Goal: Transaction & Acquisition: Obtain resource

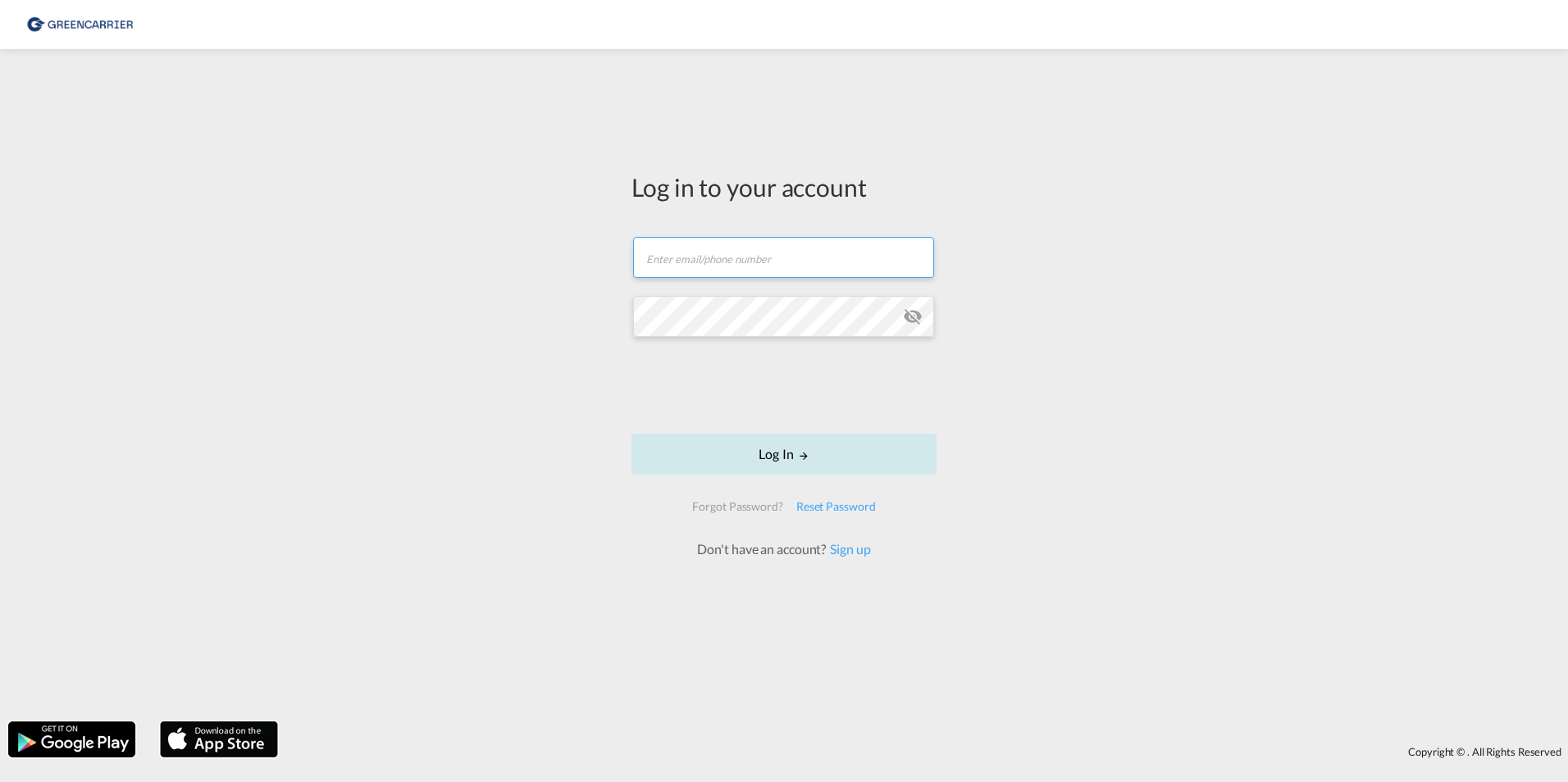
type input "[PERSON_NAME][EMAIL_ADDRESS][DOMAIN_NAME]"
click at [670, 443] on button "Log In" at bounding box center [783, 454] width 305 height 41
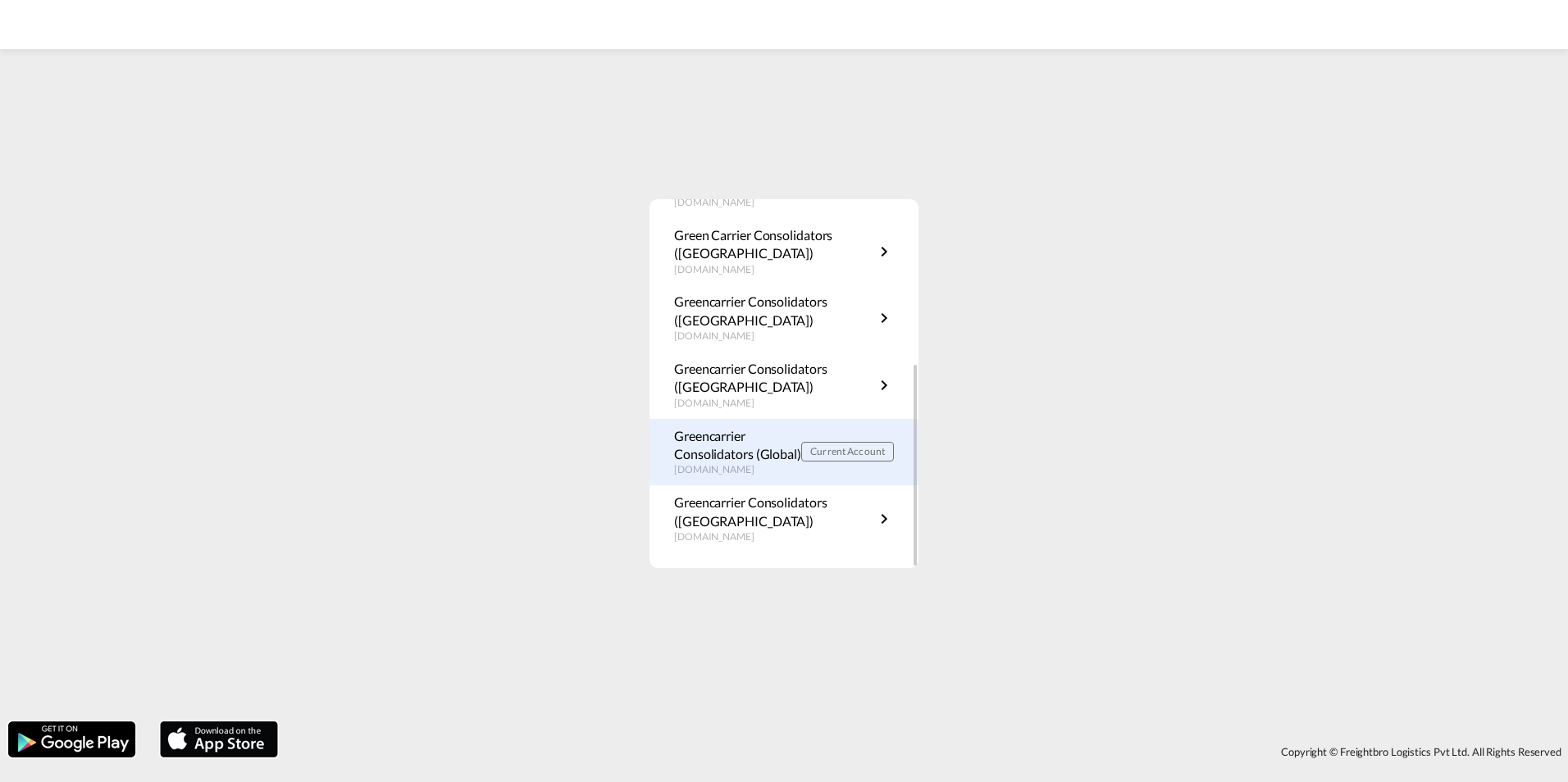
scroll to position [296, 0]
click at [746, 460] on p "Greencarrier Consolidators (Global)" at bounding box center [737, 445] width 127 height 37
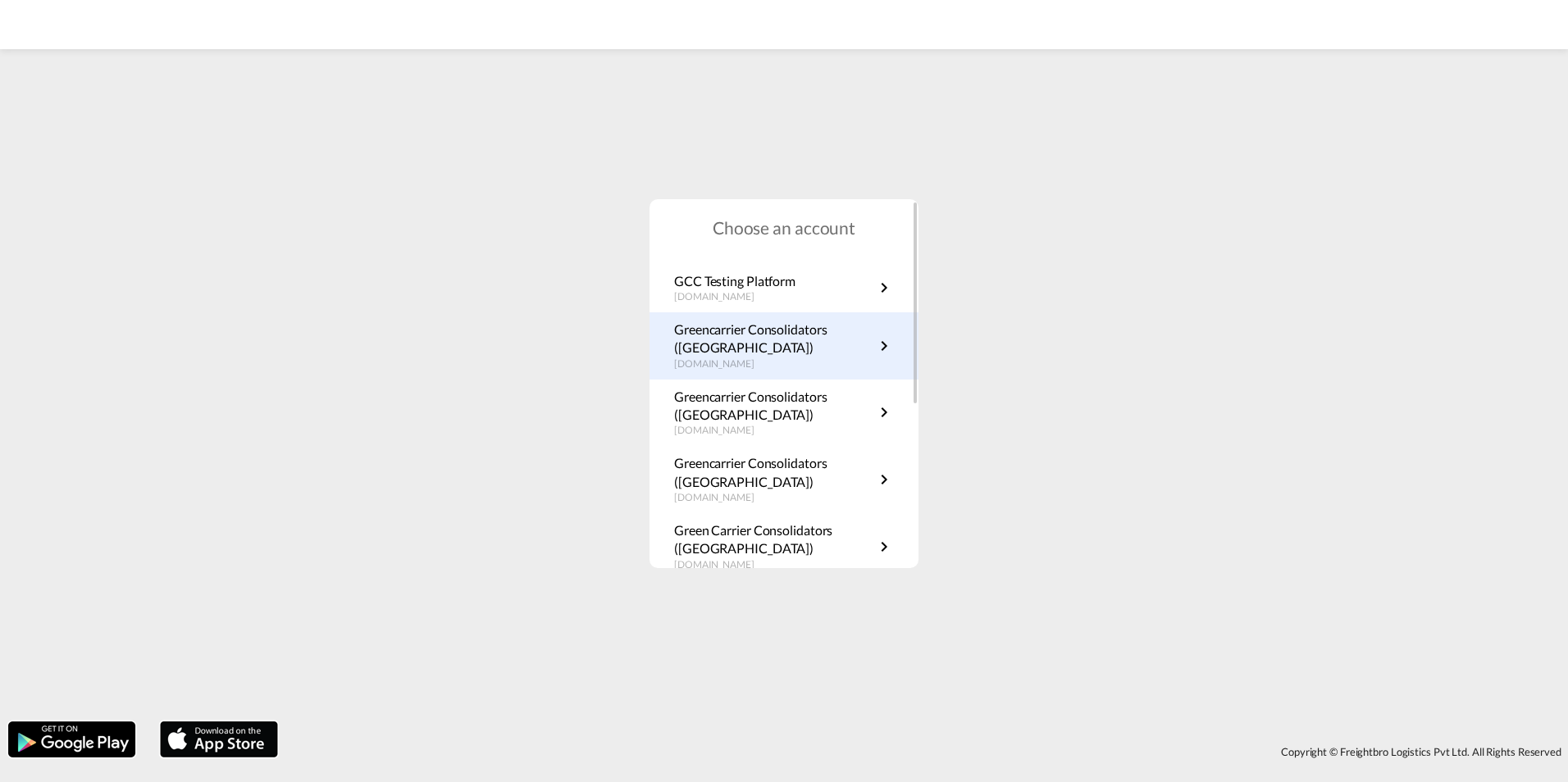
click at [844, 342] on p "Greencarrier Consolidators ([GEOGRAPHIC_DATA])" at bounding box center [774, 339] width 200 height 37
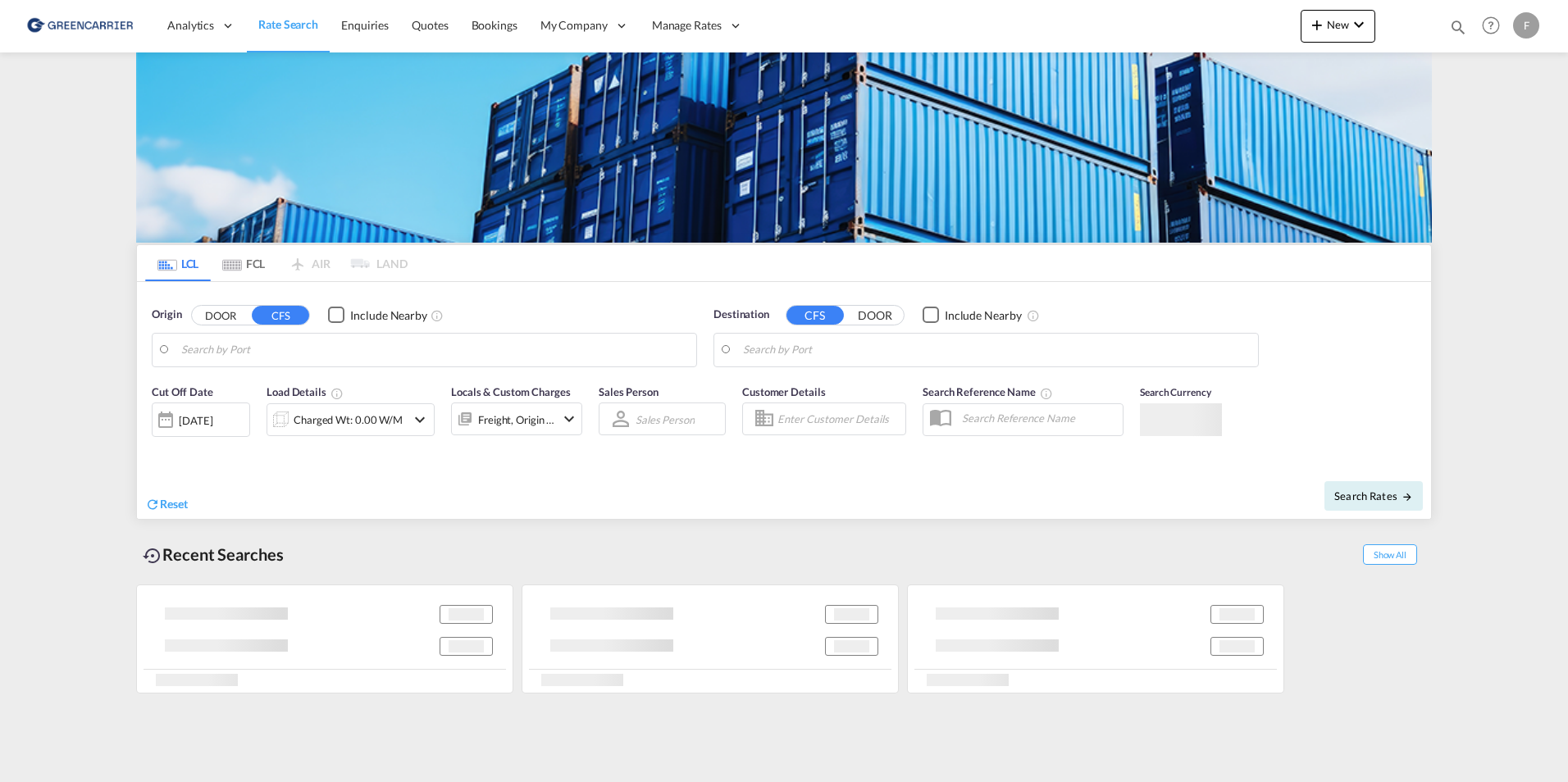
type input "[GEOGRAPHIC_DATA], SGSIN"
type input "DK-3000, Gurre, Hellebæk, Helsingoer, Hoejstrup, Holmene, Horseroed, Nygård, Ro…"
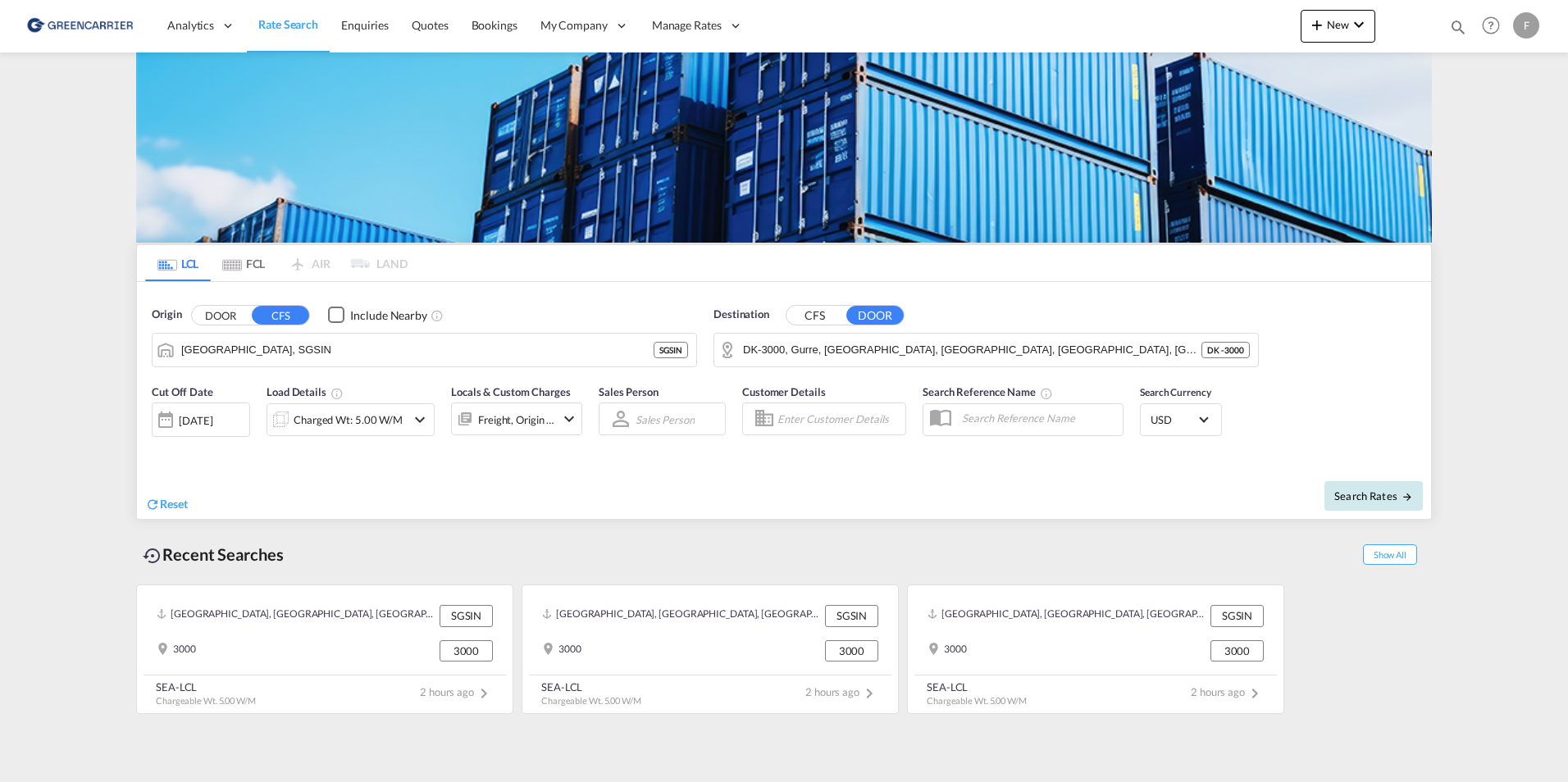
click at [1376, 490] on button "Search Rates" at bounding box center [1373, 496] width 98 height 29
type input "SGSIN to 3000 / 12 Sep 2025"
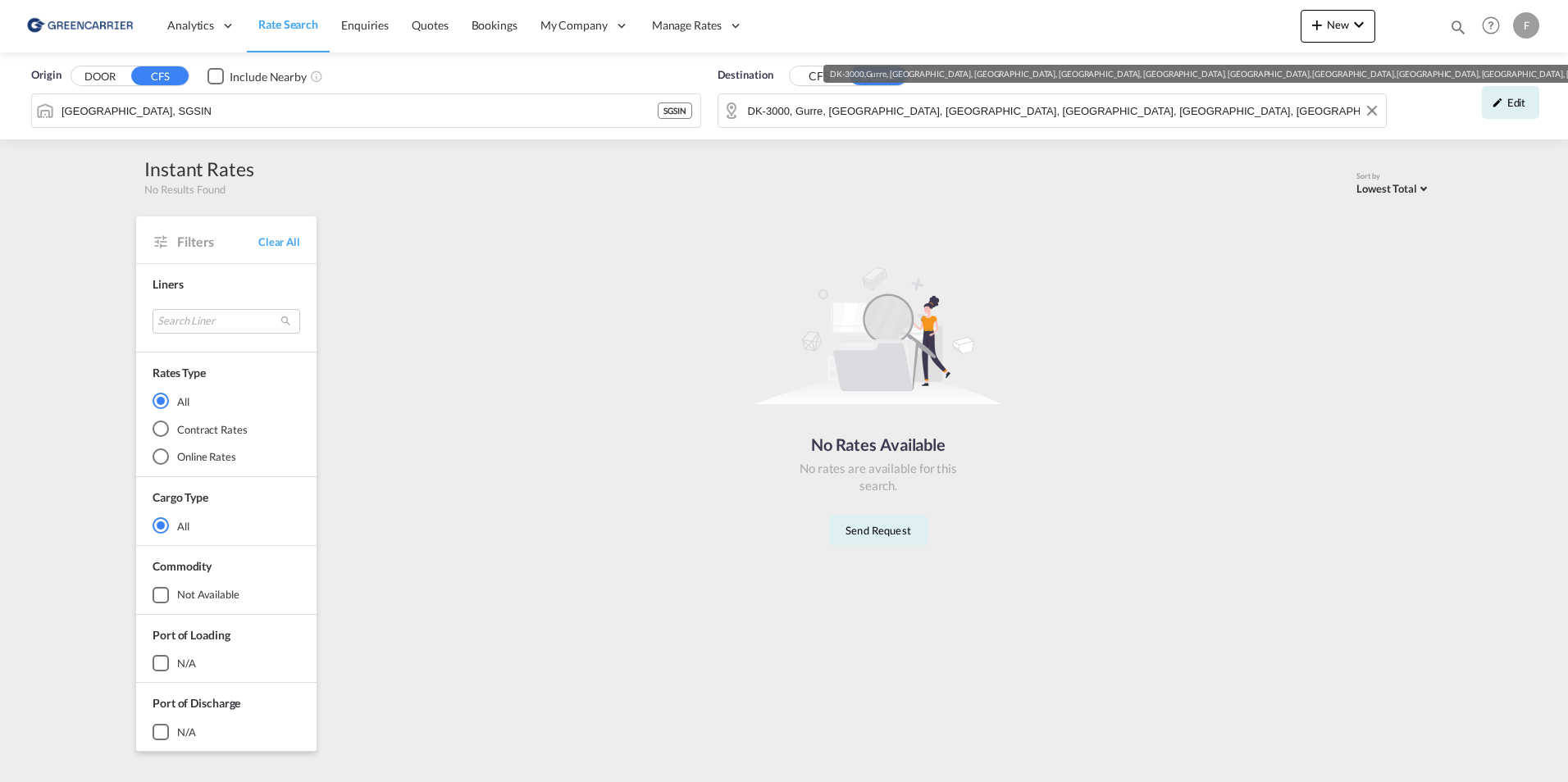
click at [859, 105] on input "DK-3000, Gurre, Hellebæk, Helsingoer, Hoejstrup, Holmene, Horseroed, Nygård, Ro…" at bounding box center [1063, 110] width 631 height 25
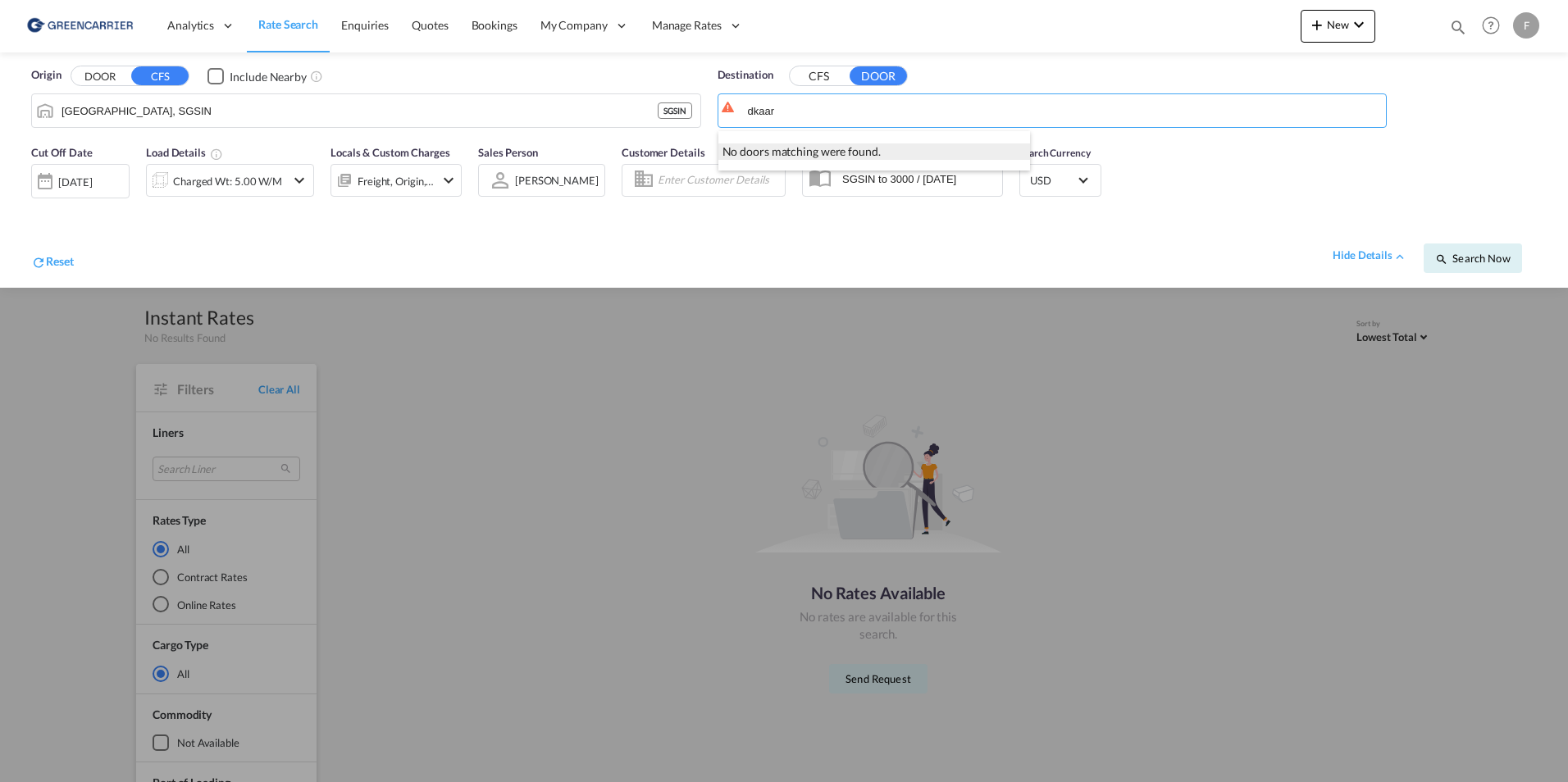
type input "dkaar"
click at [793, 158] on div "No doors matching were found." at bounding box center [874, 152] width 311 height 16
click at [837, 81] on button "CFS" at bounding box center [818, 76] width 58 height 19
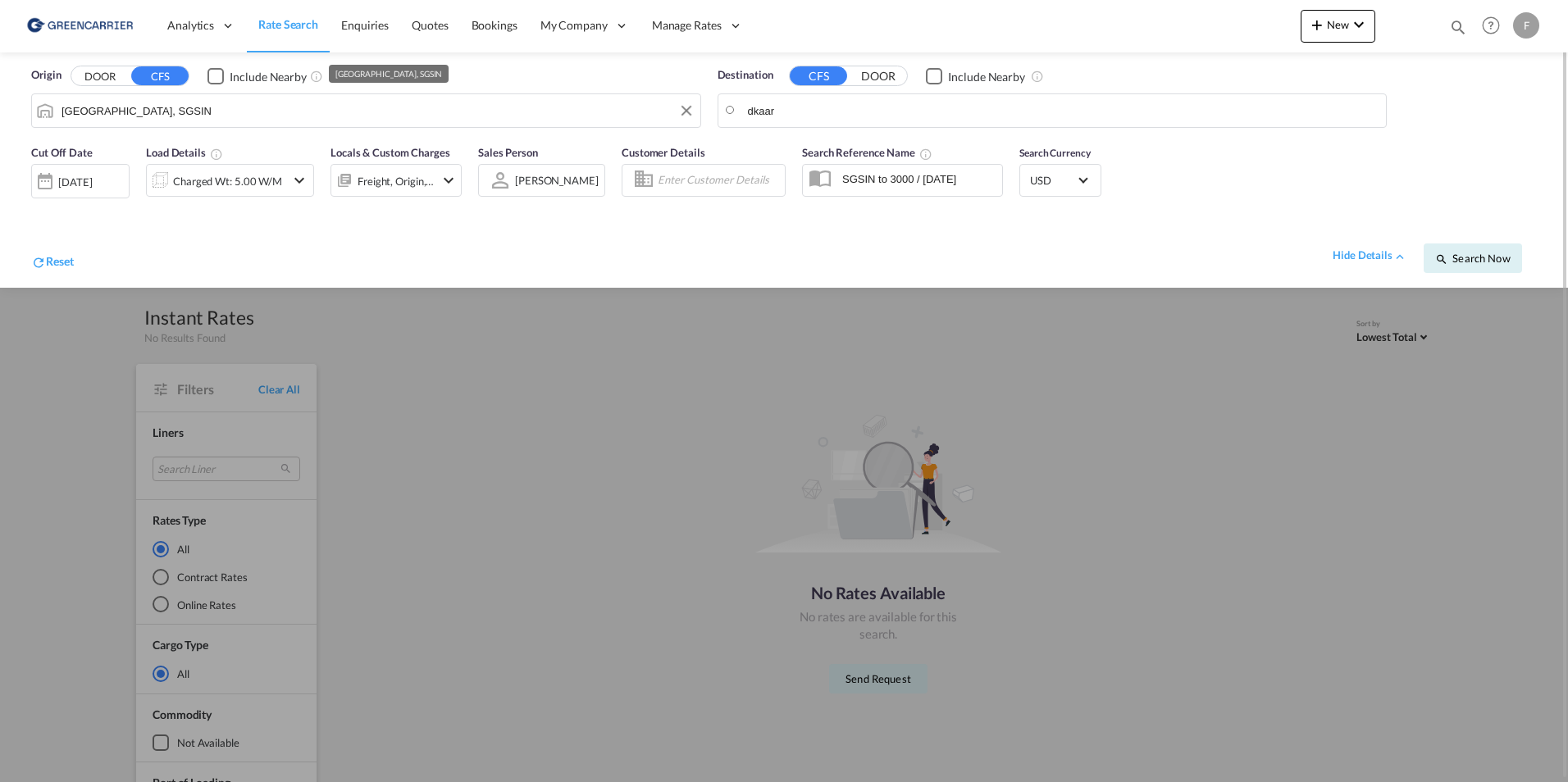
click at [211, 121] on input "[GEOGRAPHIC_DATA], SGSIN" at bounding box center [376, 110] width 631 height 25
click at [128, 150] on div "Aarhus Denmark DKAAR" at bounding box center [188, 156] width 311 height 49
type input "Aarhus, DKAAR"
click at [858, 110] on input "dkaar" at bounding box center [1063, 110] width 631 height 25
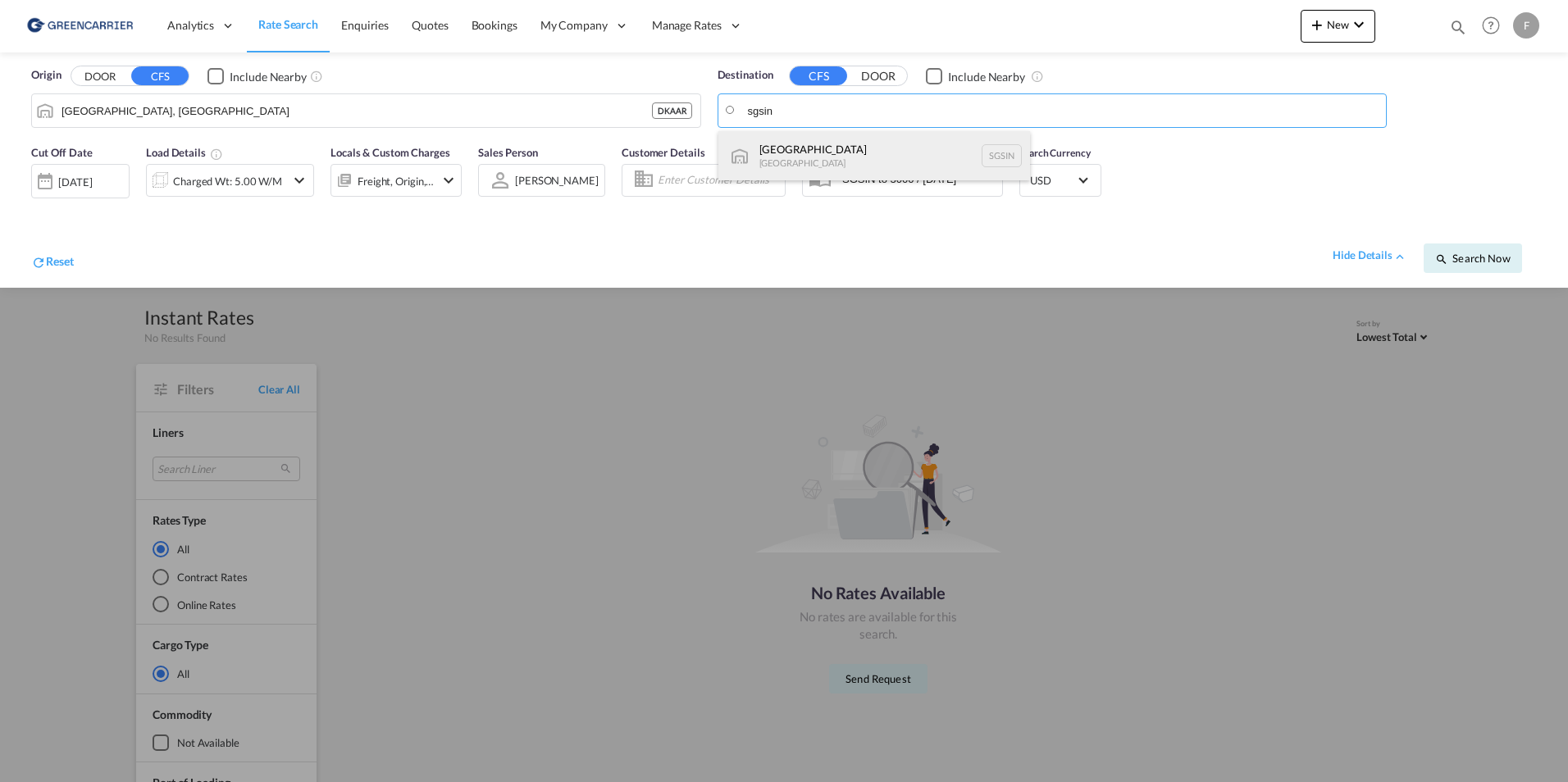
click at [822, 153] on div "Singapore [GEOGRAPHIC_DATA] [GEOGRAPHIC_DATA]" at bounding box center [874, 156] width 311 height 49
type input "[GEOGRAPHIC_DATA], SGSIN"
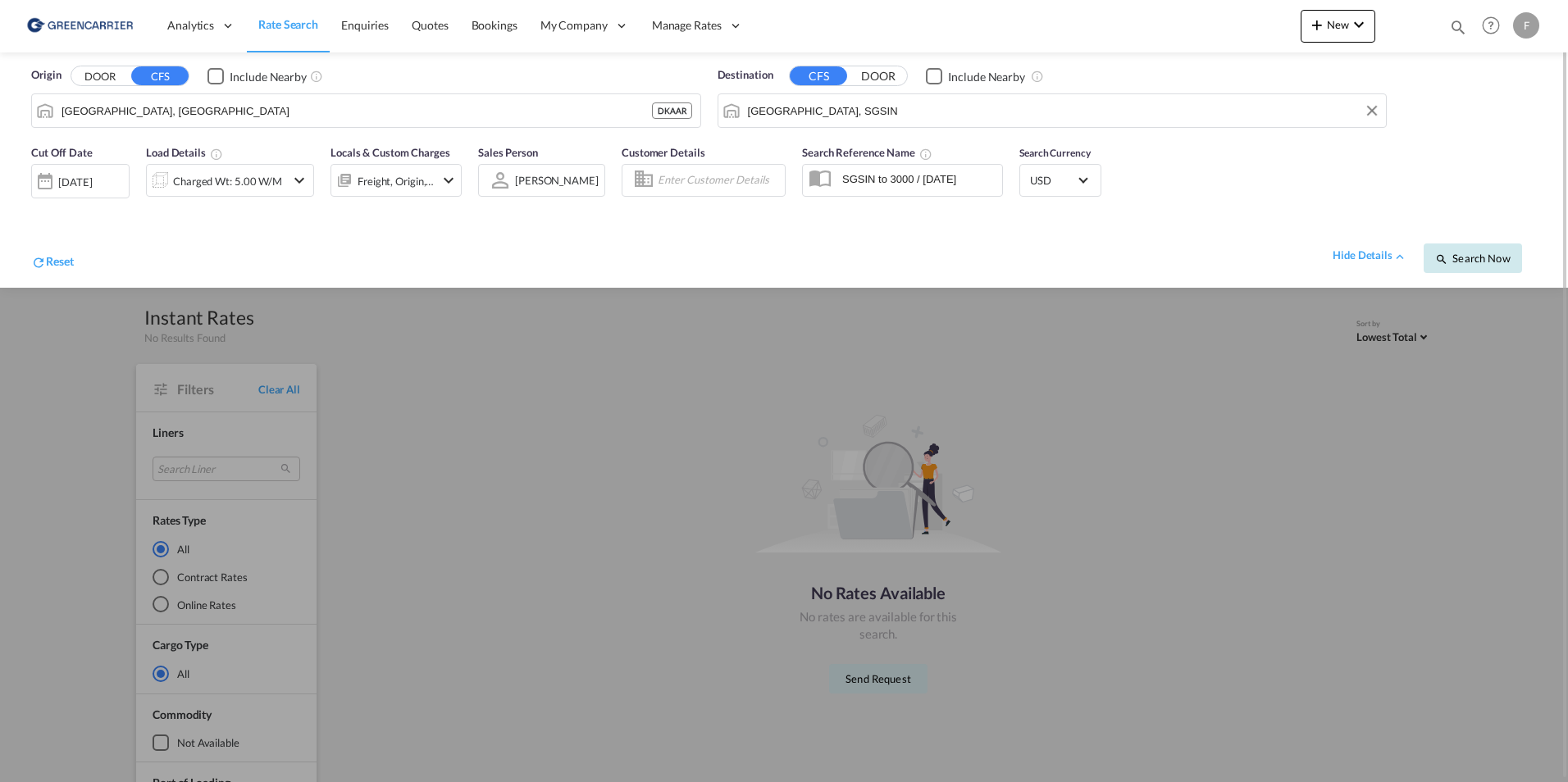
click at [1470, 258] on span "Search Now" at bounding box center [1472, 258] width 74 height 13
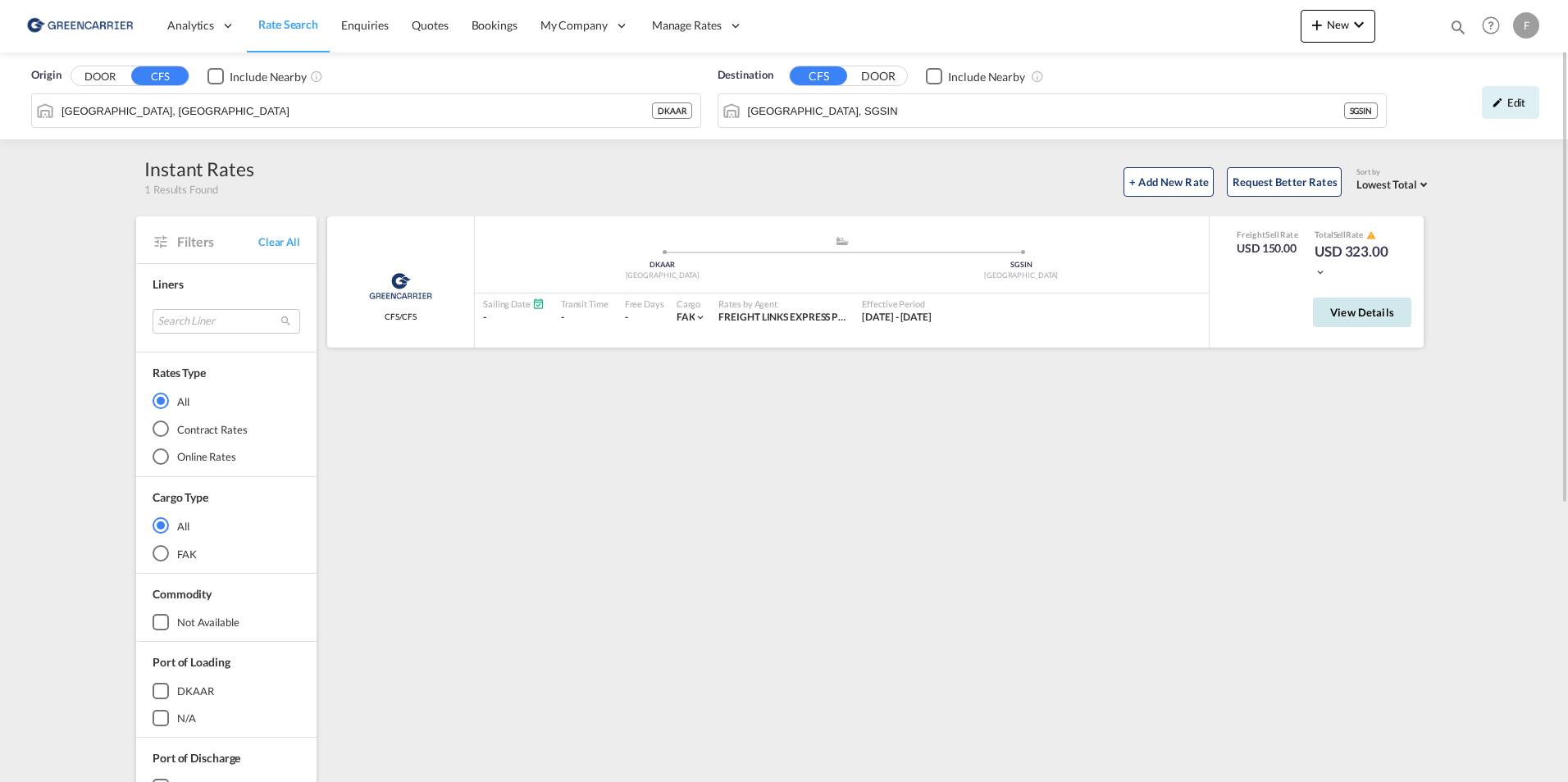
click at [1399, 310] on button "View Details" at bounding box center [1361, 312] width 98 height 29
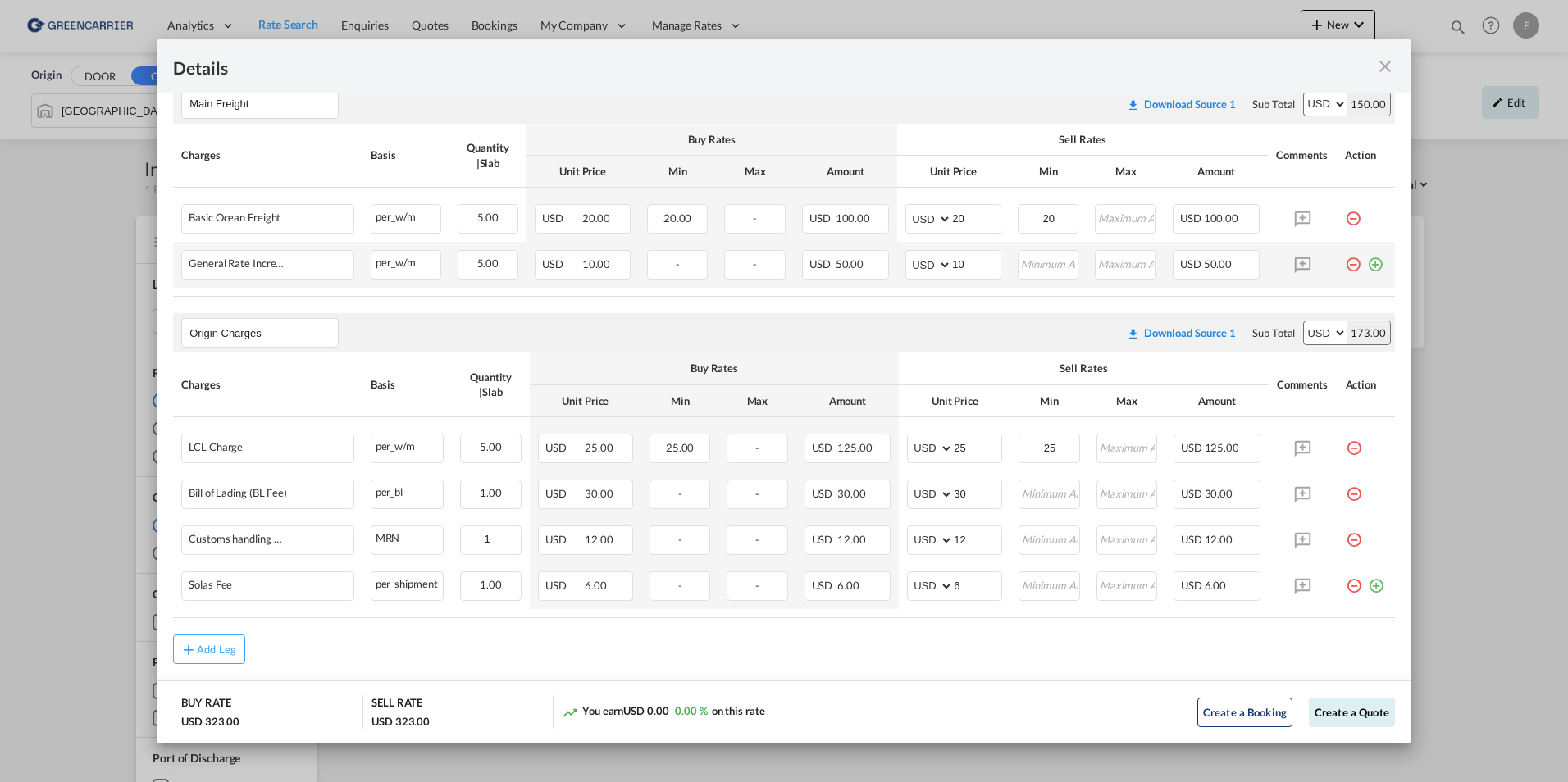
scroll to position [342, 0]
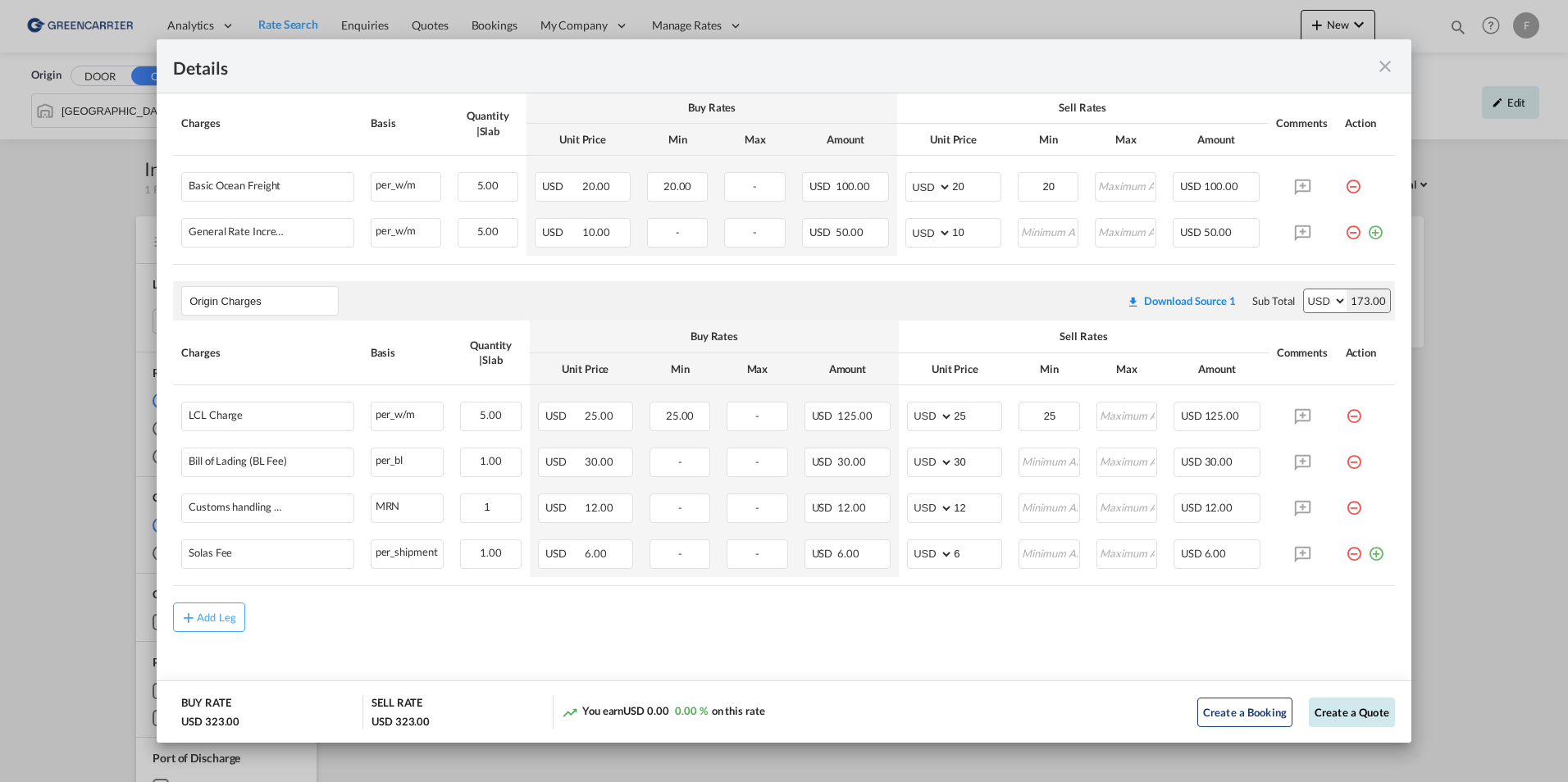
click at [1345, 717] on button "Create a Quote" at bounding box center [1352, 712] width 86 height 29
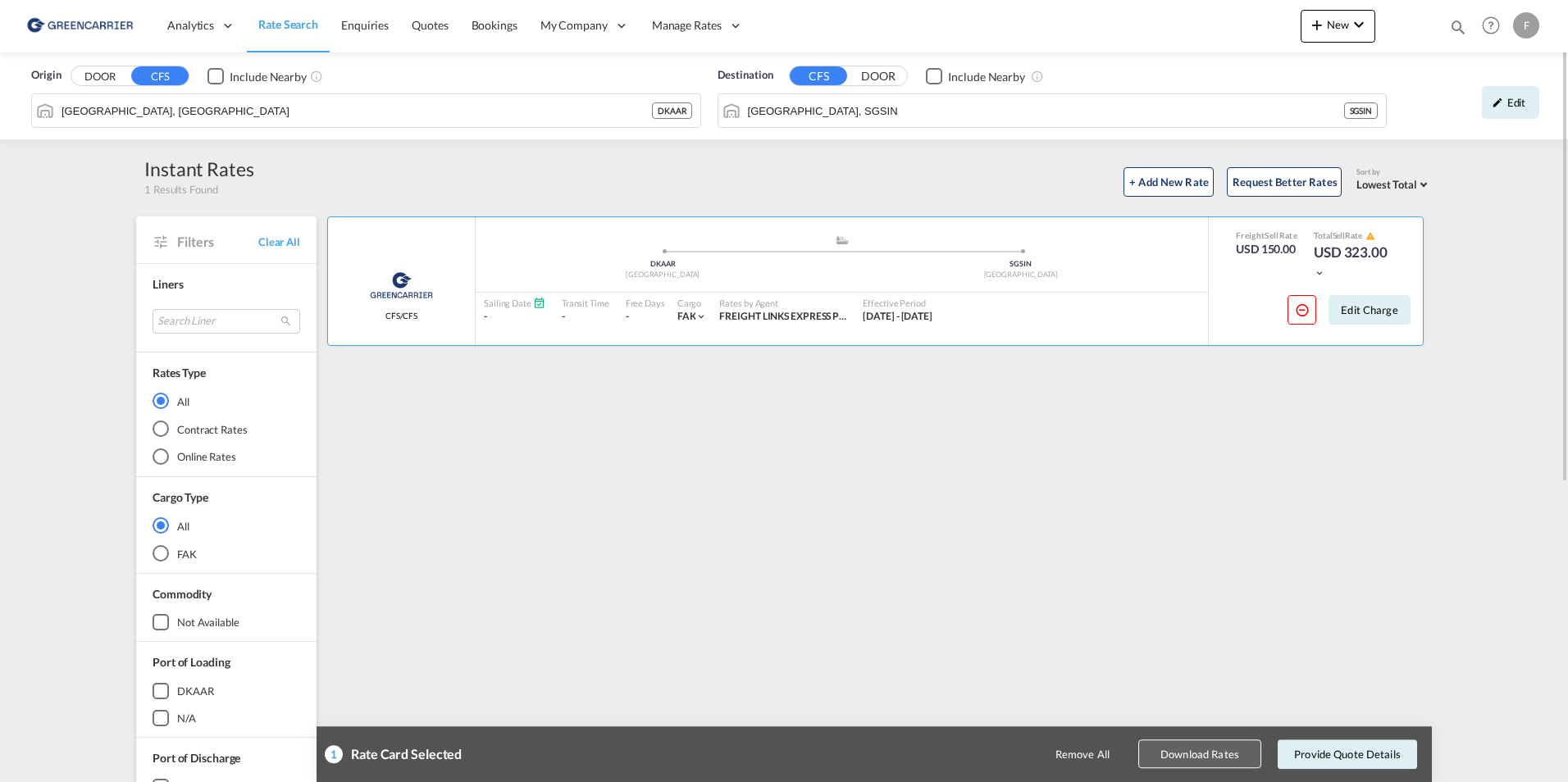
click at [1206, 749] on button "Download Rates" at bounding box center [1200, 755] width 123 height 28
click at [365, 107] on input "Aarhus, DKAAR" at bounding box center [376, 110] width 631 height 25
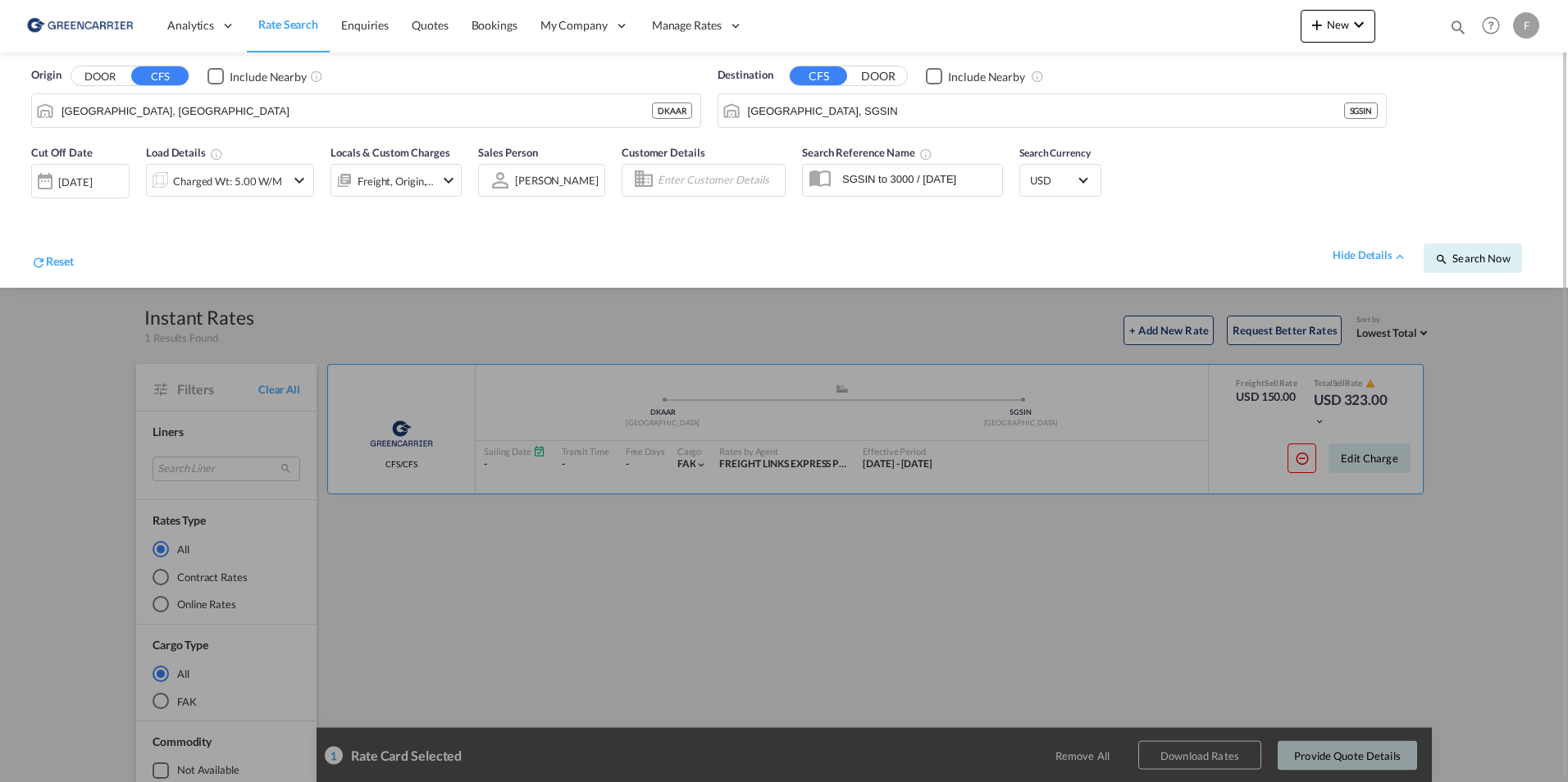
click at [114, 80] on button "DOOR" at bounding box center [100, 76] width 58 height 19
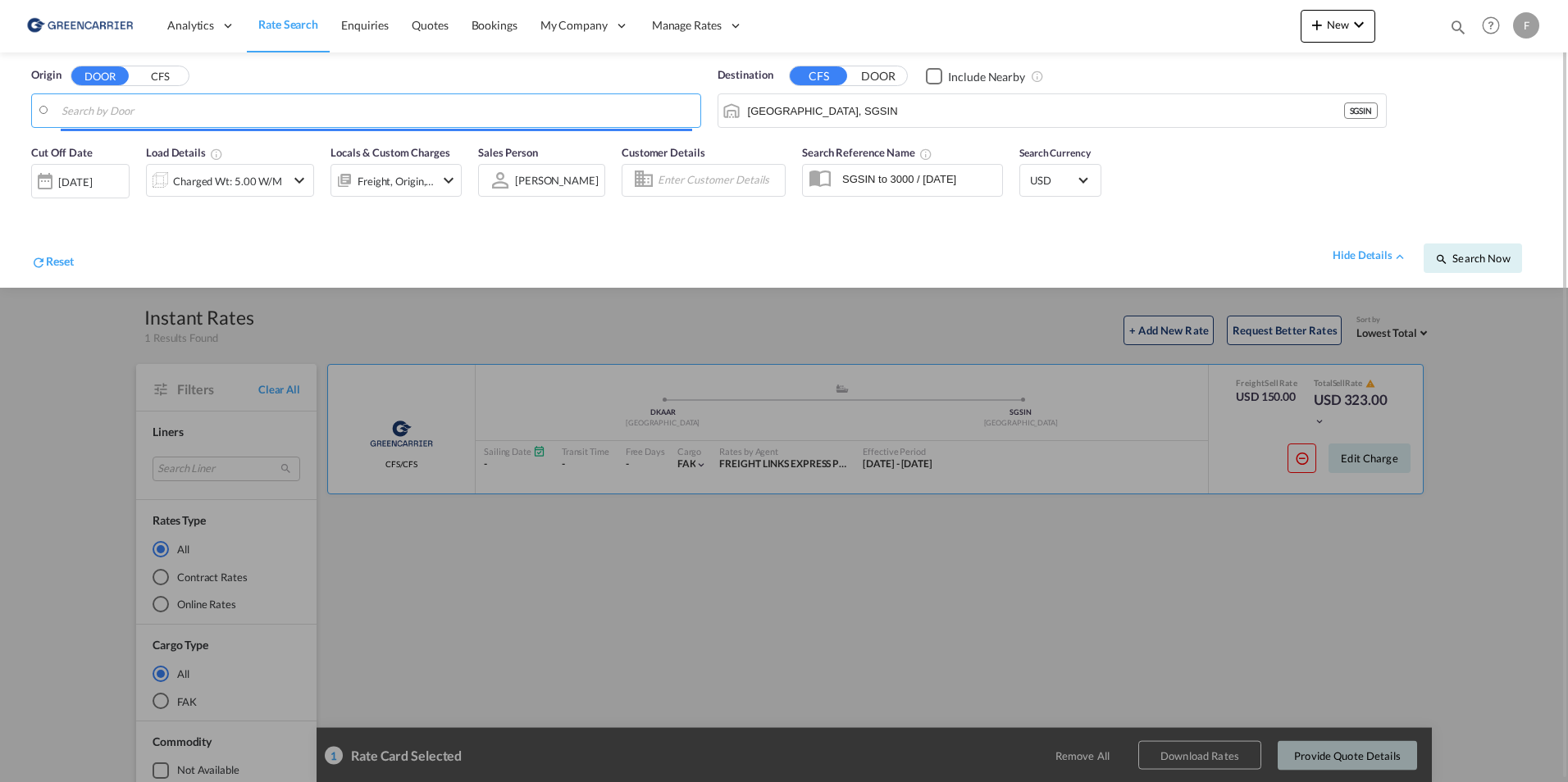
click at [123, 106] on input "Search by Door" at bounding box center [376, 110] width 631 height 25
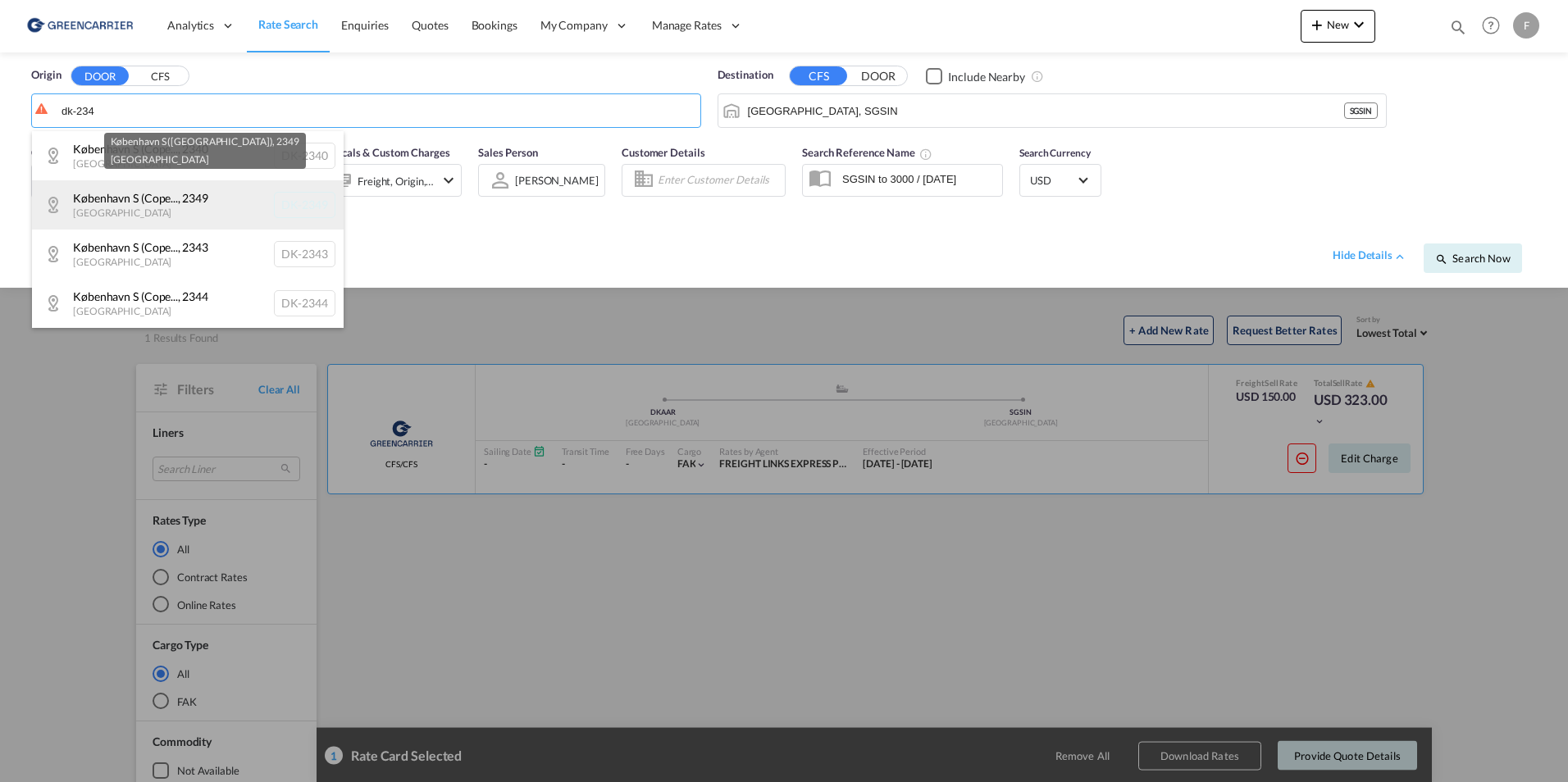
click at [173, 208] on div "København S (Cope... , 2349 Denmark DK-2349" at bounding box center [188, 205] width 311 height 49
type input "DK-2349, København S (Copenhagen)"
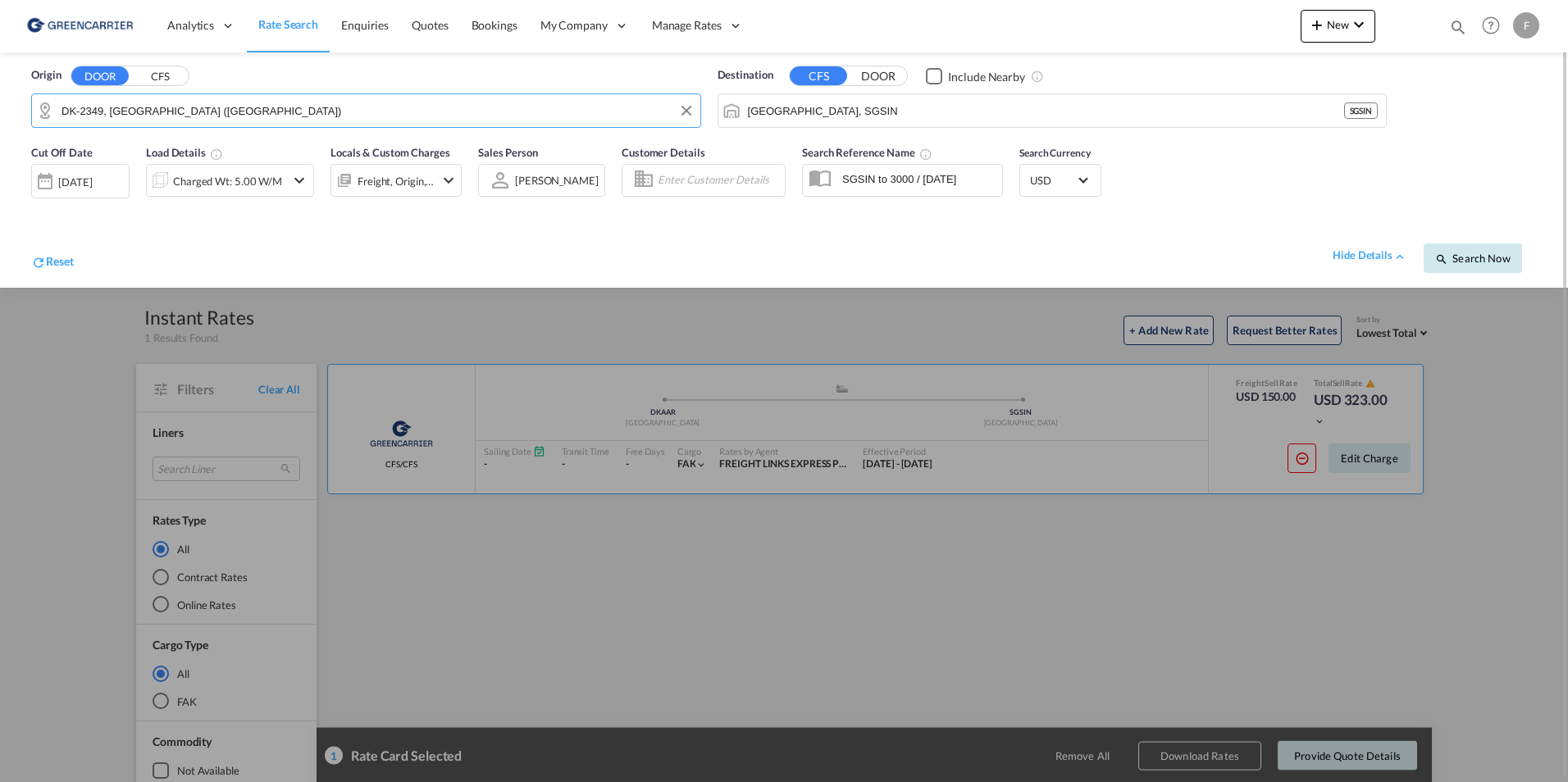
click at [1486, 257] on span "Search Now" at bounding box center [1472, 258] width 74 height 13
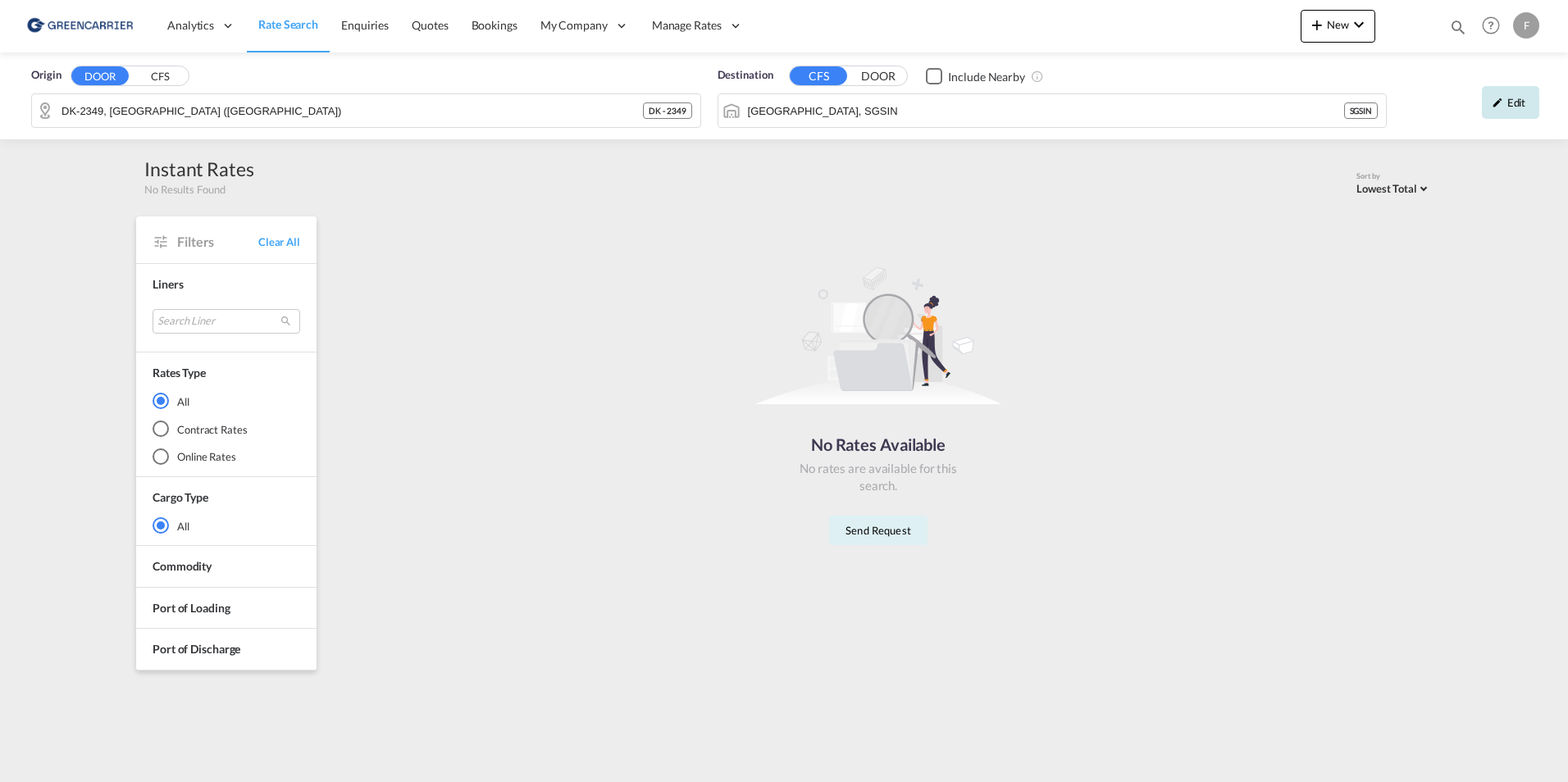
click at [1522, 113] on div "Edit" at bounding box center [1510, 103] width 58 height 33
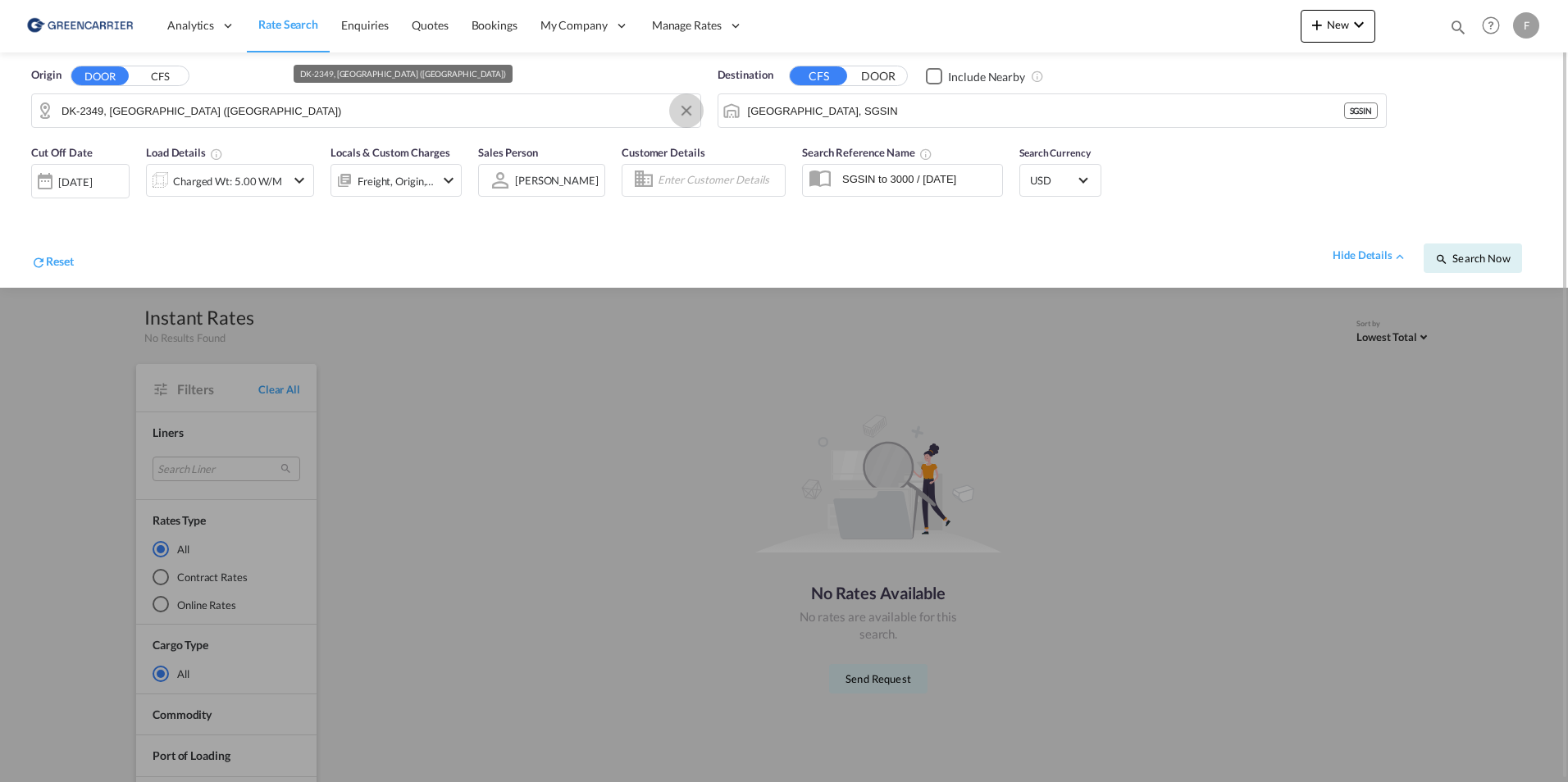
click at [688, 111] on button "Clear Input" at bounding box center [686, 110] width 25 height 25
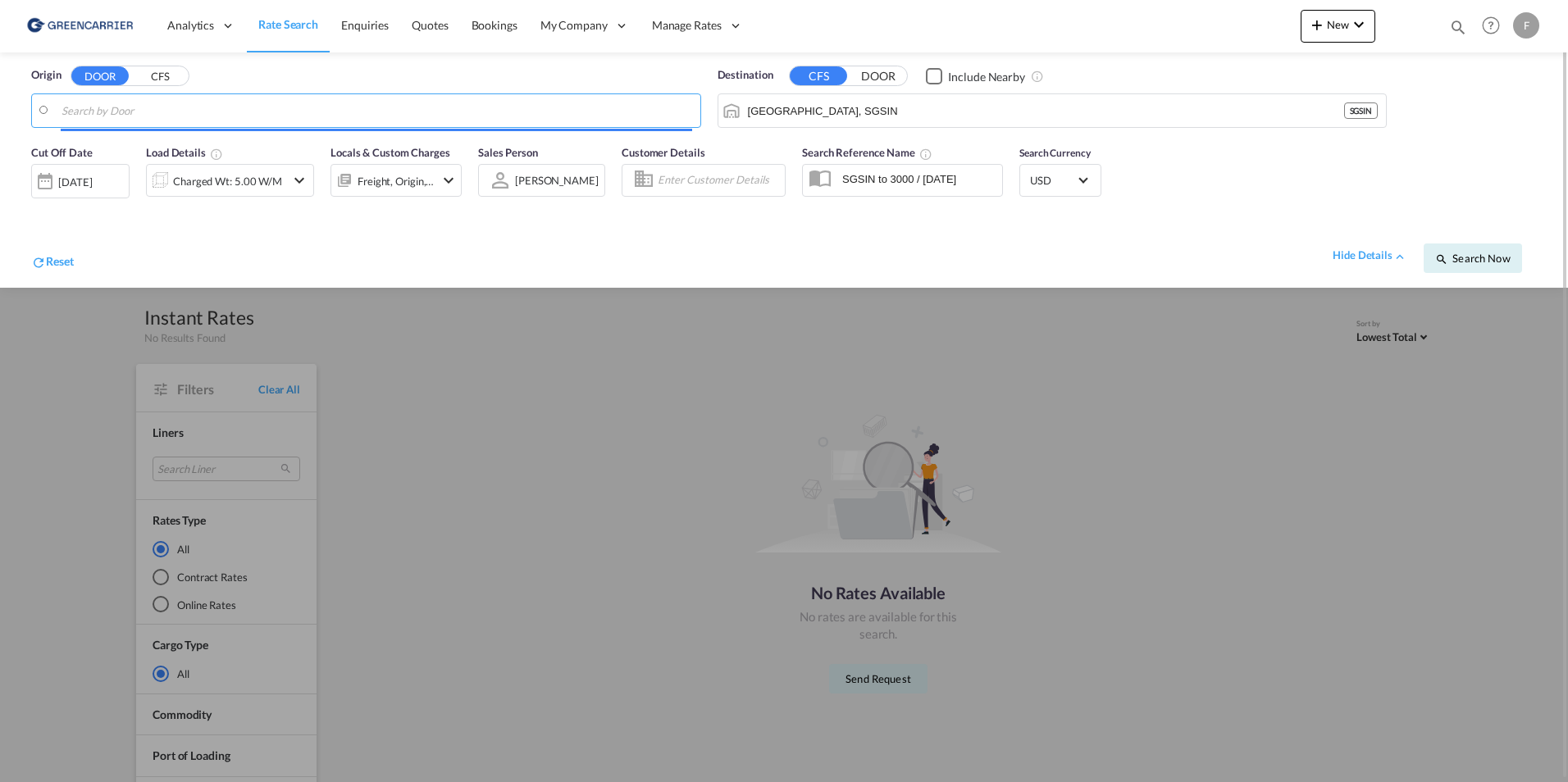
click at [170, 112] on input "Search by Door" at bounding box center [376, 110] width 631 height 25
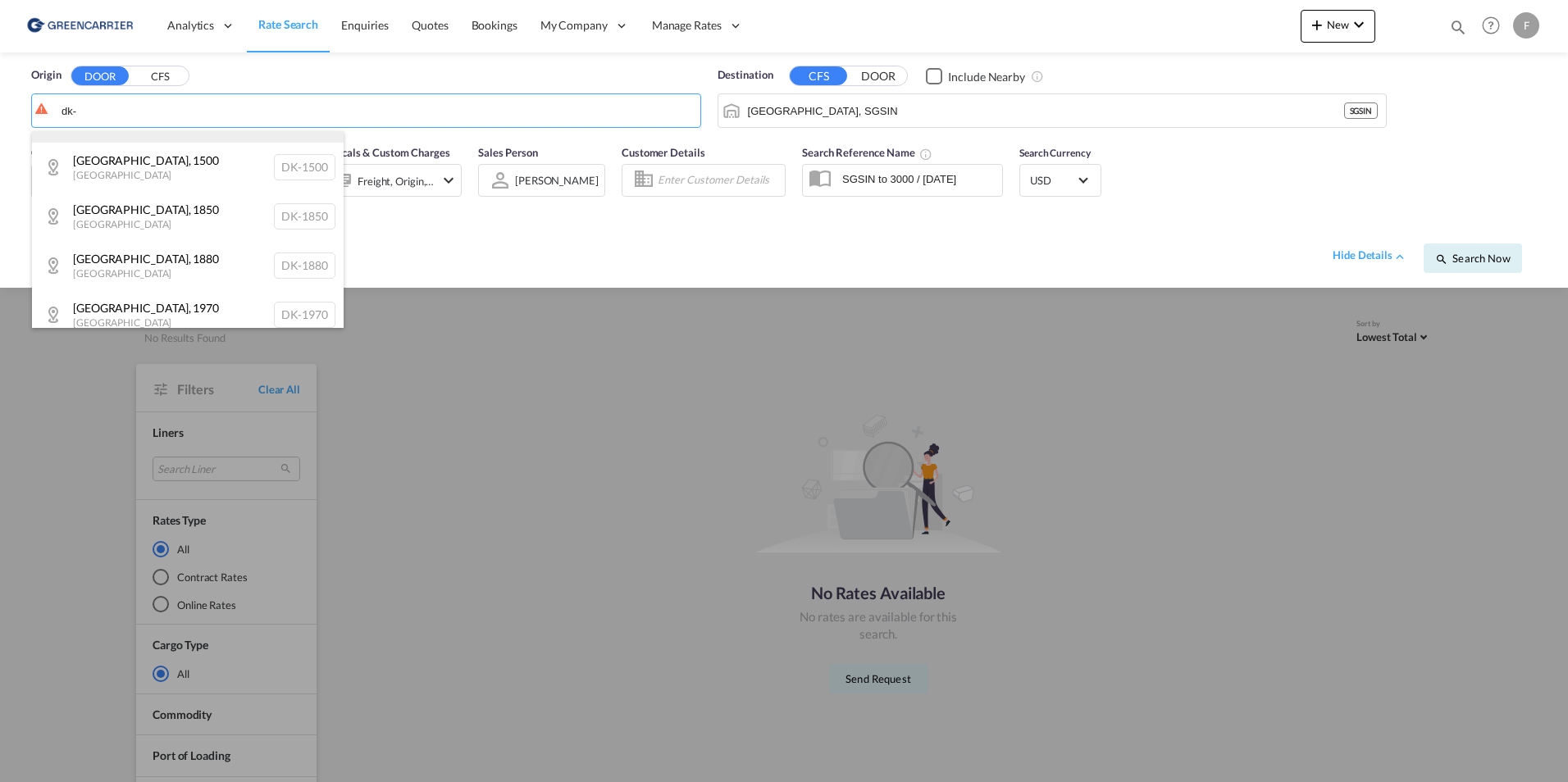
scroll to position [410, 0]
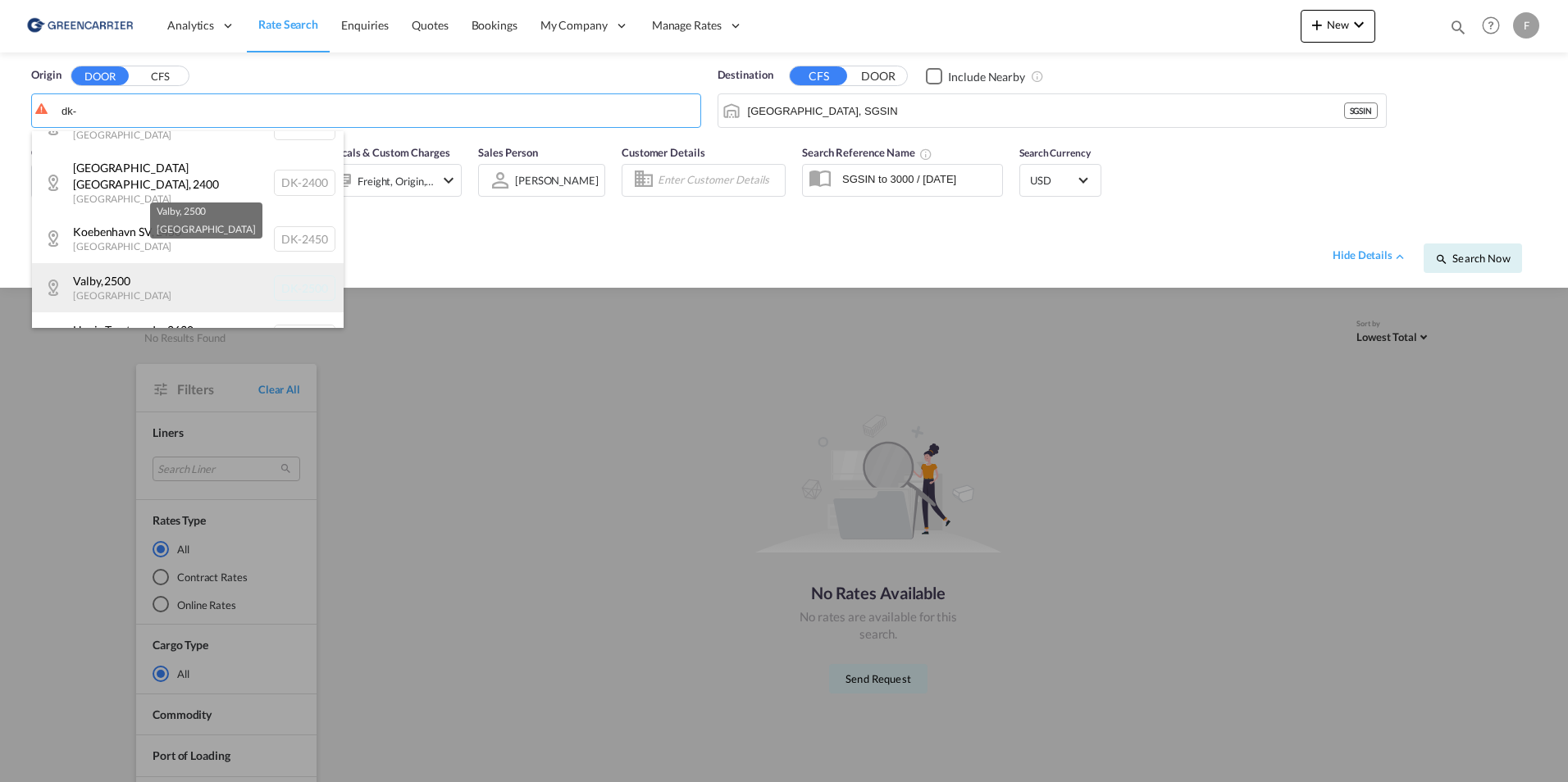
click at [196, 263] on div "Valby , 2500 Denmark DK-2500" at bounding box center [188, 288] width 311 height 49
type input "DK-2500, Valby"
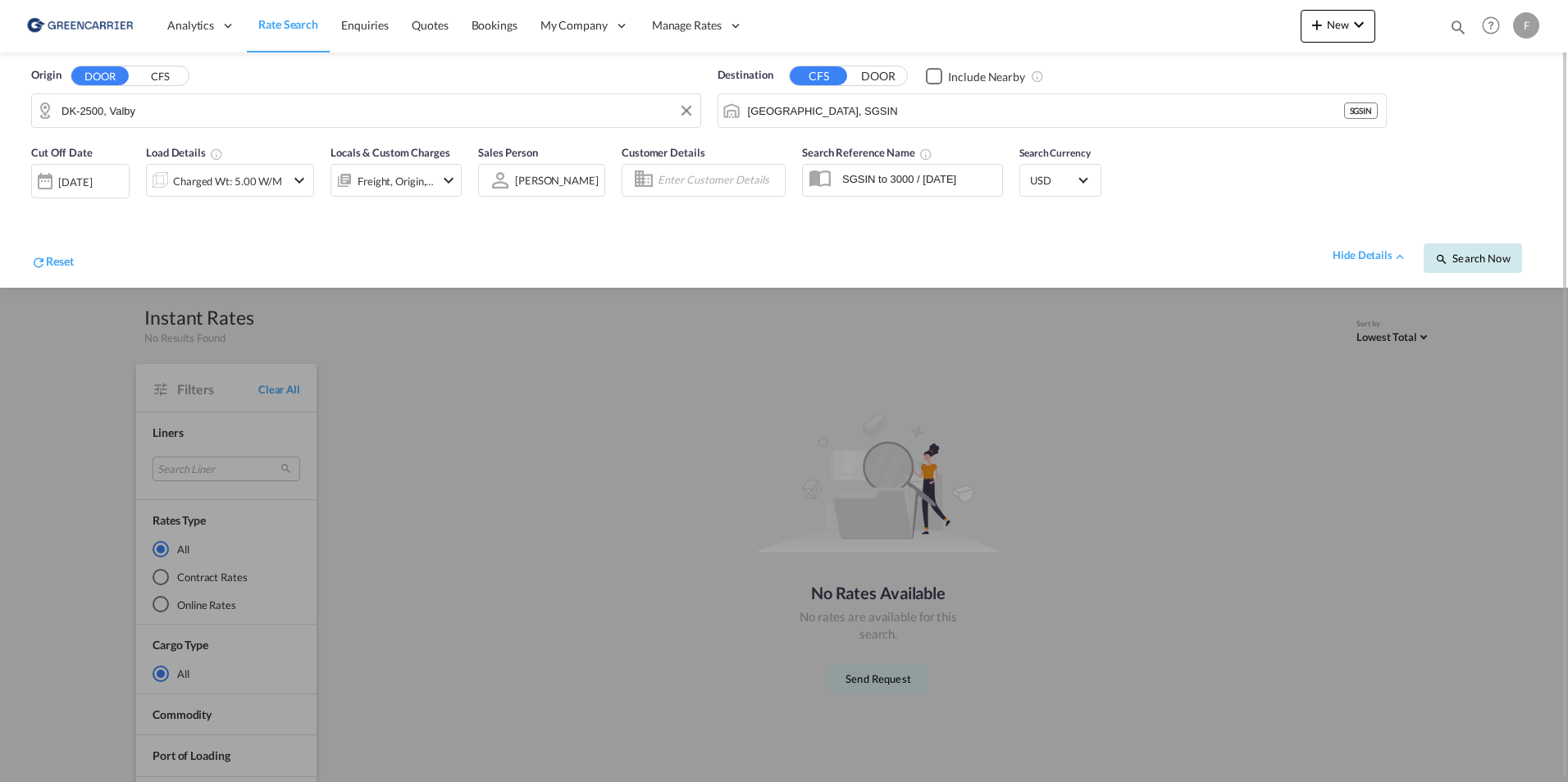
click at [1493, 259] on span "Search Now" at bounding box center [1472, 258] width 74 height 13
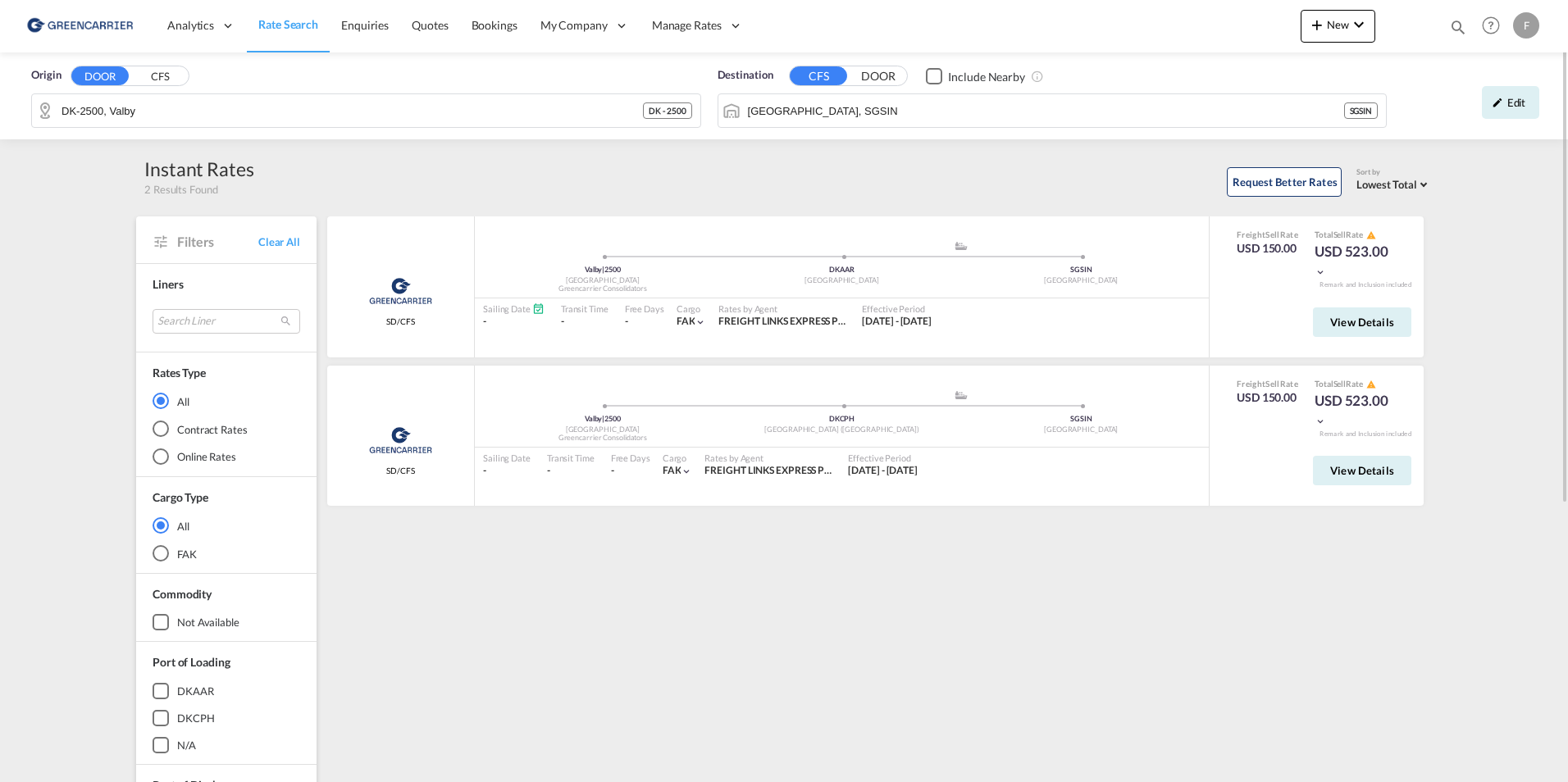
click at [900, 211] on div "rates loading Greencarrier Consolidators SD/CFS added by you Valby | 2500 Denma…" at bounding box center [878, 707] width 1107 height 1014
click at [1513, 90] on div "Edit" at bounding box center [1510, 103] width 58 height 33
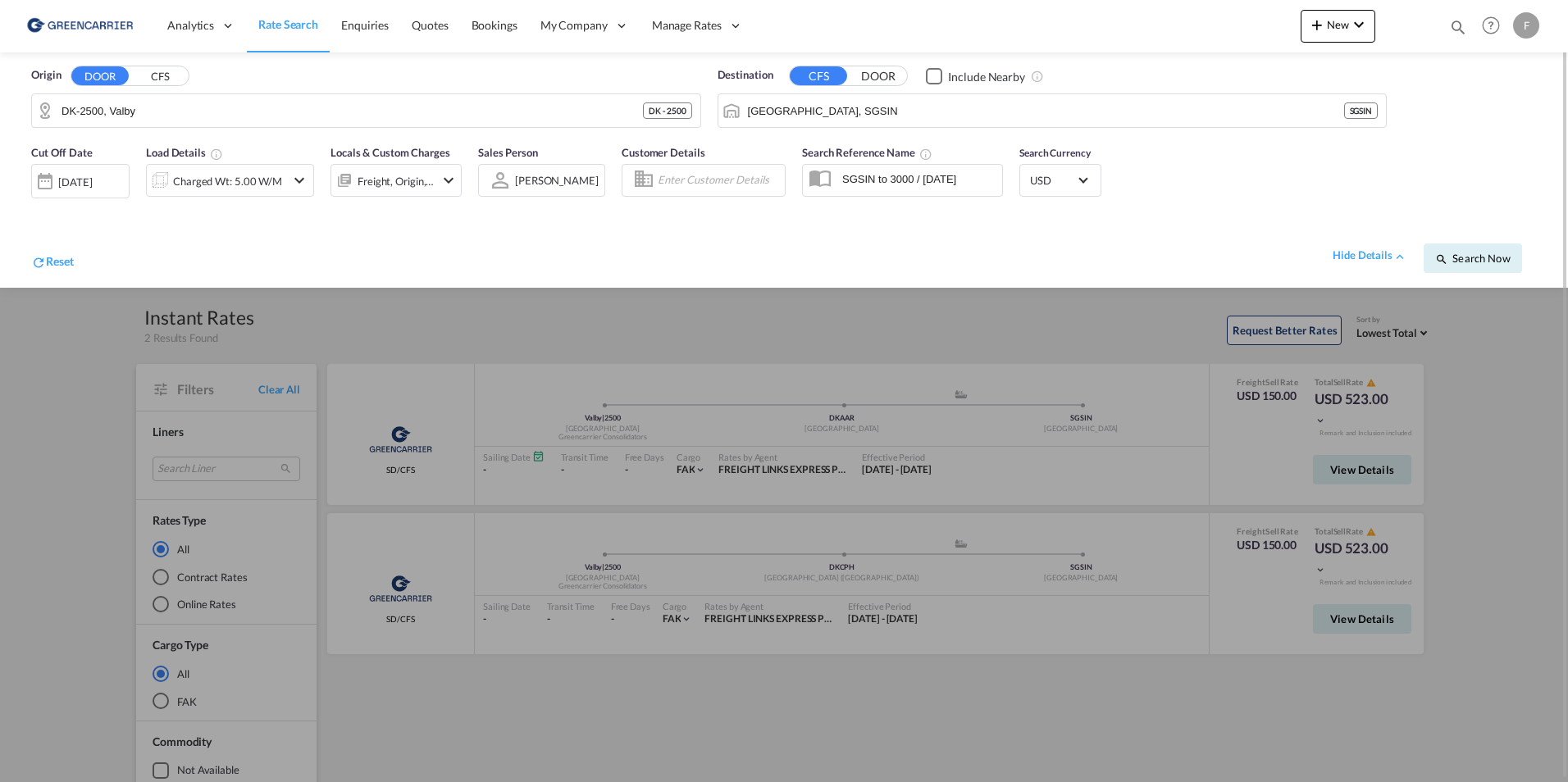
click at [1532, 27] on div "F" at bounding box center [1526, 25] width 27 height 27
click at [1480, 124] on button "Switch Account" at bounding box center [1496, 125] width 131 height 33
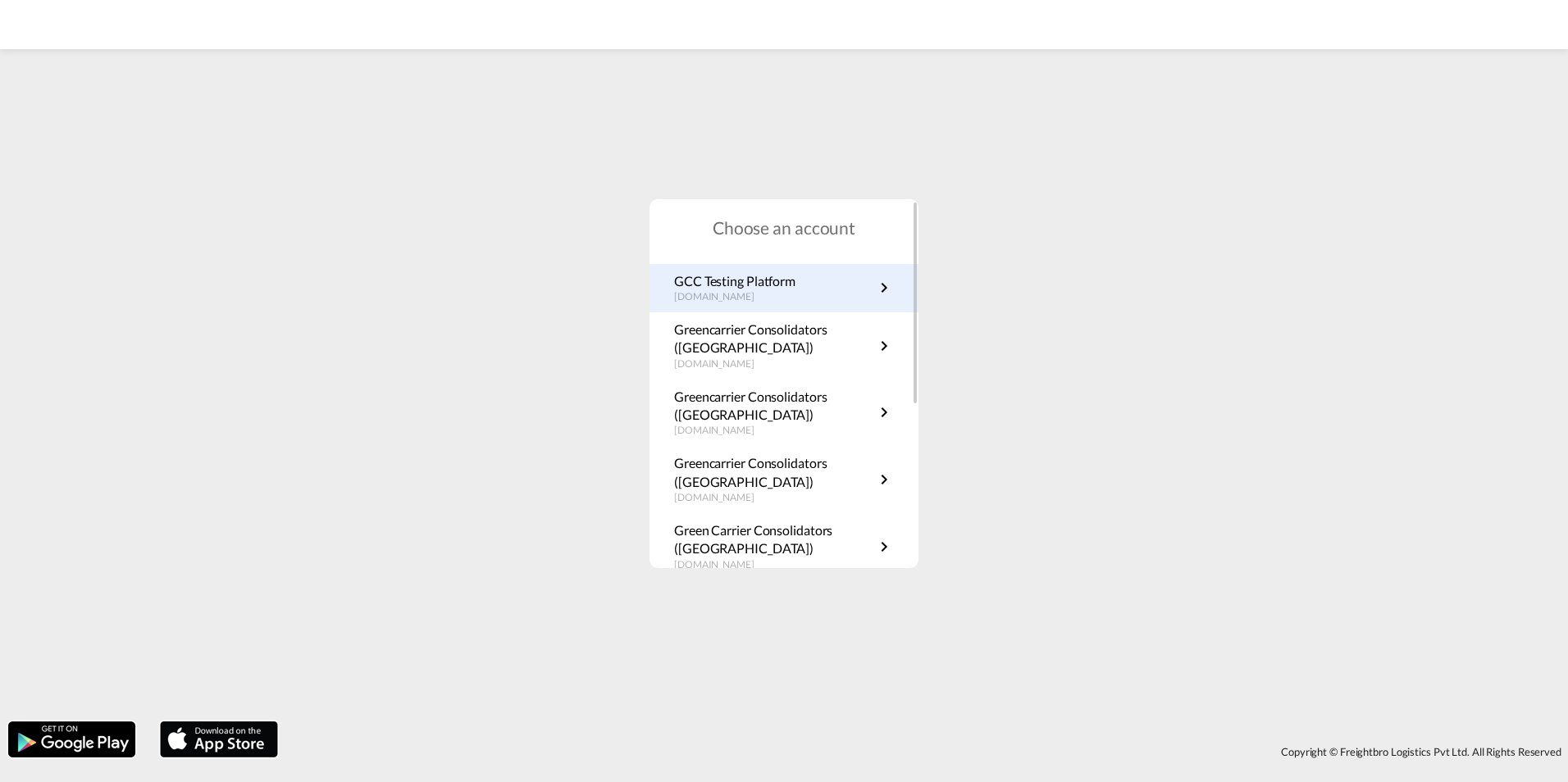
scroll to position [296, 0]
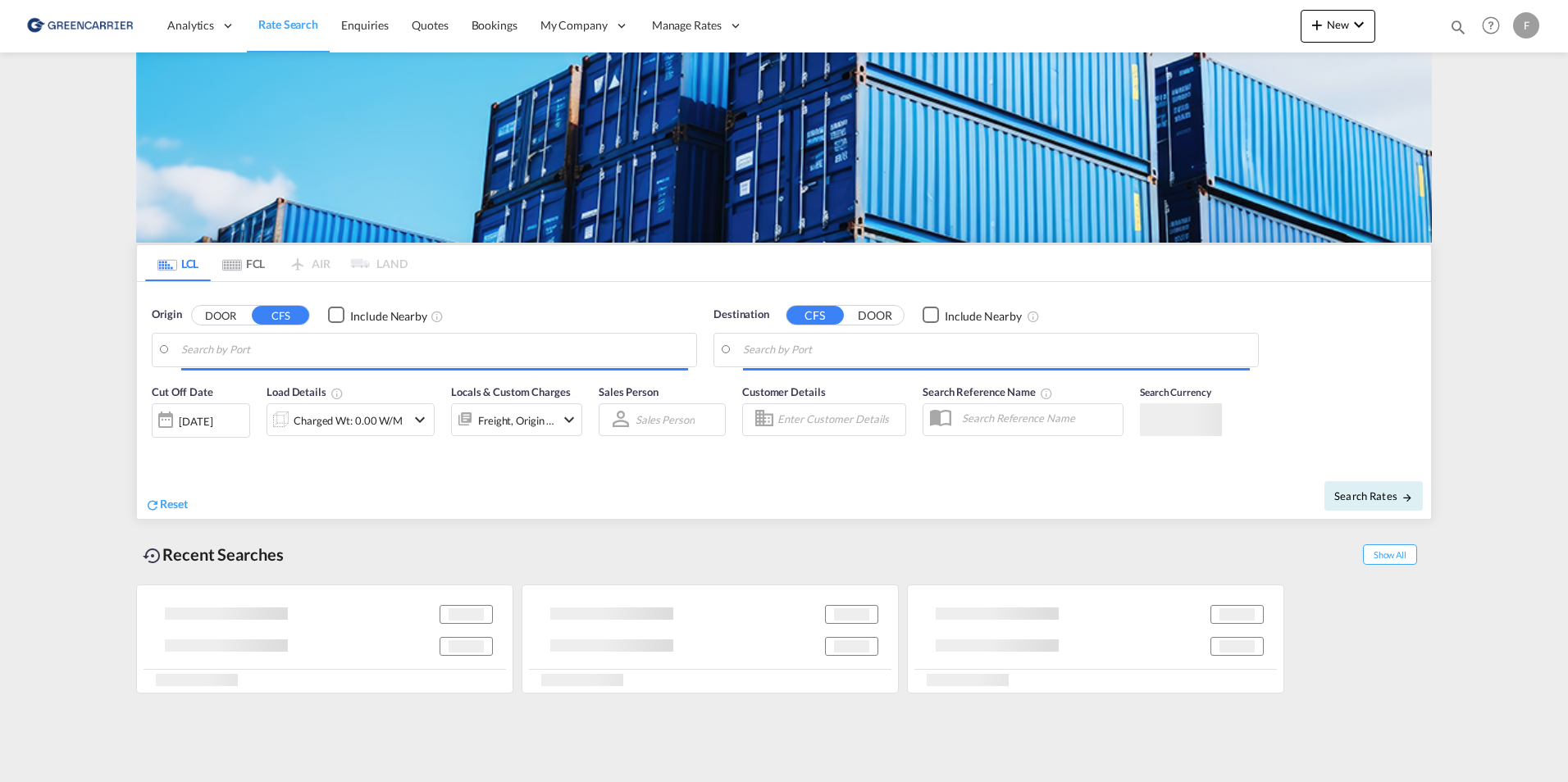
click at [1526, 26] on div "F" at bounding box center [1526, 25] width 27 height 27
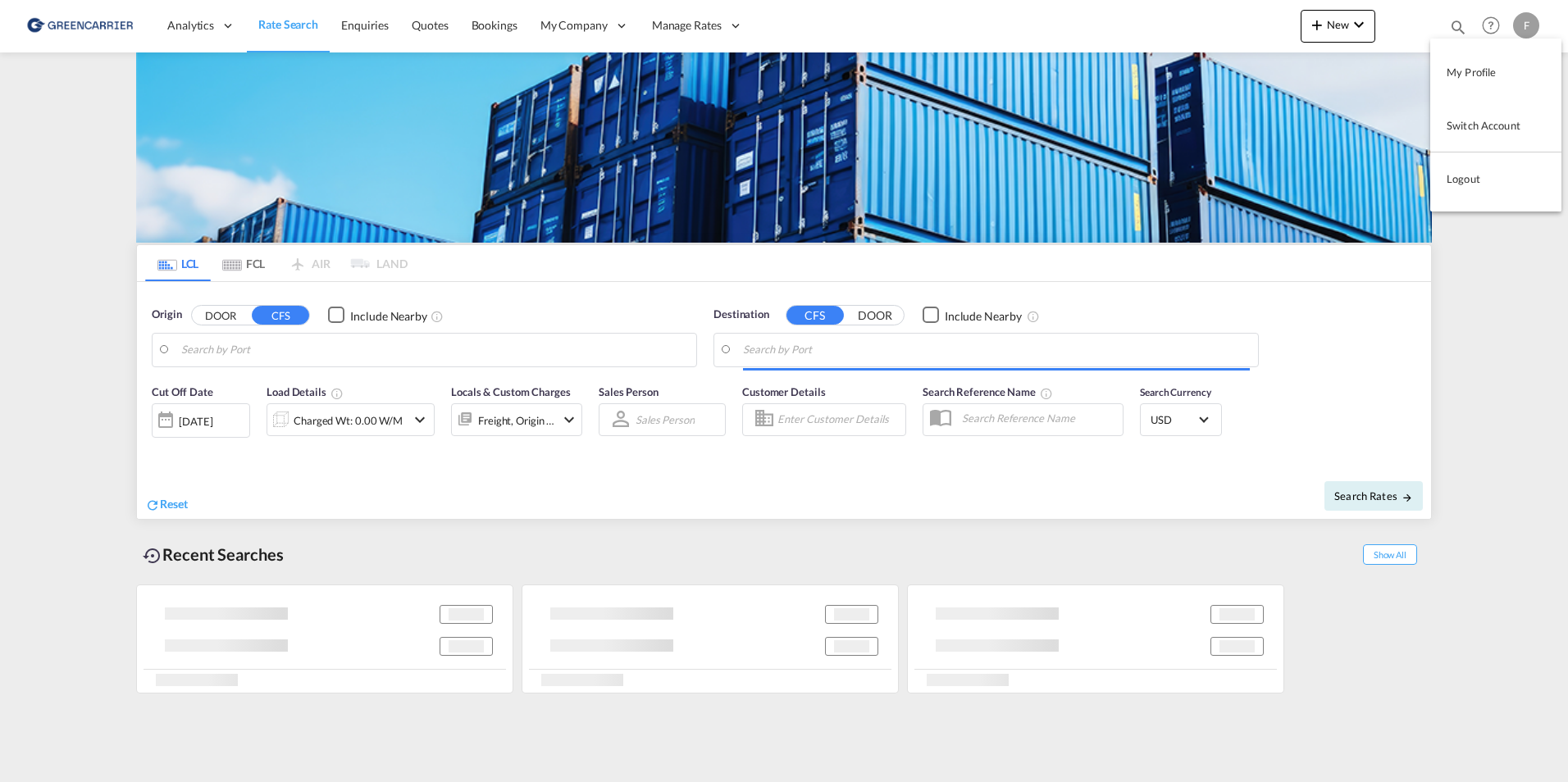
click at [1459, 183] on button "Logout" at bounding box center [1496, 179] width 131 height 33
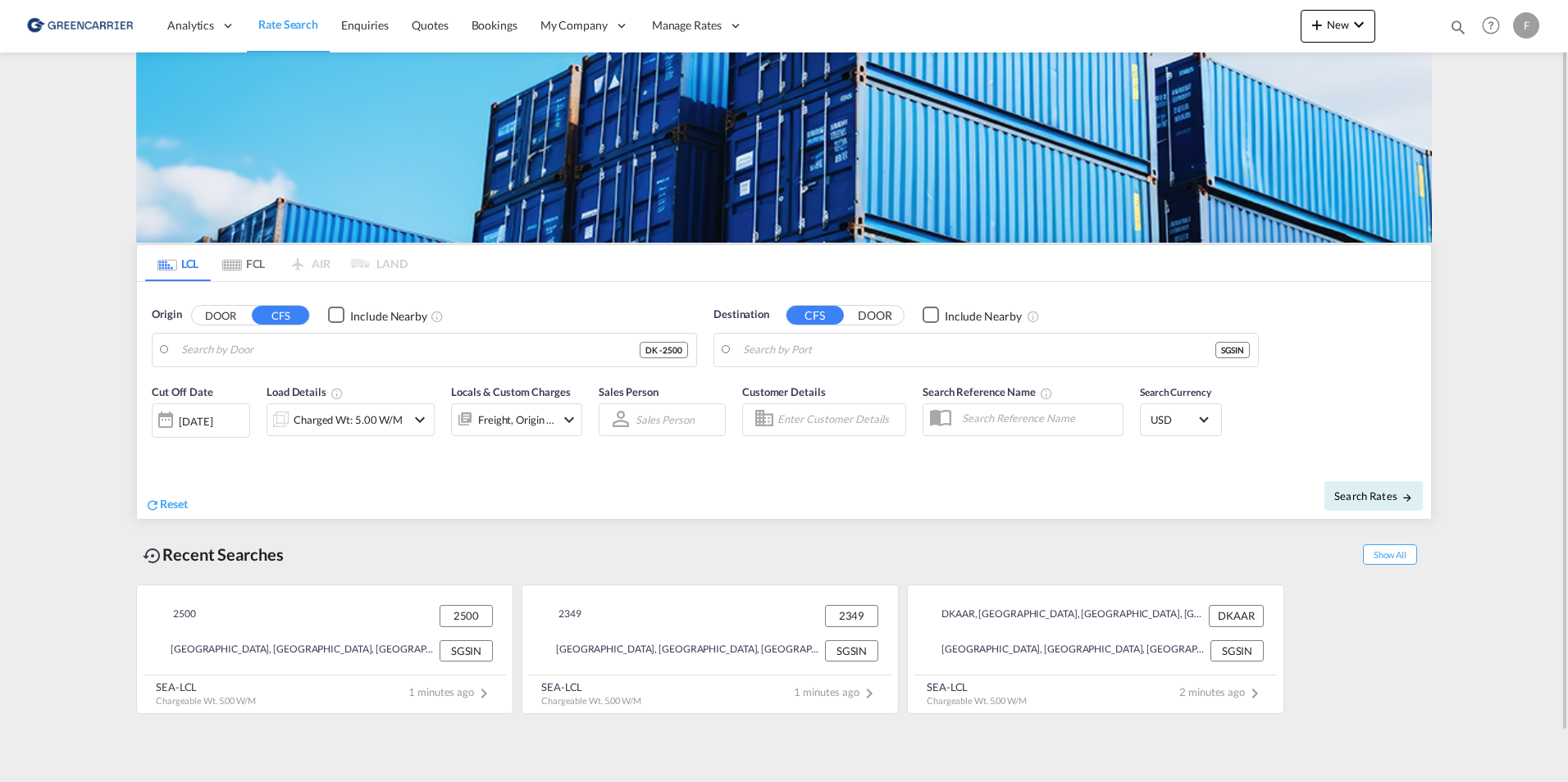
type input "DK-2500, Valby"
type input "[GEOGRAPHIC_DATA], SGSIN"
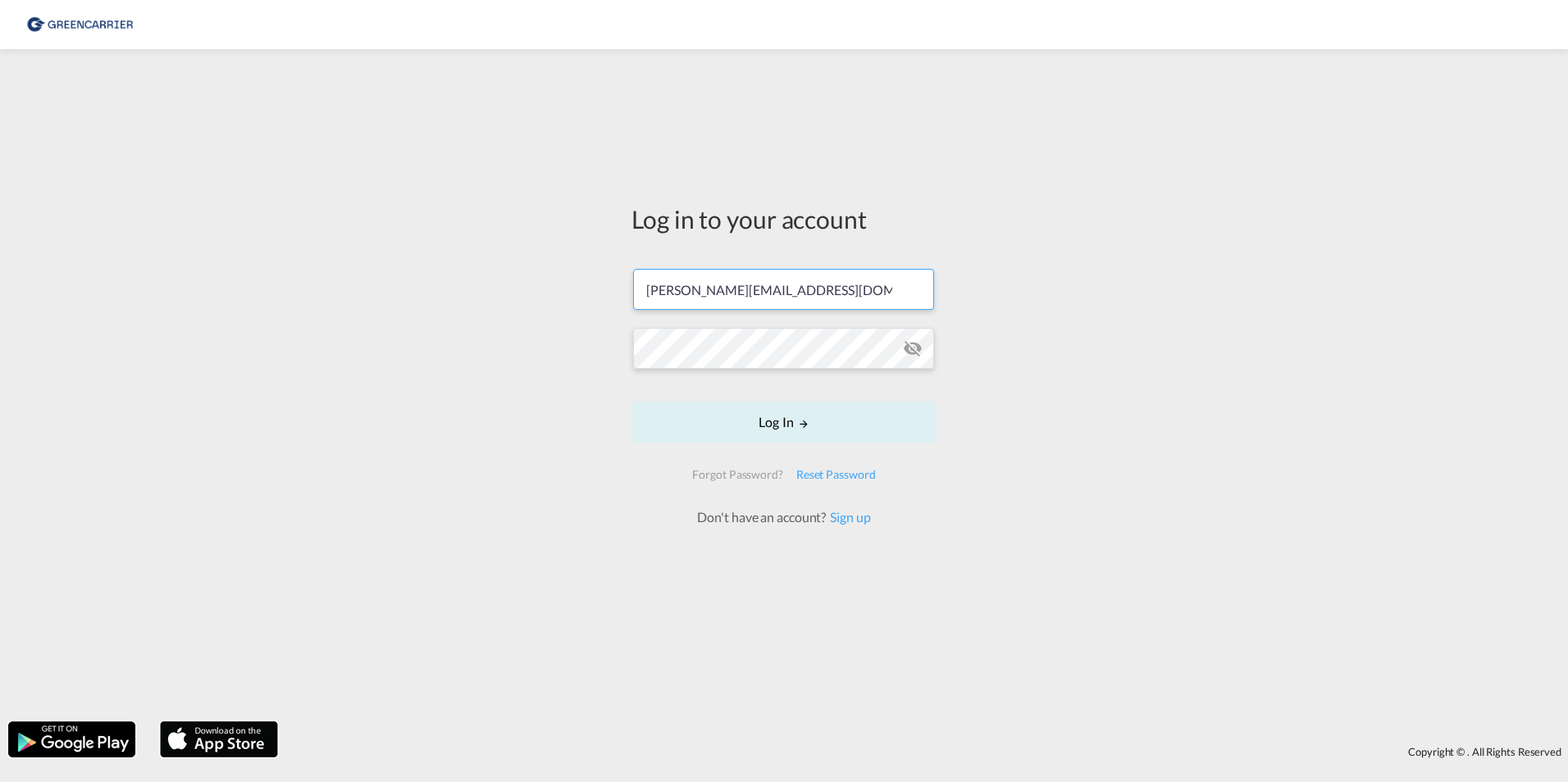
drag, startPoint x: 866, startPoint y: 288, endPoint x: 566, endPoint y: 293, distance: 300.0
click at [590, 294] on div "Log in to your account filip.pehrsson@greencarrier.com Log In Forgot Password? …" at bounding box center [784, 386] width 1568 height 656
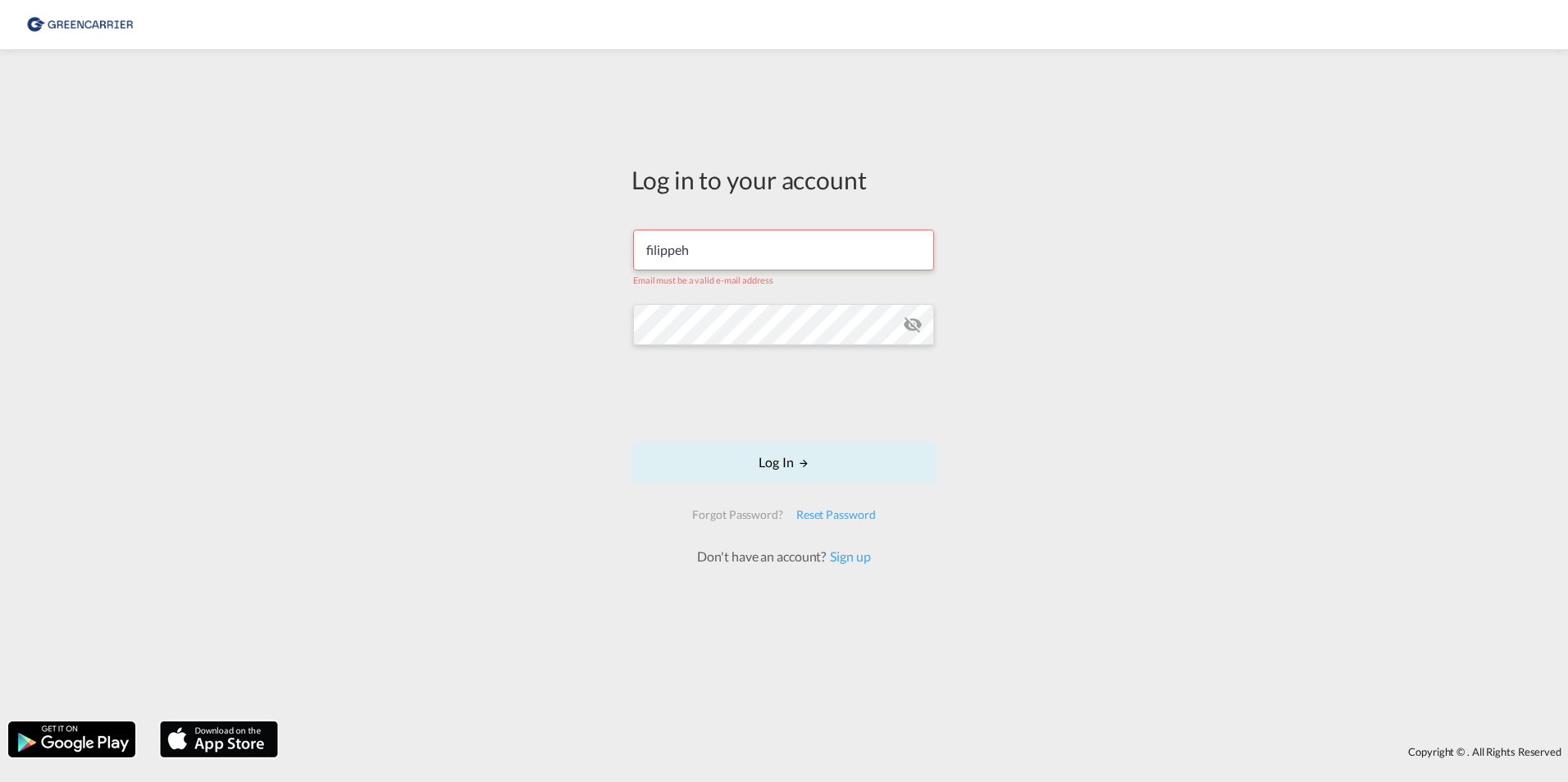
type input "filippehrsson1@gmail.com"
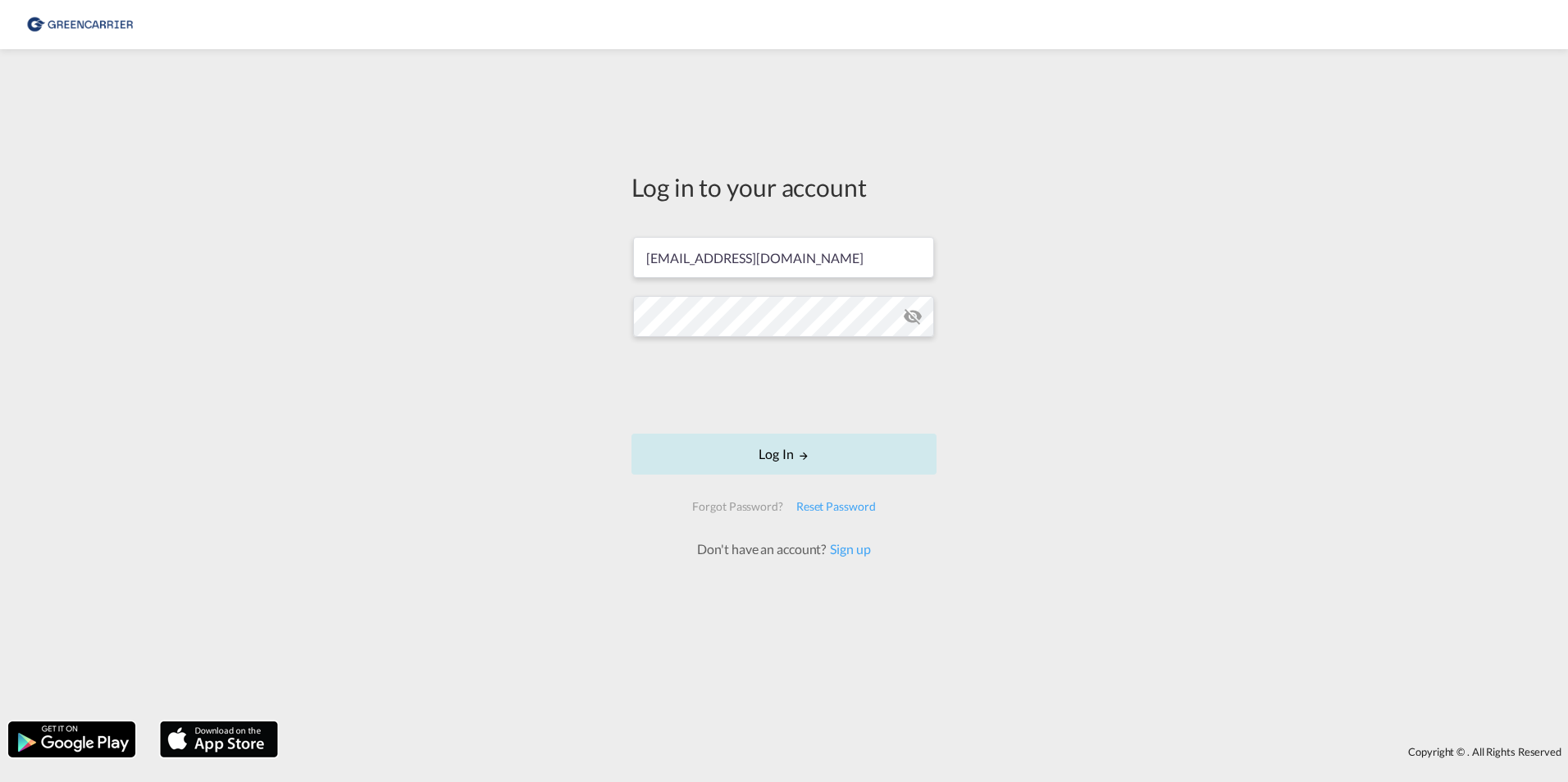
click at [743, 459] on button "Log In" at bounding box center [783, 454] width 305 height 41
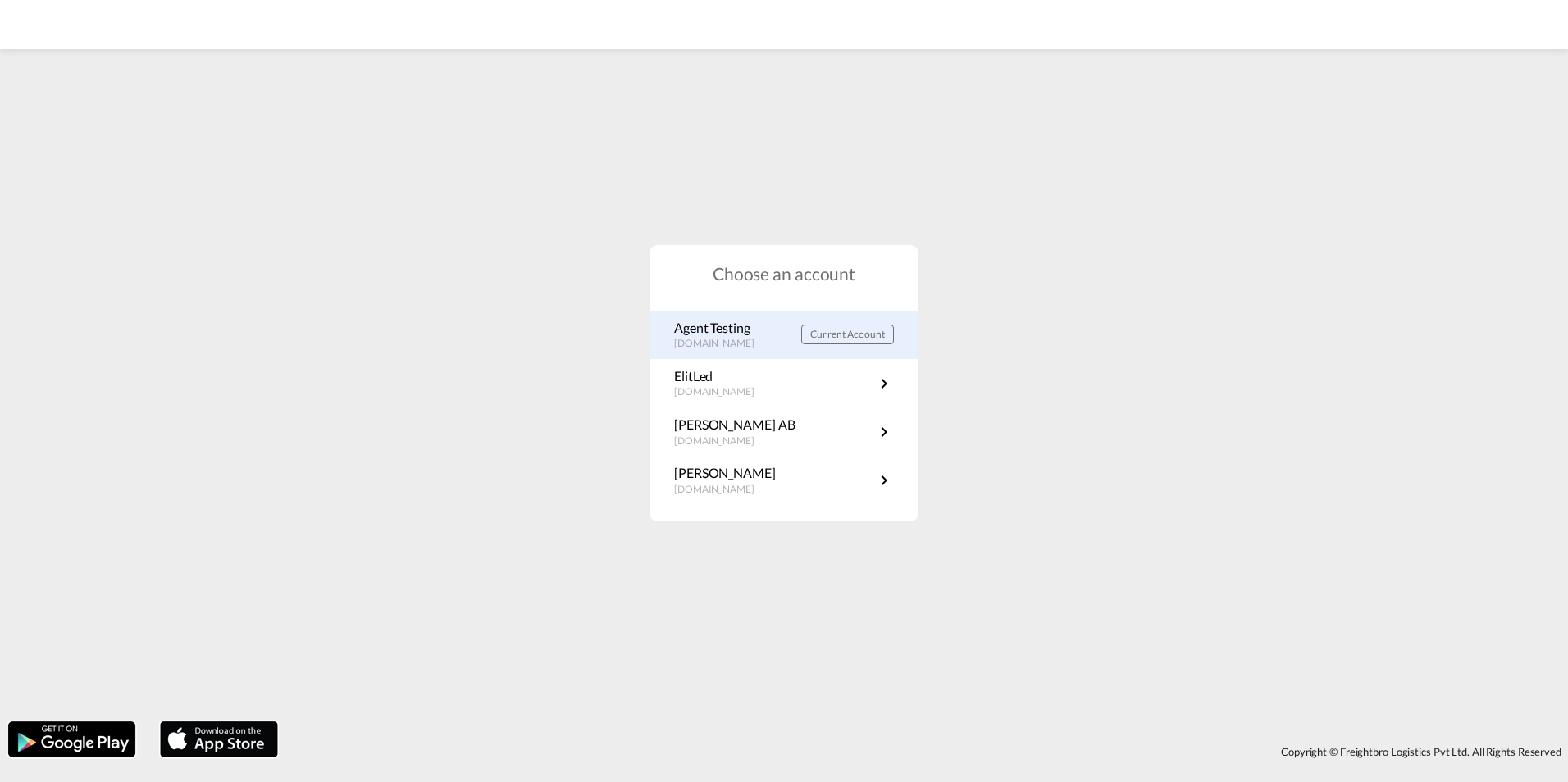
click at [731, 327] on p "Agent Testing" at bounding box center [723, 328] width 97 height 18
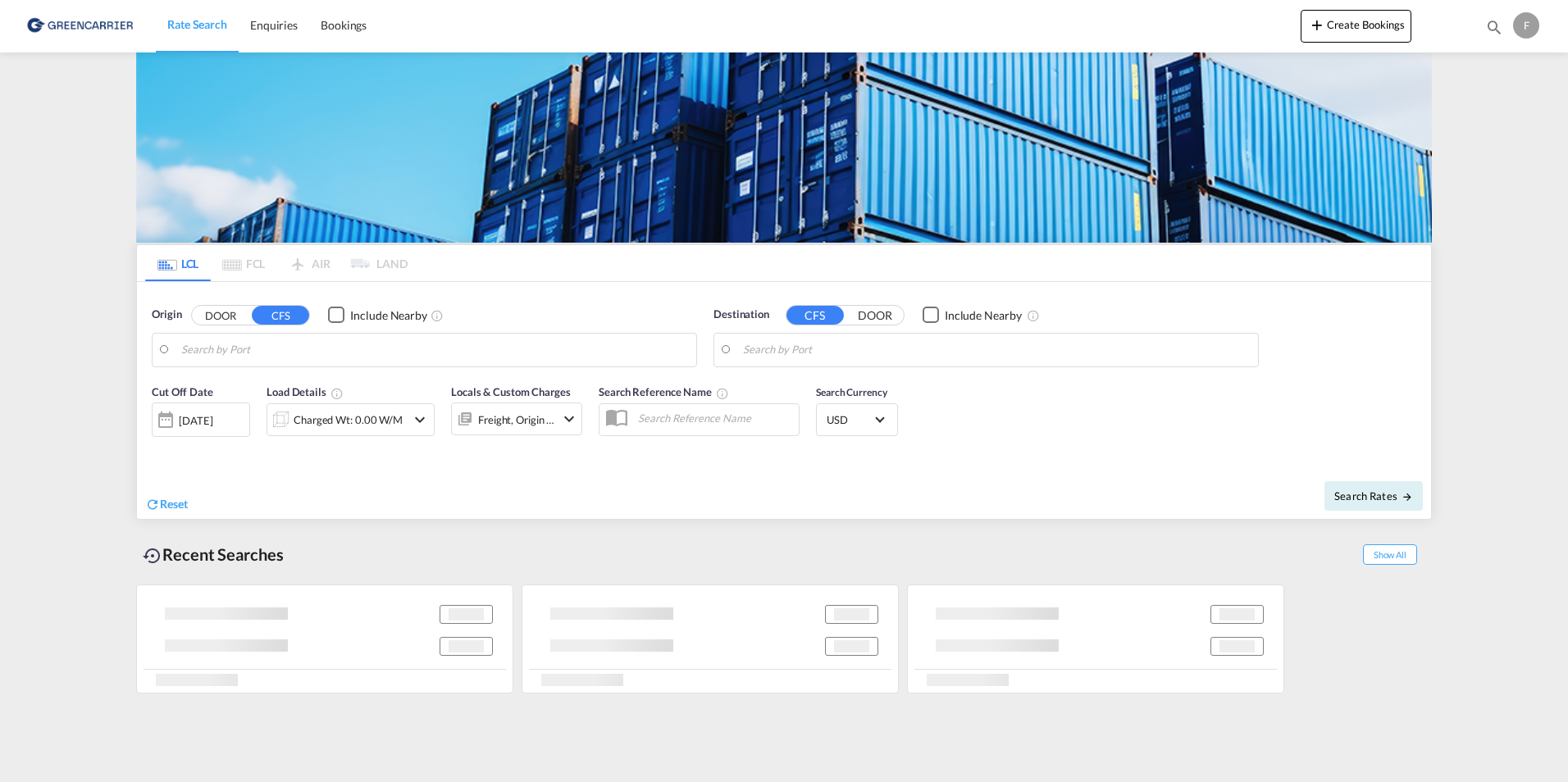
type input "[GEOGRAPHIC_DATA] ([GEOGRAPHIC_DATA]), [GEOGRAPHIC_DATA]"
type input "[GEOGRAPHIC_DATA], SGSIN"
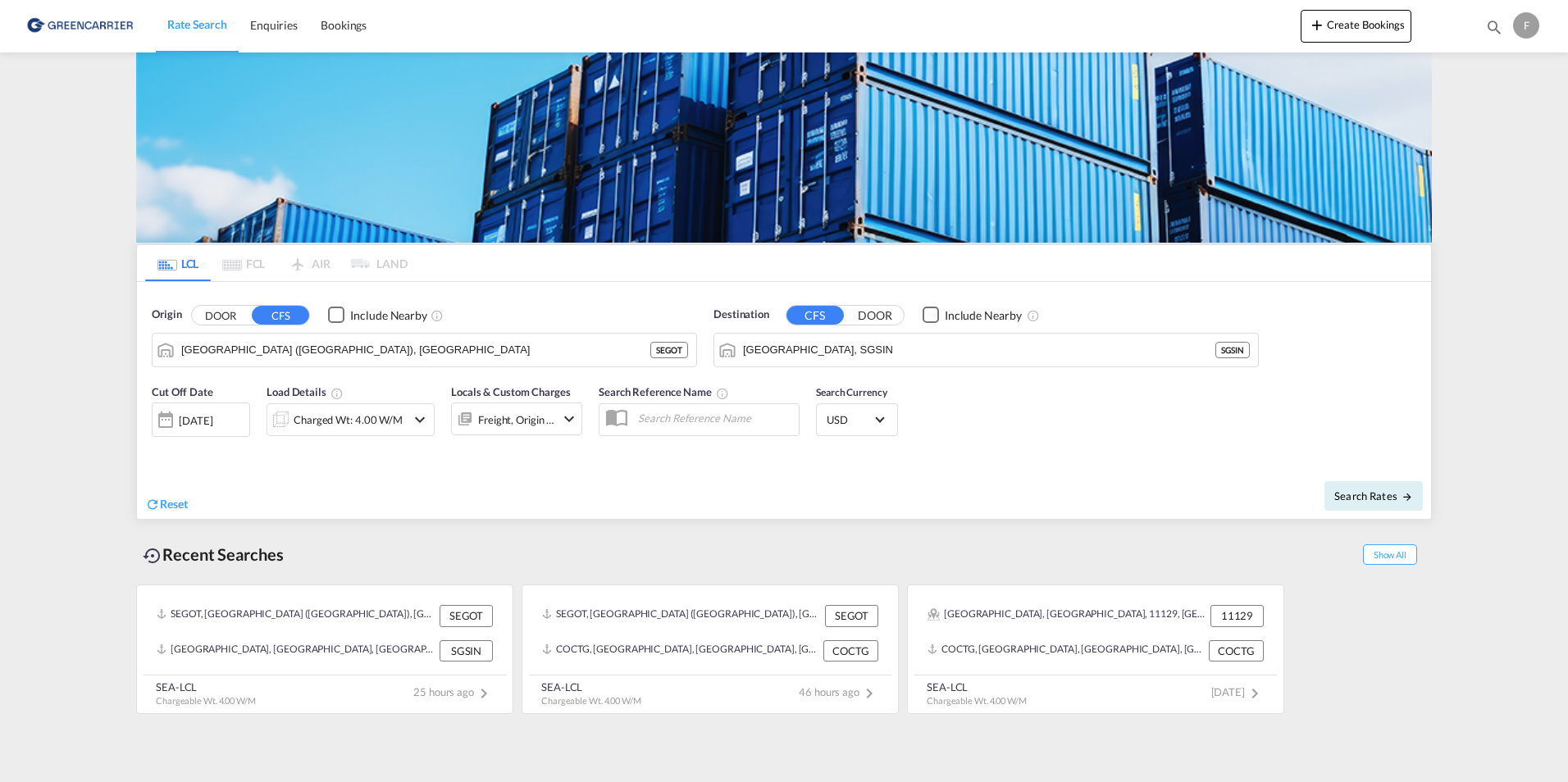
click at [229, 323] on button "DOOR" at bounding box center [221, 315] width 58 height 19
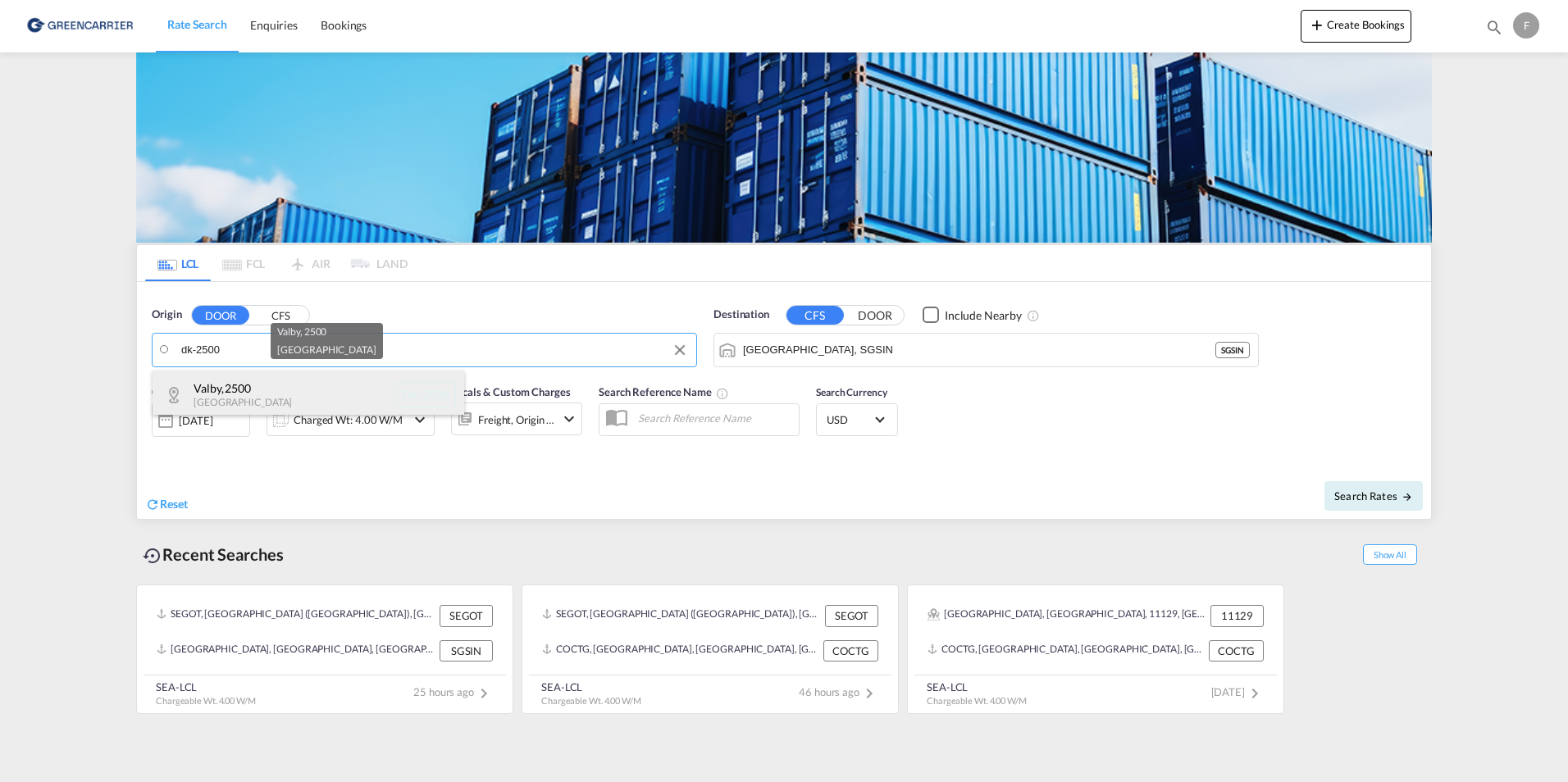
click at [330, 396] on div "Valby , 2500 Denmark DK-2500" at bounding box center [309, 396] width 311 height 49
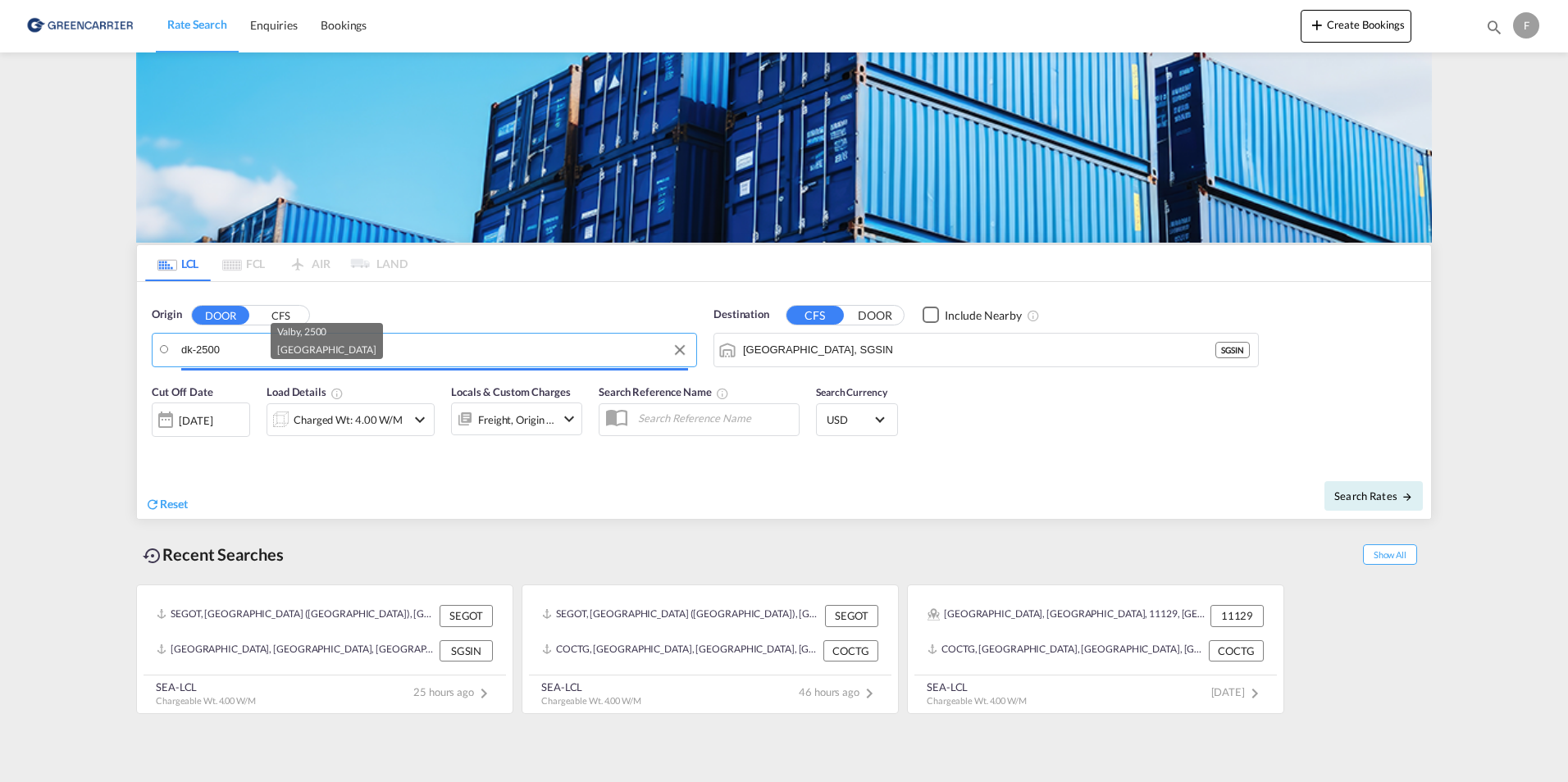
type input "DK-2500, Valby"
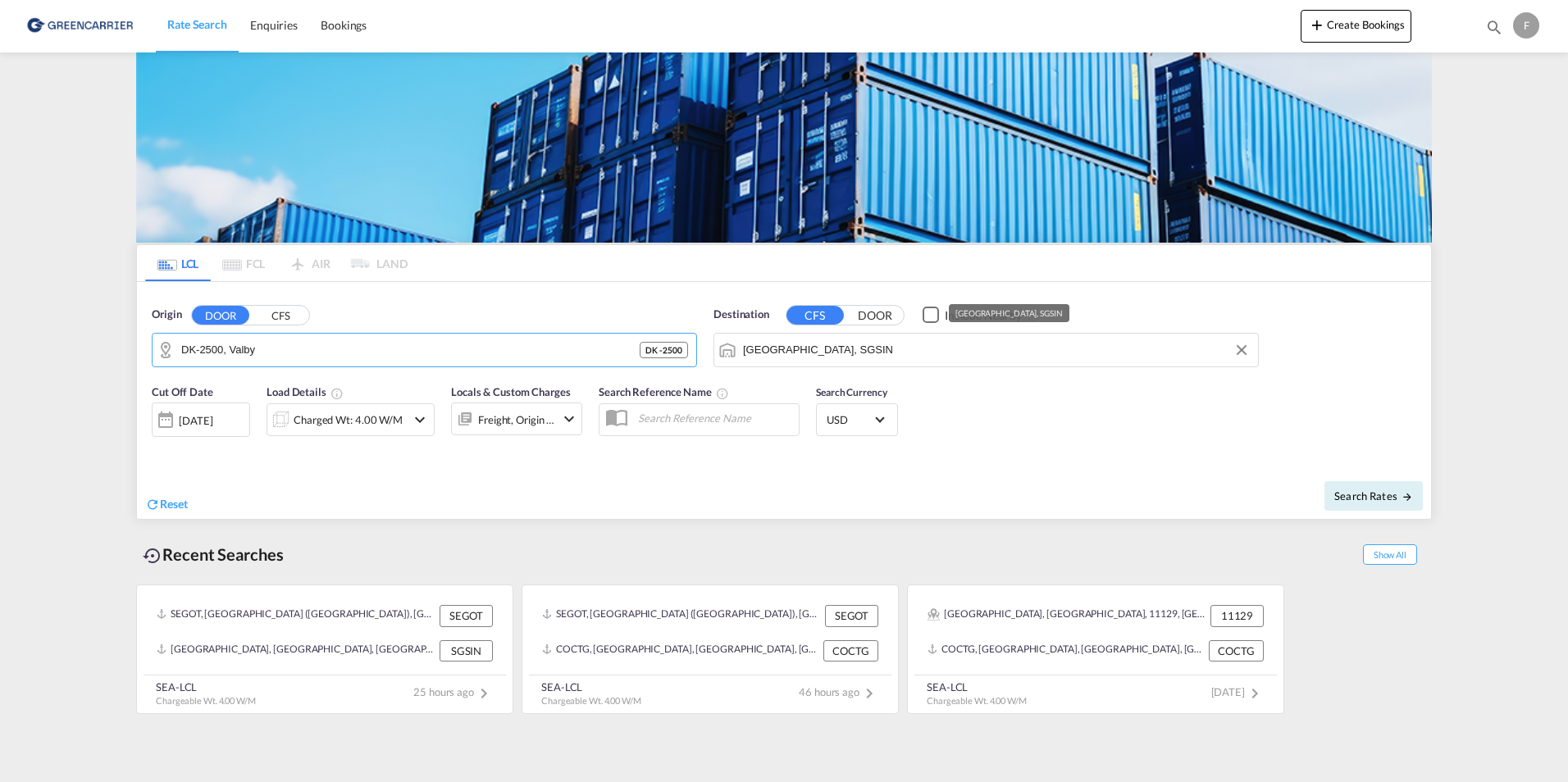
click at [788, 354] on input "[GEOGRAPHIC_DATA], SGSIN" at bounding box center [996, 350] width 506 height 25
click at [1369, 495] on span "Search Rates" at bounding box center [1374, 496] width 79 height 13
type input "2500 to SGSIN / [DATE]"
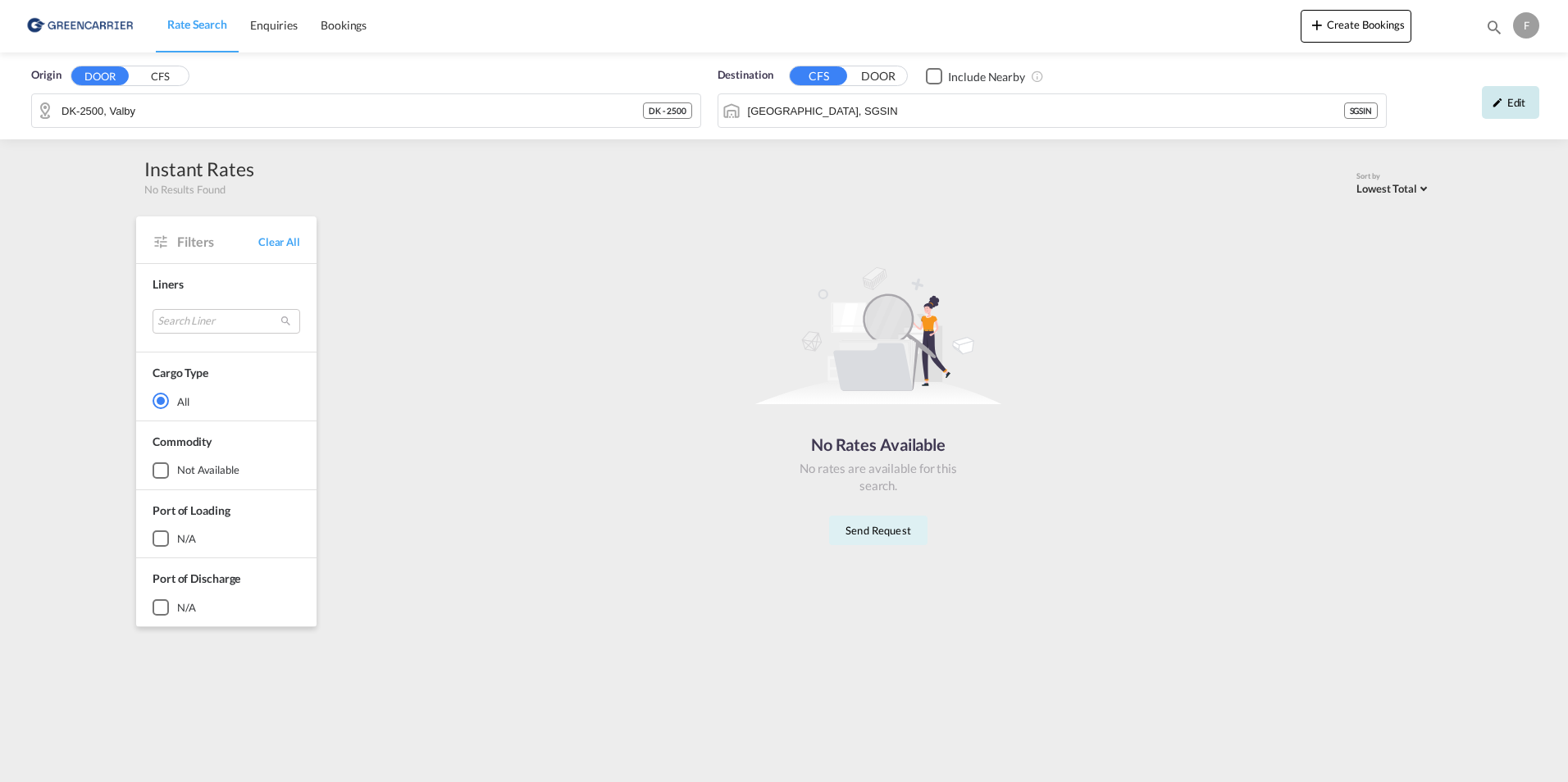
click at [1496, 99] on md-icon "icon-pencil" at bounding box center [1497, 103] width 12 height 12
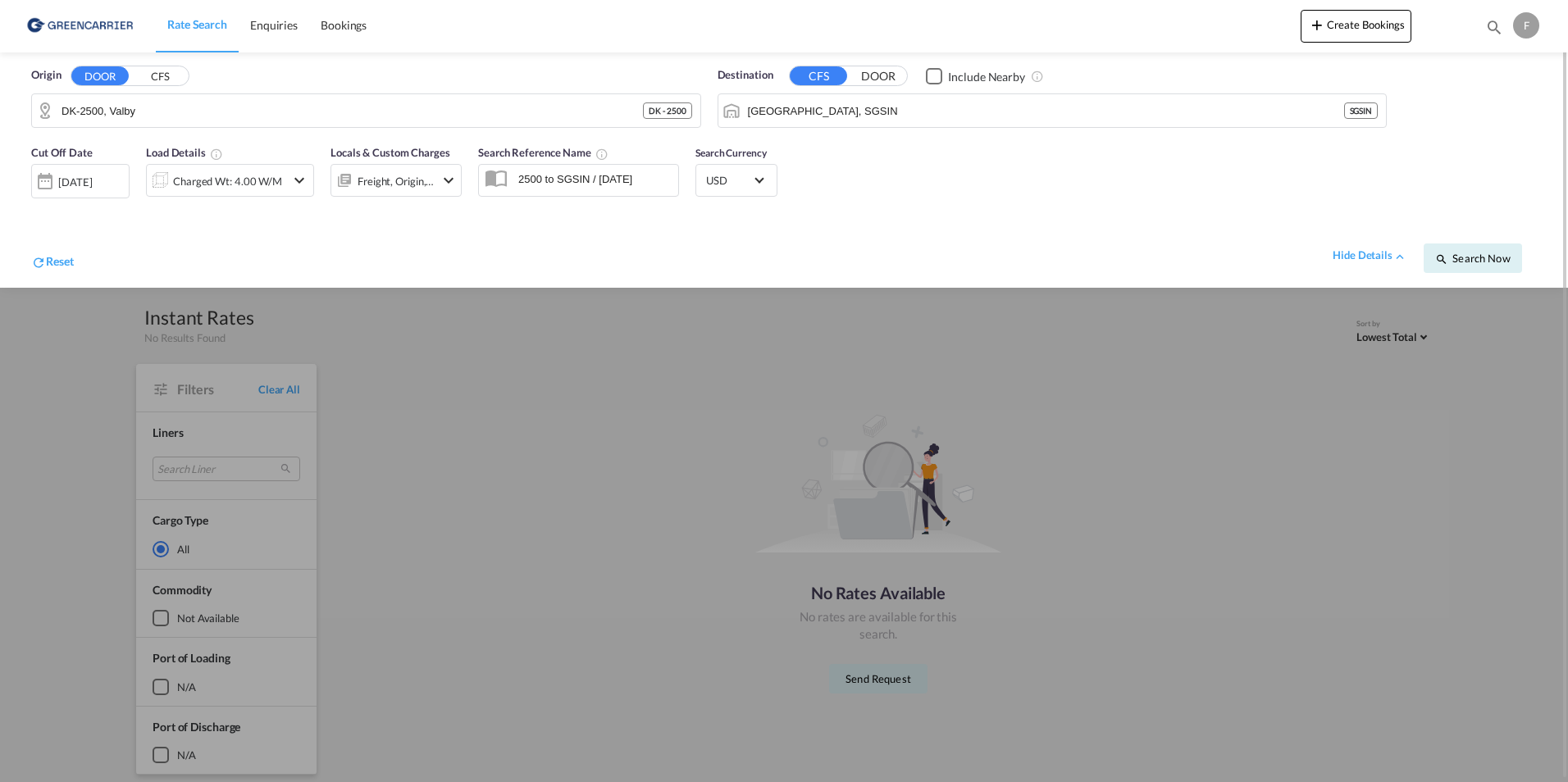
click at [1008, 159] on div "Cut Off Date 12 Sep 2025 12/09/2025 Load Details Charged Wt: 4.00 W/M Locals & …" at bounding box center [784, 212] width 1535 height 152
click at [1520, 24] on div "F" at bounding box center [1526, 25] width 27 height 27
click at [1458, 183] on button "Logout" at bounding box center [1496, 179] width 131 height 33
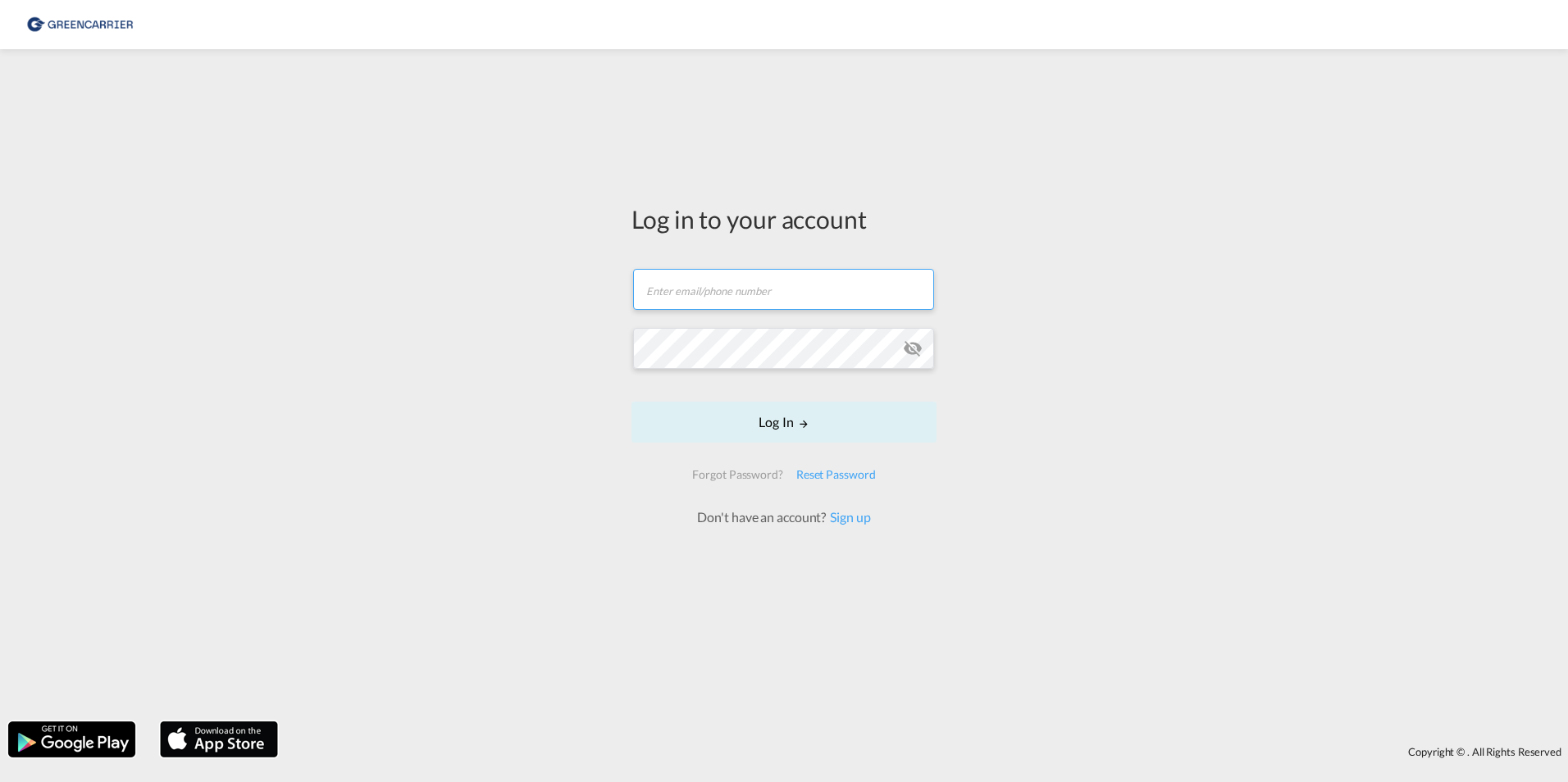
type input "filip.pehrsson@greencarrier.com"
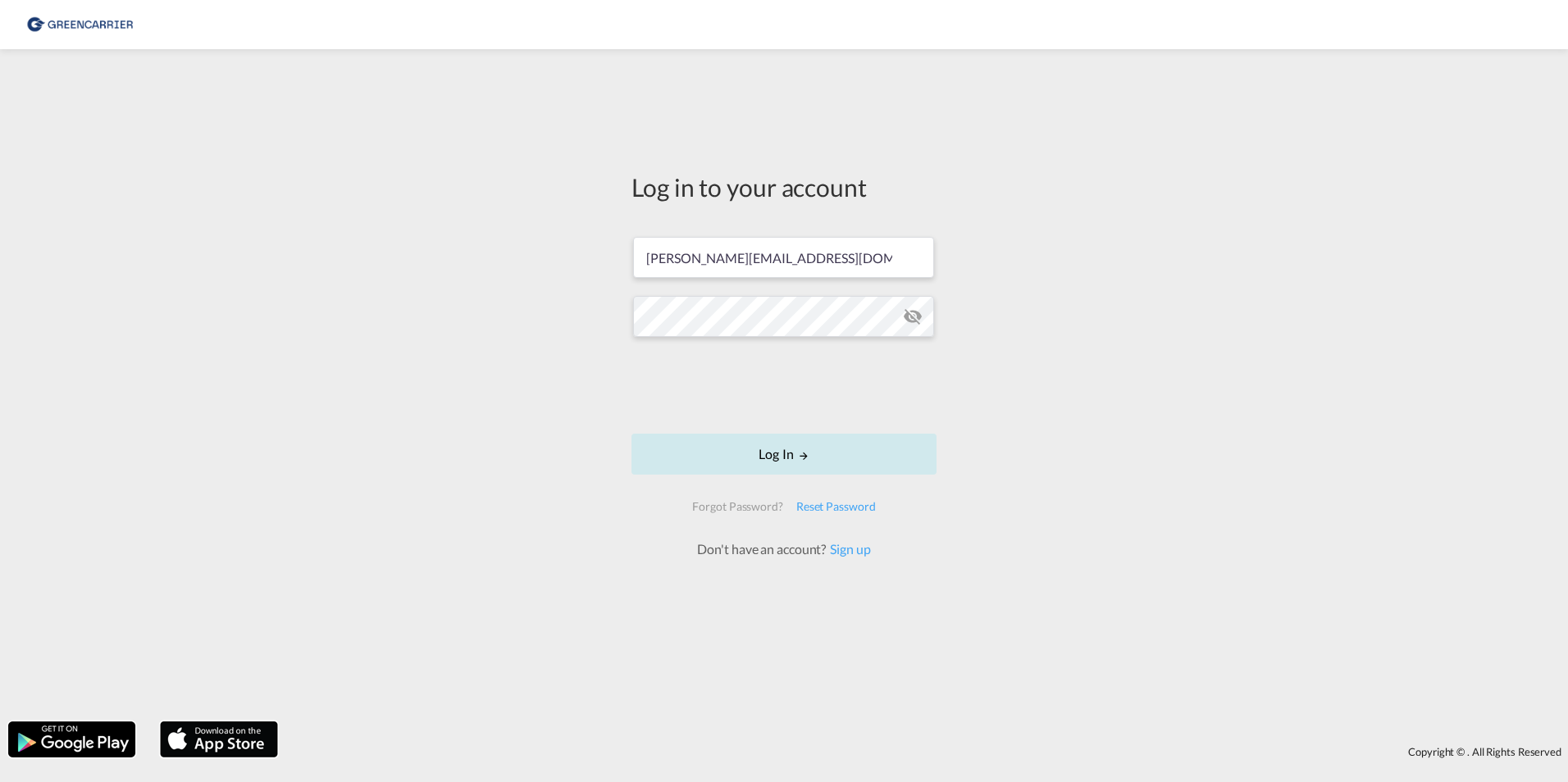
click at [753, 457] on button "Log In" at bounding box center [783, 454] width 305 height 41
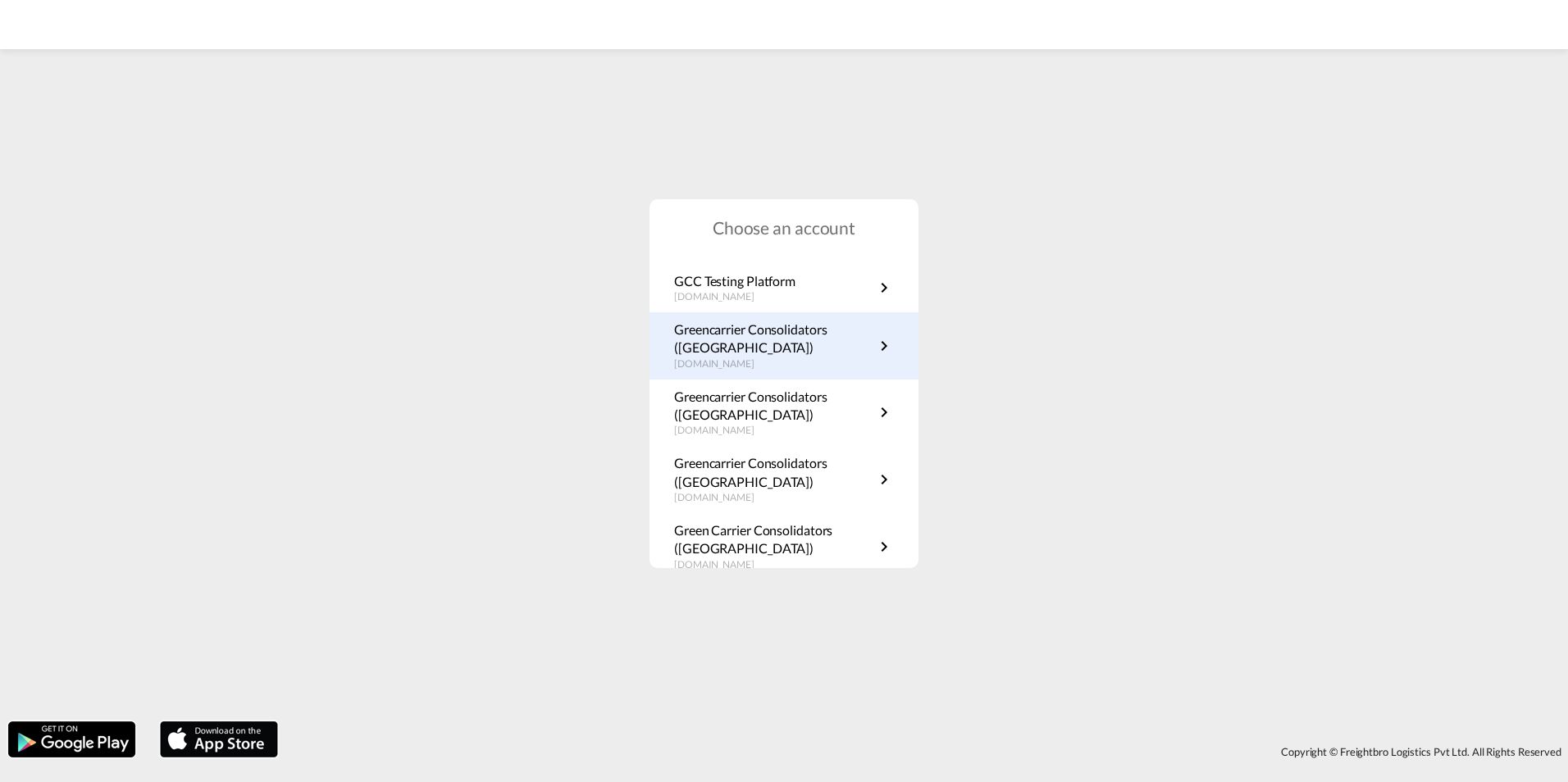
scroll to position [296, 0]
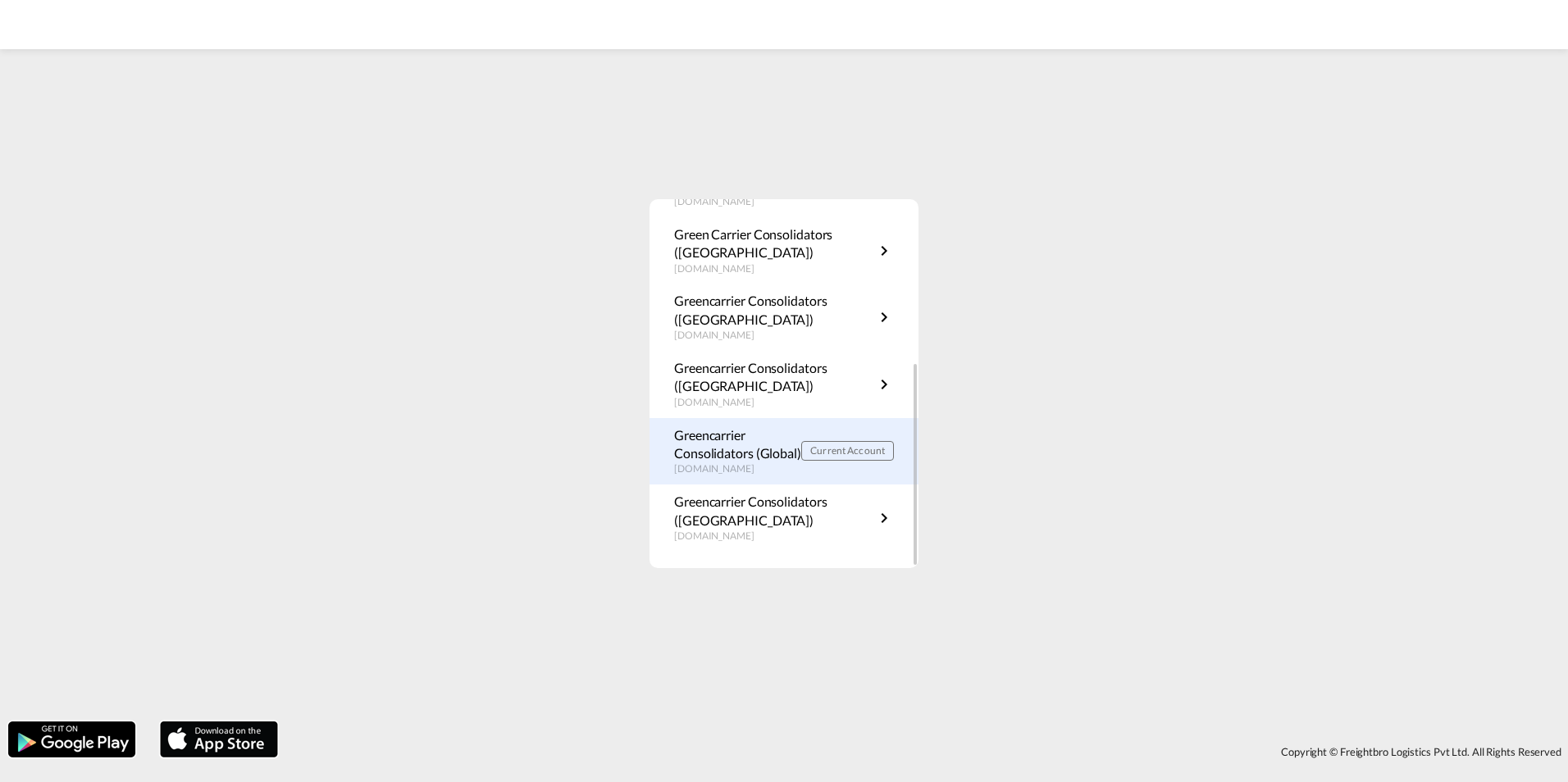
click at [724, 451] on p "Greencarrier Consolidators (Global)" at bounding box center [737, 445] width 127 height 37
click at [771, 448] on p "Greencarrier Consolidators (Global)" at bounding box center [737, 445] width 127 height 37
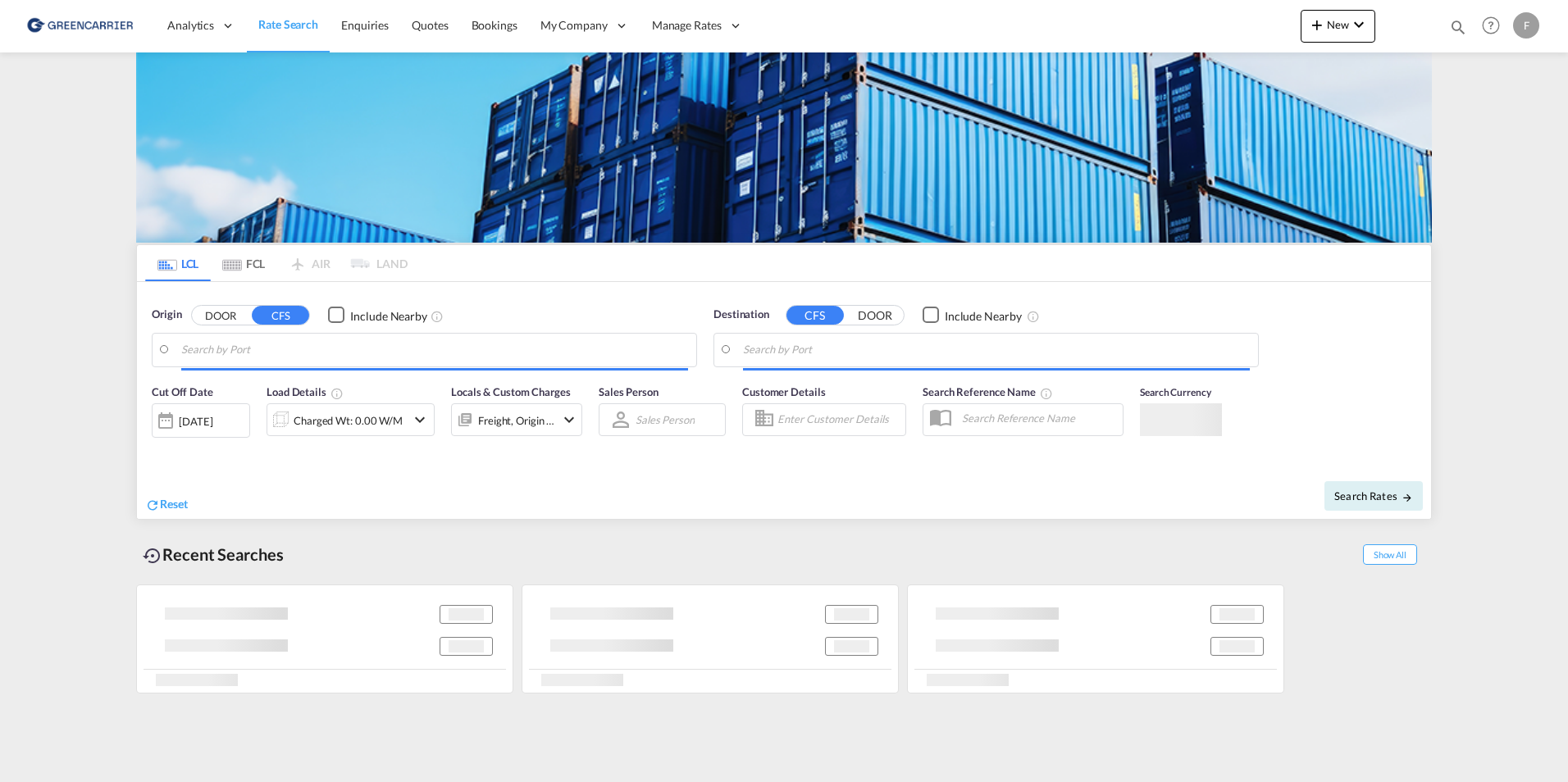
type input "DK-2500, Valby"
type input "[GEOGRAPHIC_DATA], SGSIN"
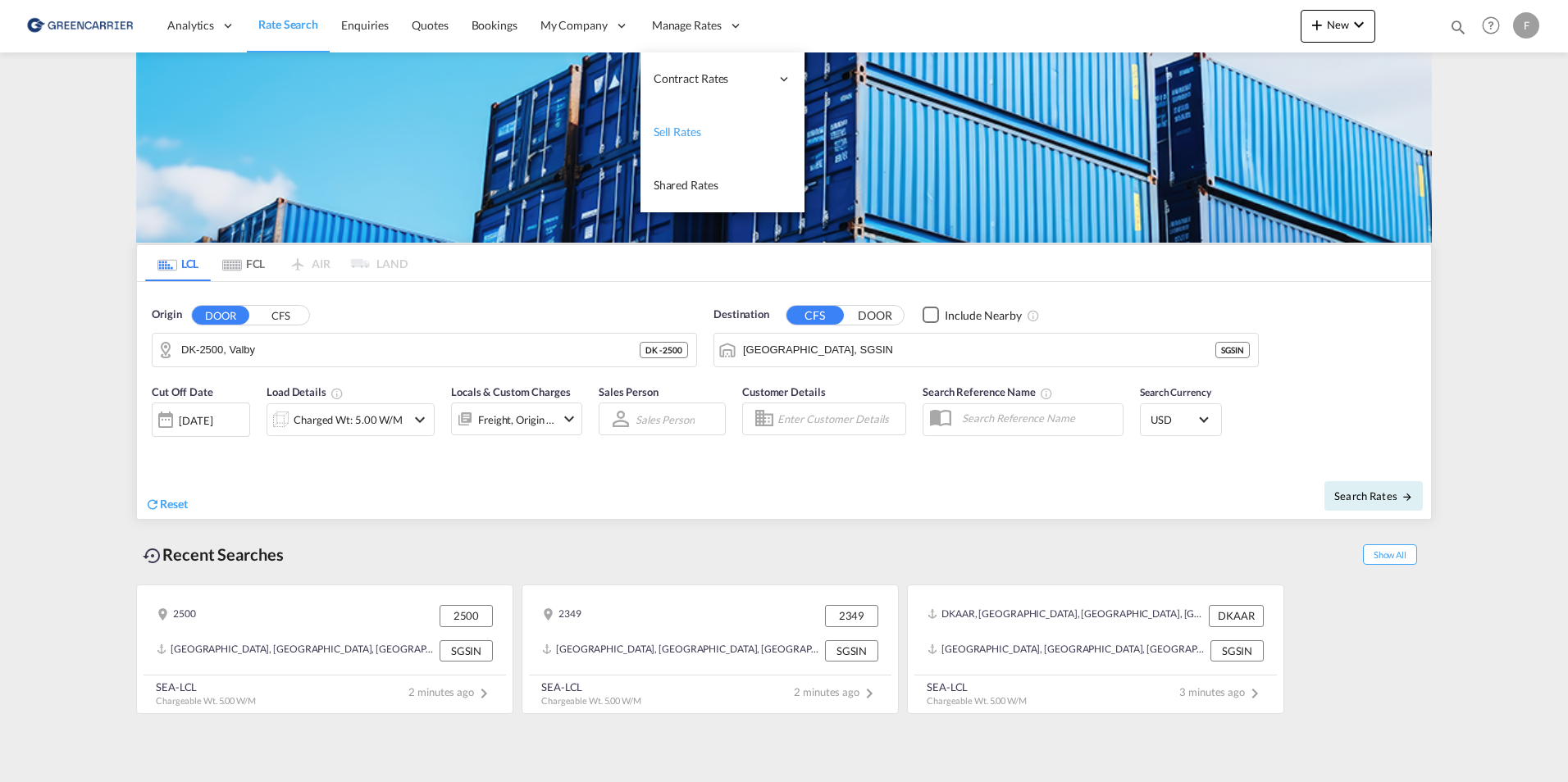
click at [680, 139] on span "Sell Rates" at bounding box center [678, 132] width 48 height 16
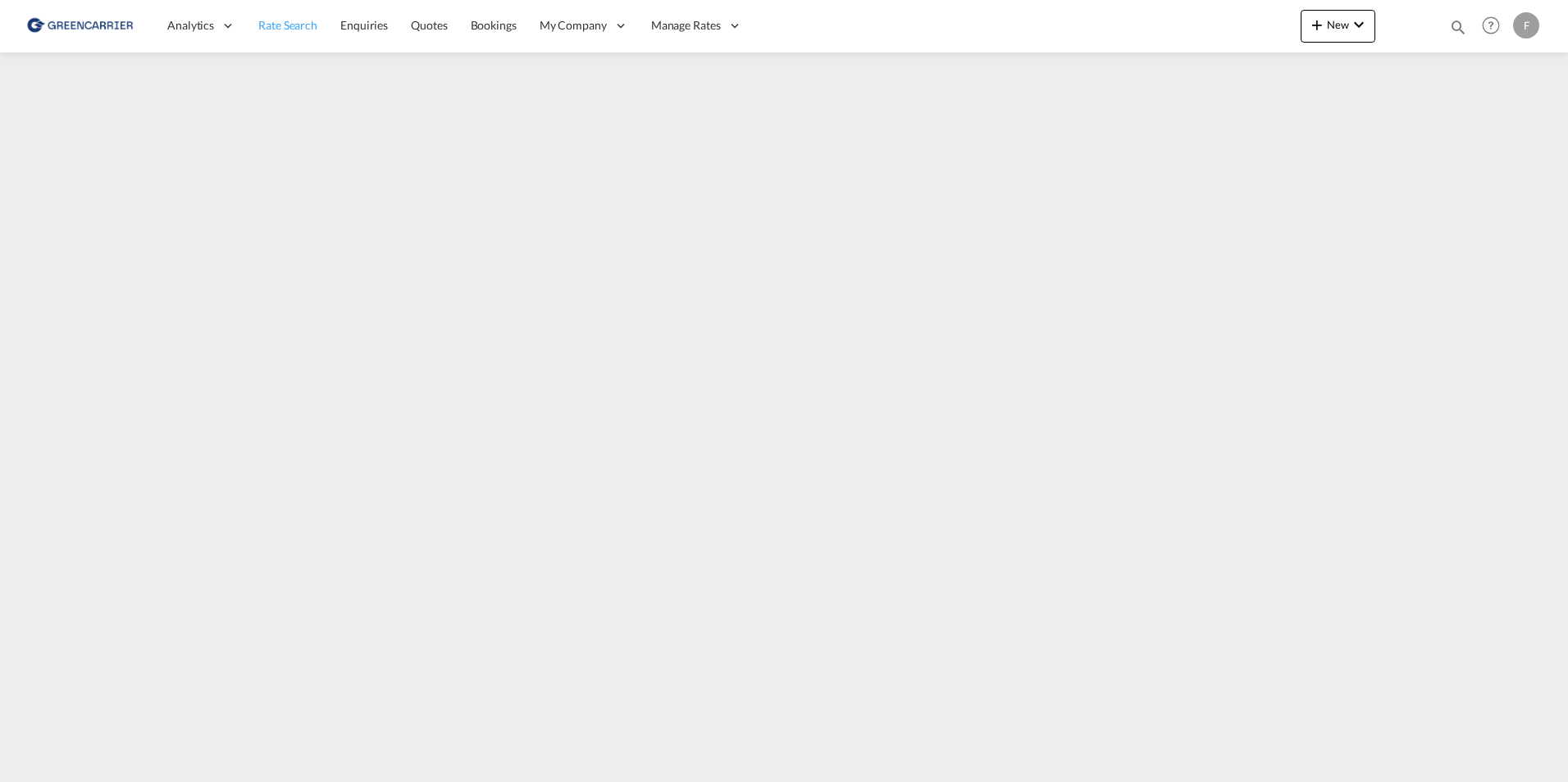
click at [297, 8] on link "Rate Search" at bounding box center [289, 26] width 82 height 53
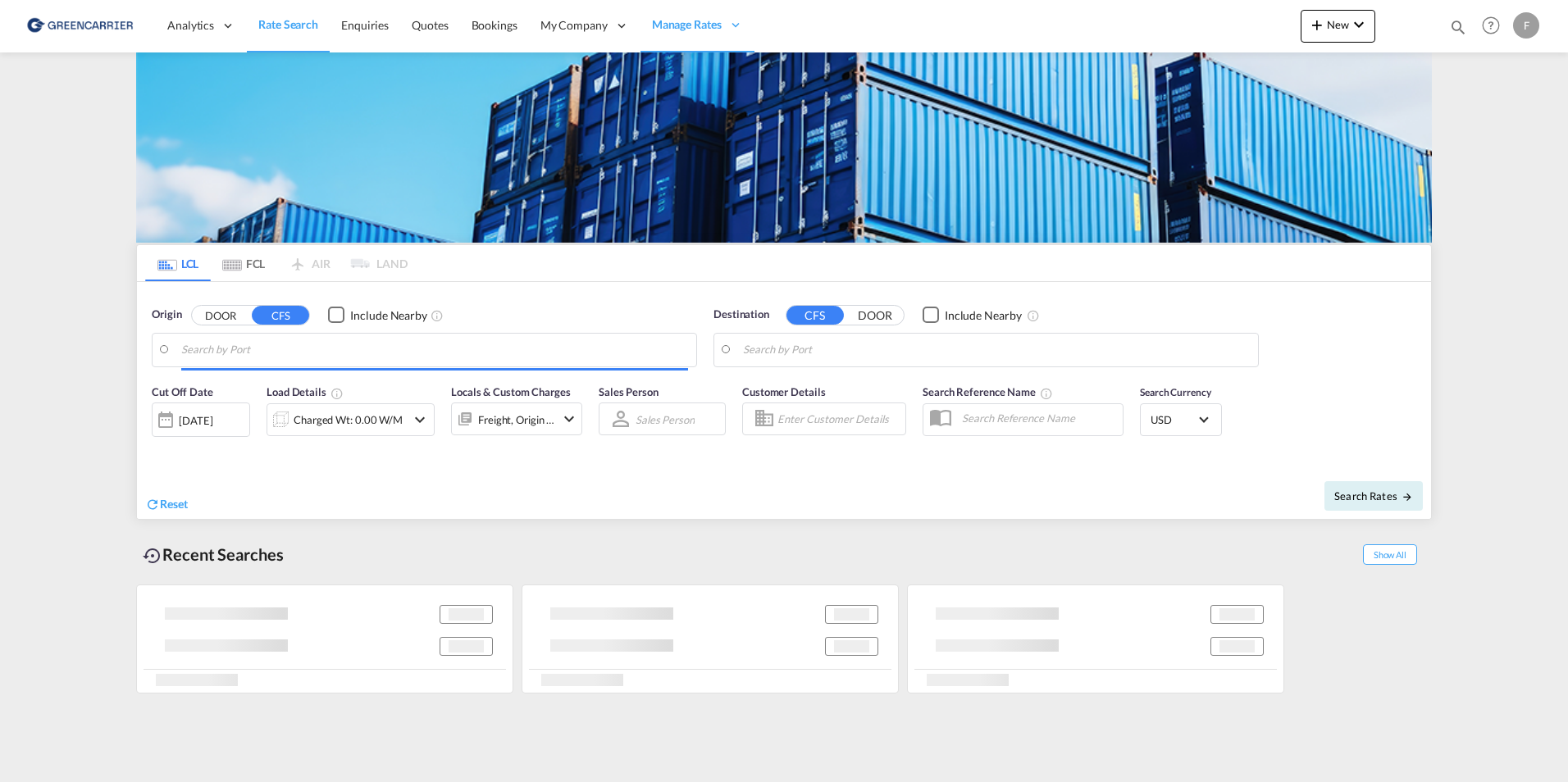
type input "DK-2500, Valby"
type input "[GEOGRAPHIC_DATA], SGSIN"
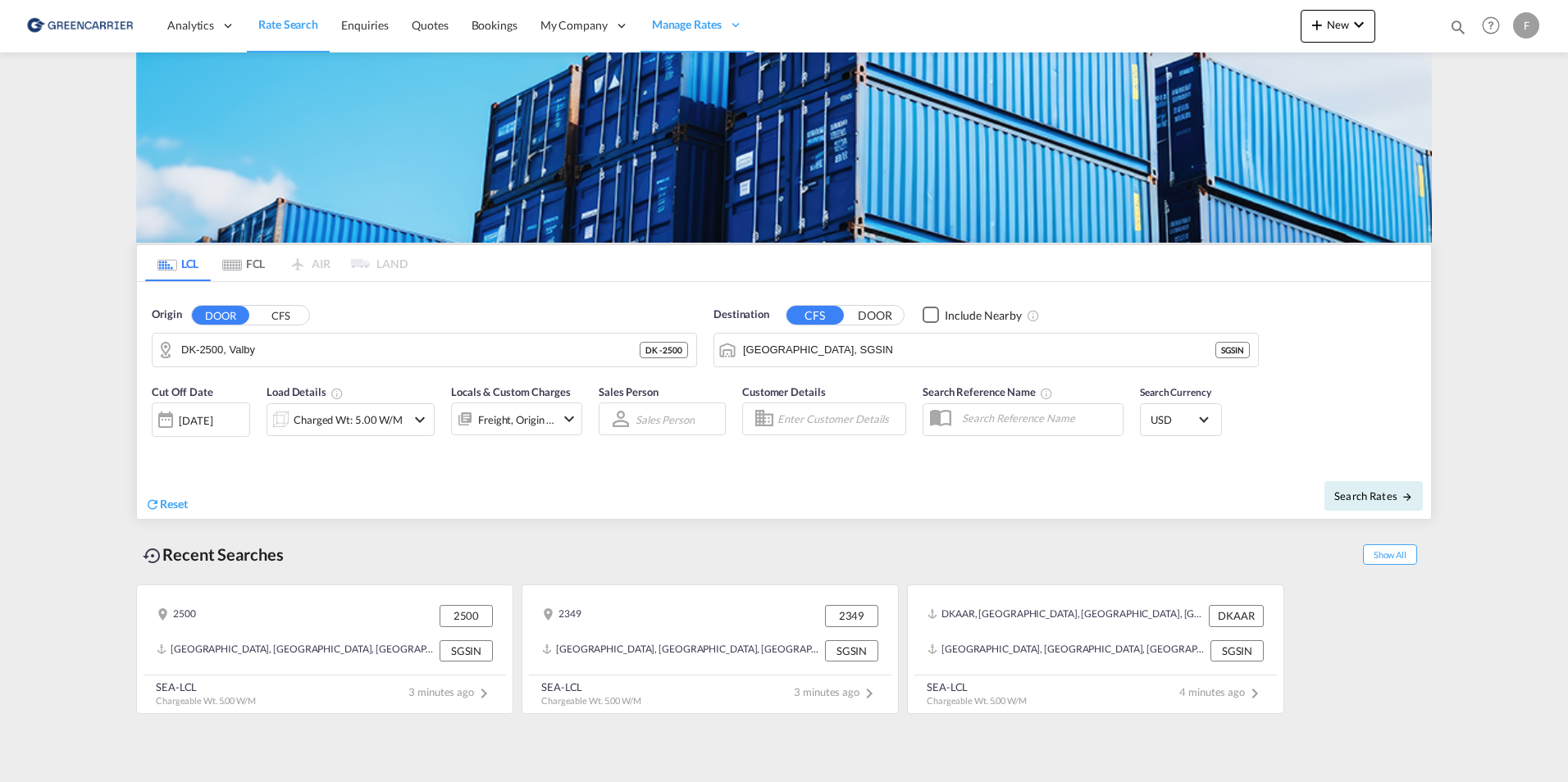
click at [807, 428] on input "Enter Customer Details" at bounding box center [839, 418] width 123 height 25
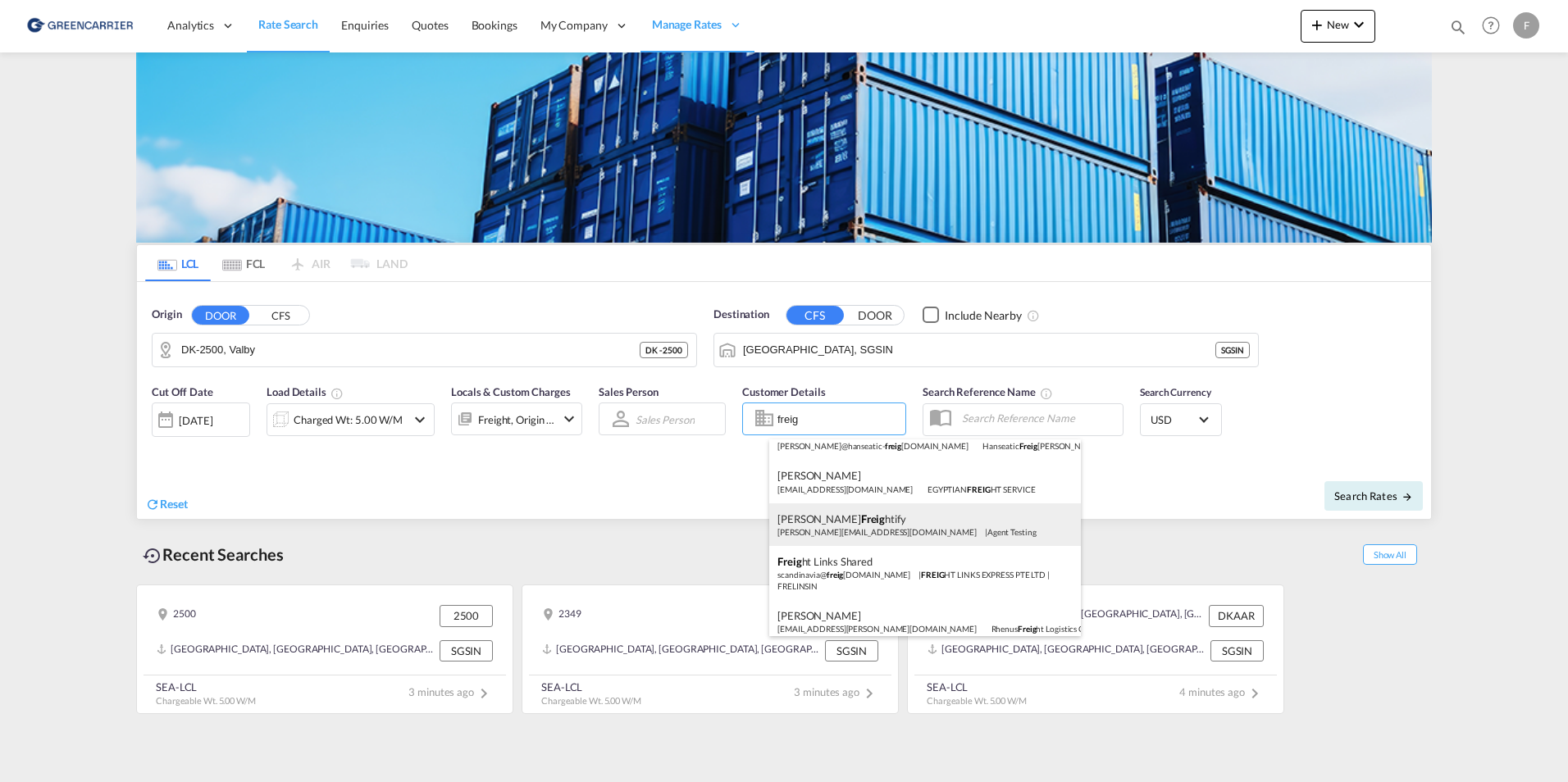
scroll to position [200, 0]
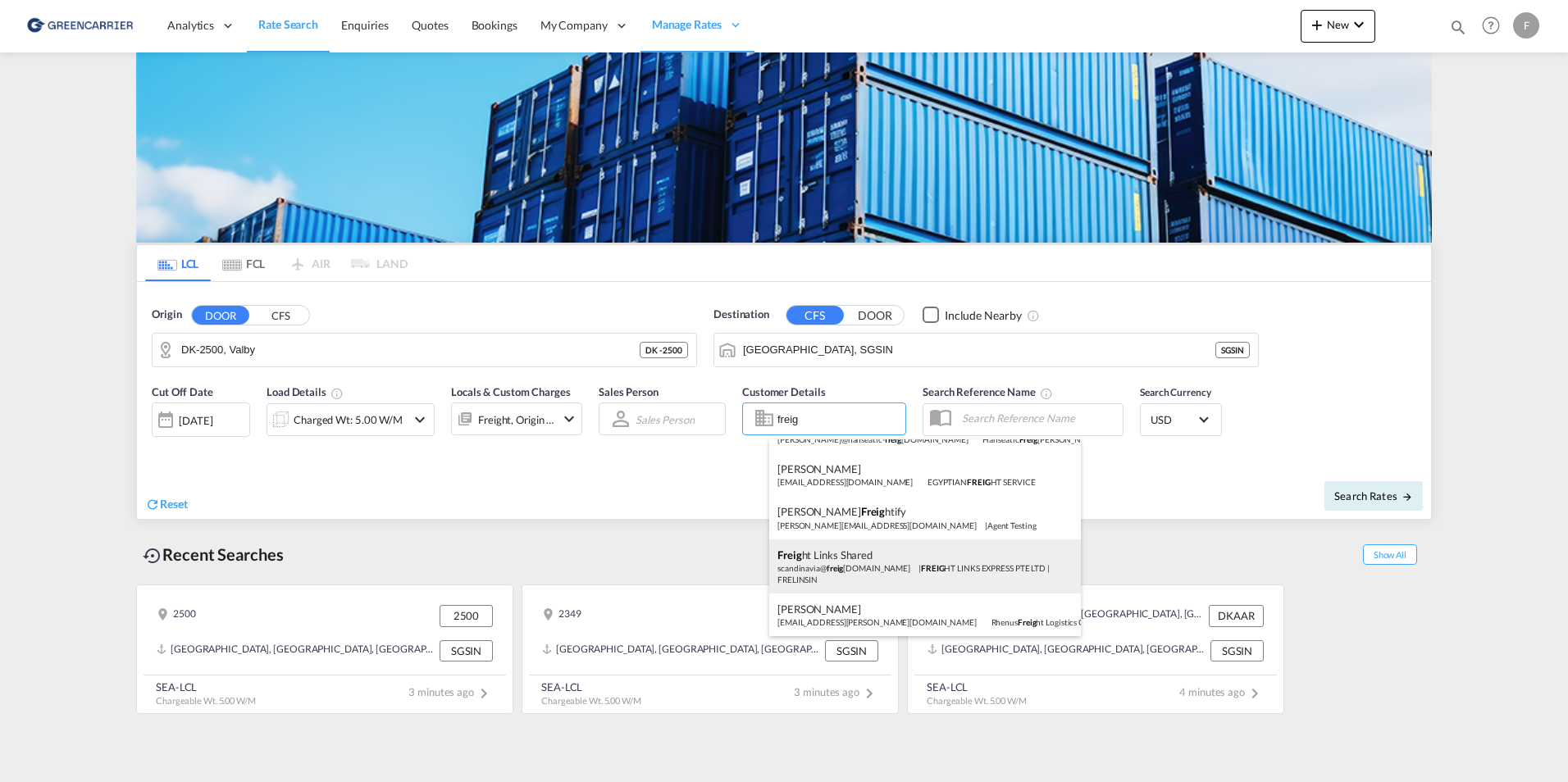
click at [929, 570] on div "Freig ht Links Shared scandinavia@ freig htlinks.net | FREIG HT LINKS EXPRESS P…" at bounding box center [925, 566] width 311 height 54
type input "FREIGHT LINKS EXPRESS PTE LTD, Freight Links Shared, scandinavia@freightlinks.n…"
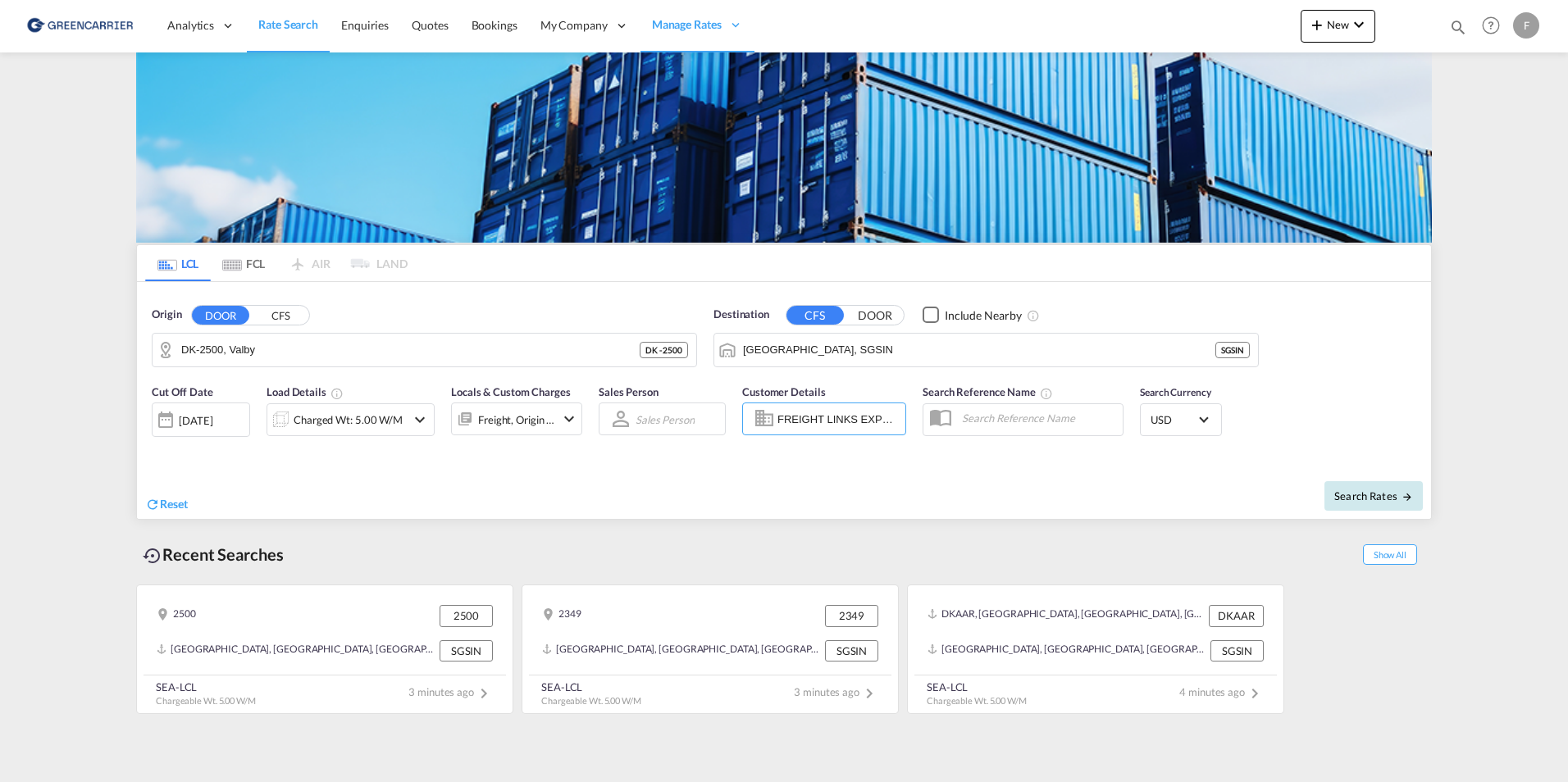
click at [1420, 497] on button "Search Rates" at bounding box center [1373, 496] width 98 height 29
type input "2500 to SGSIN / [DATE]"
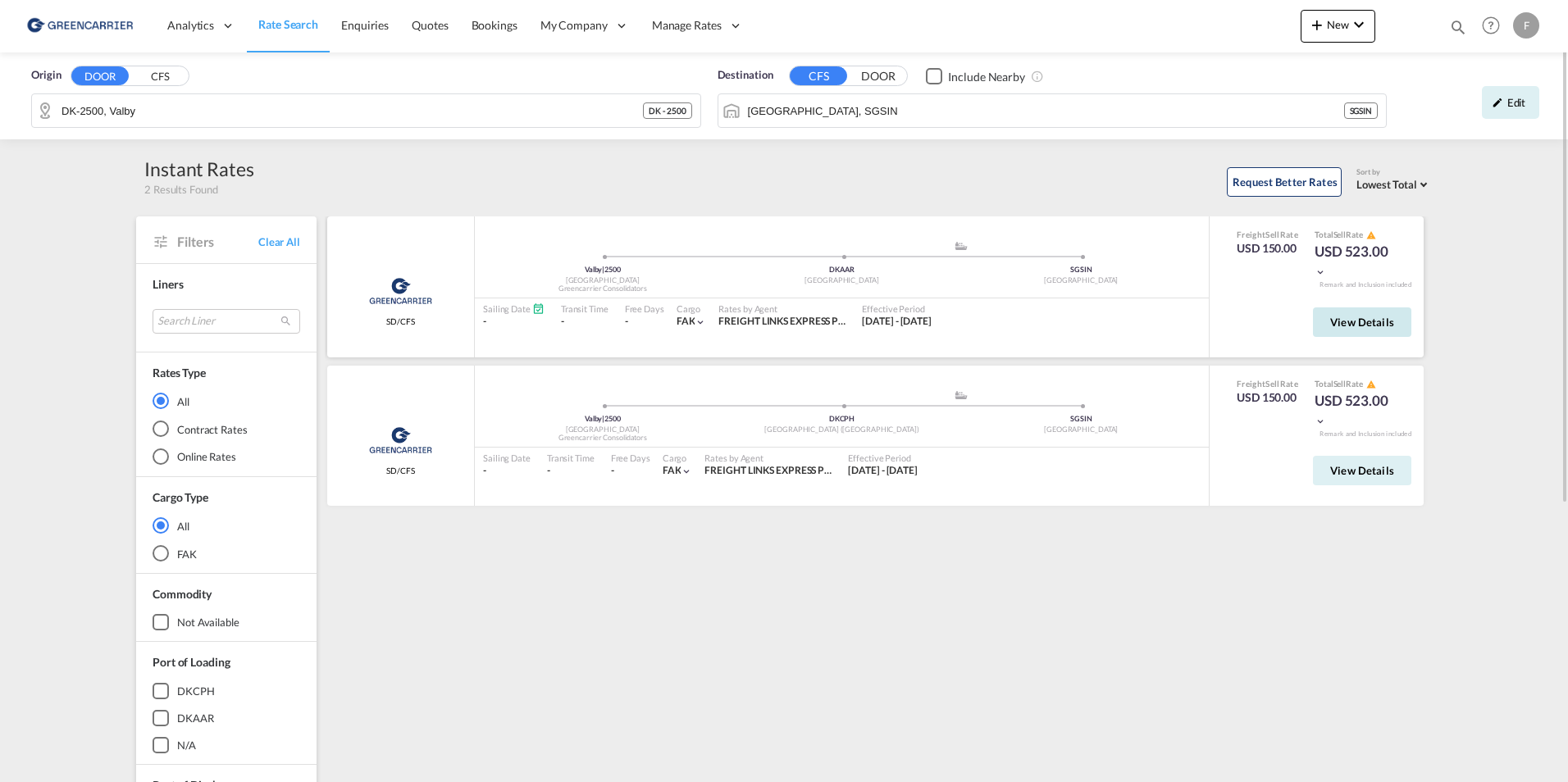
click at [1344, 317] on span "View Details" at bounding box center [1362, 322] width 64 height 13
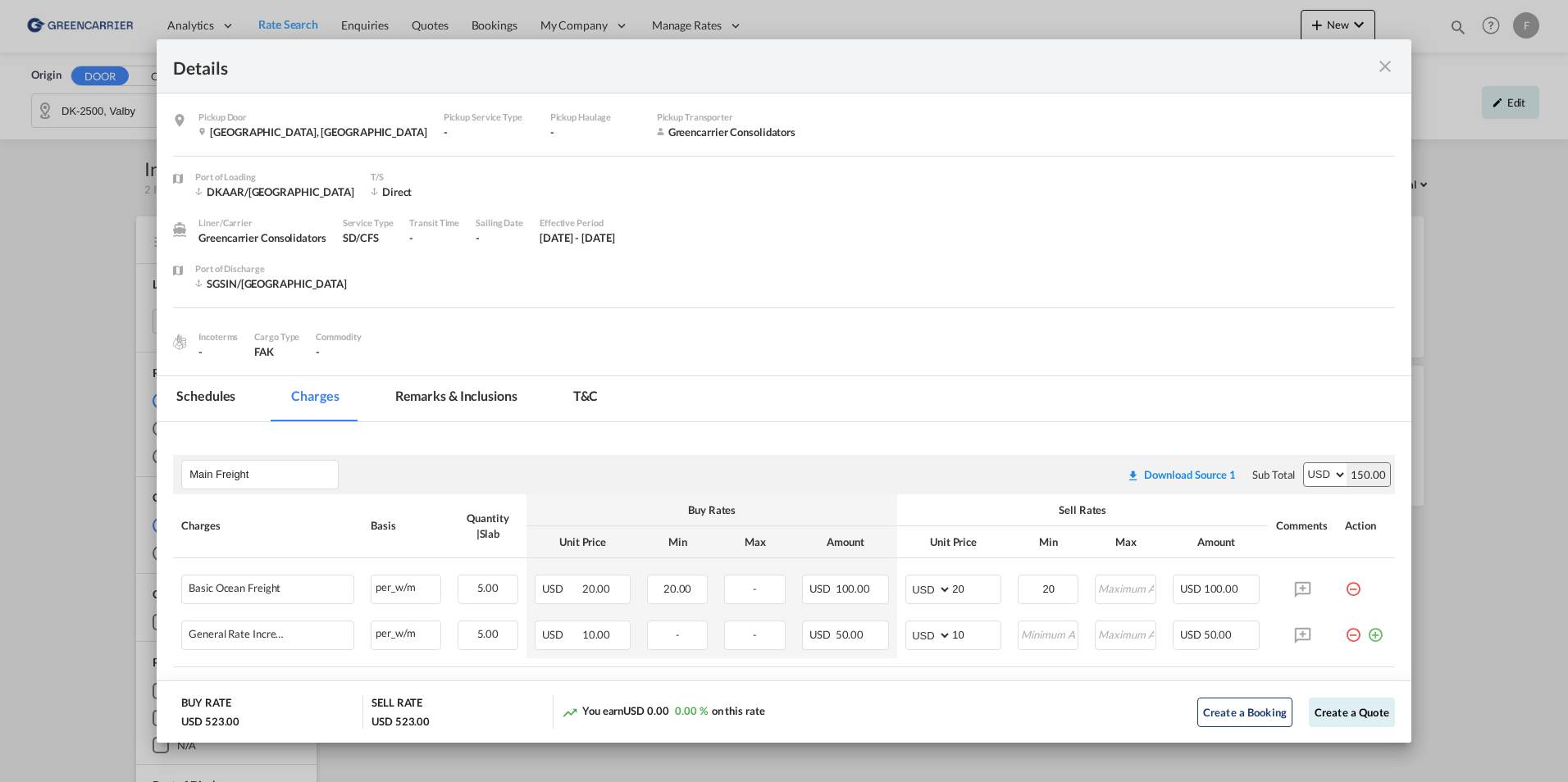
click at [201, 396] on md-tab-item "Schedules" at bounding box center [205, 398] width 98 height 45
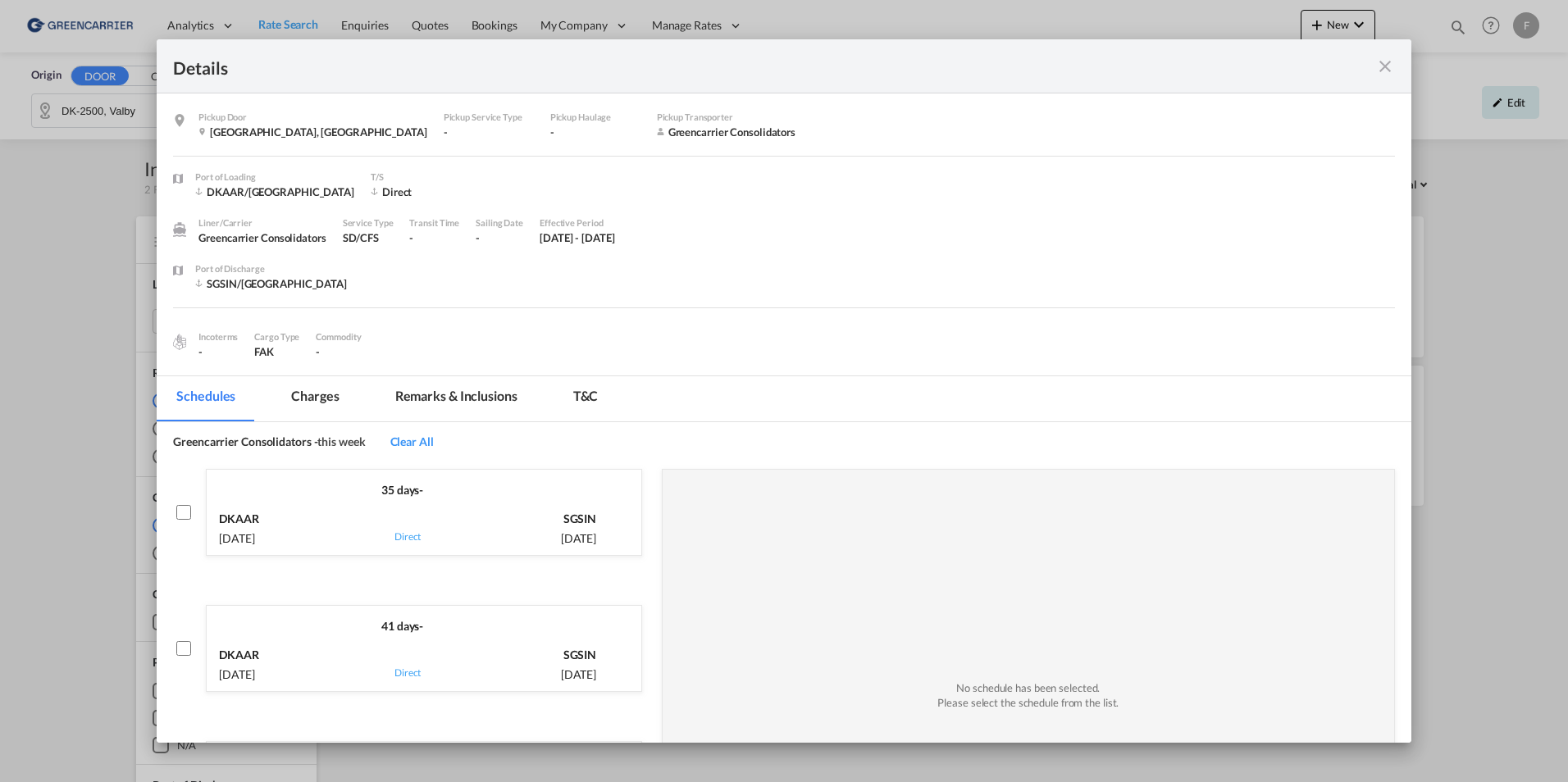
click at [333, 402] on md-tab-item "Charges" at bounding box center [314, 398] width 87 height 45
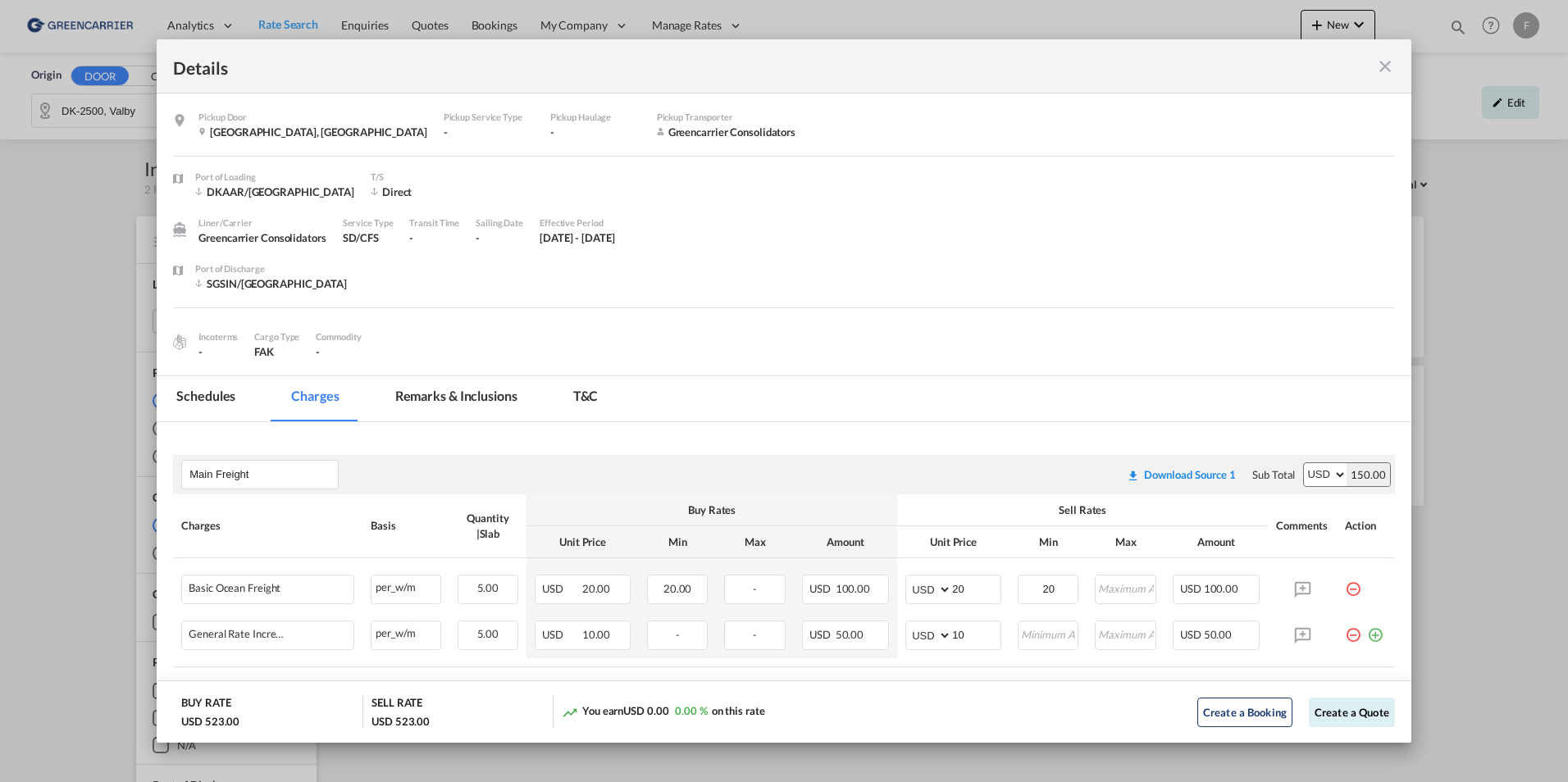
click at [455, 390] on md-tab-item "Remarks & Inclusions" at bounding box center [456, 398] width 161 height 45
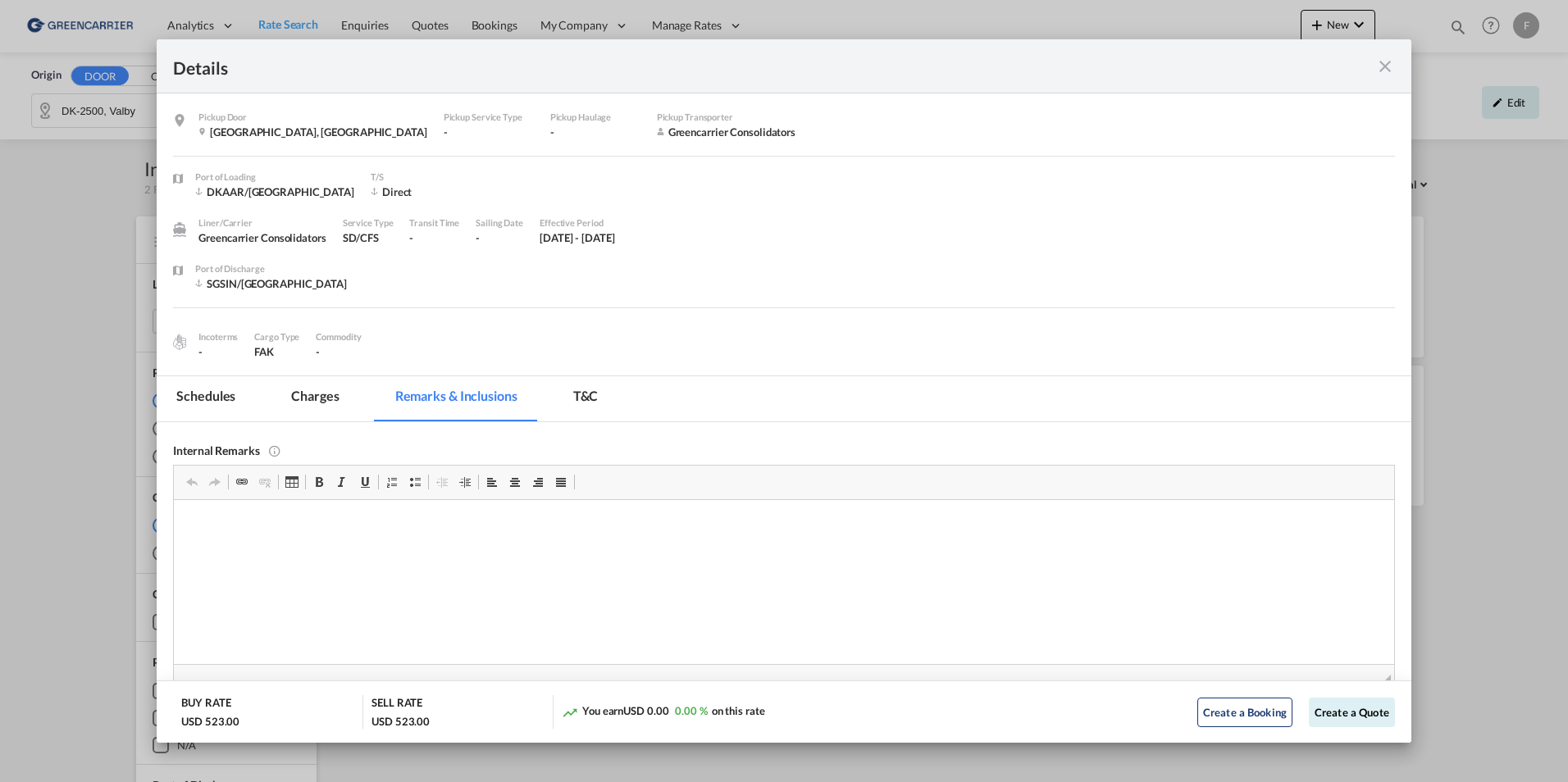
click at [215, 397] on md-tab-item "Schedules" at bounding box center [205, 398] width 98 height 45
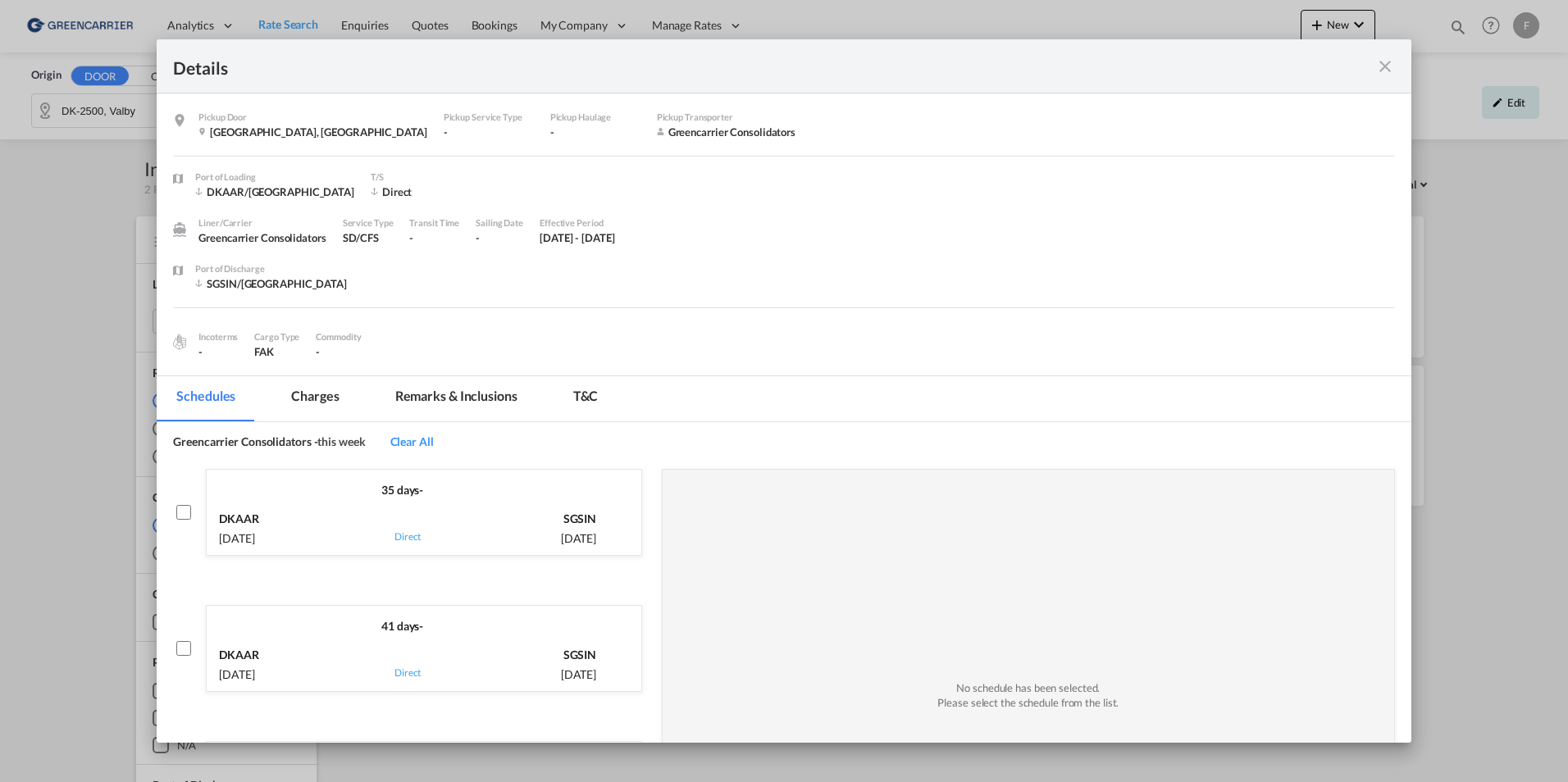
click at [1382, 64] on md-icon "icon-close fg-AAA8AD m-0 cursor" at bounding box center [1385, 66] width 19 height 19
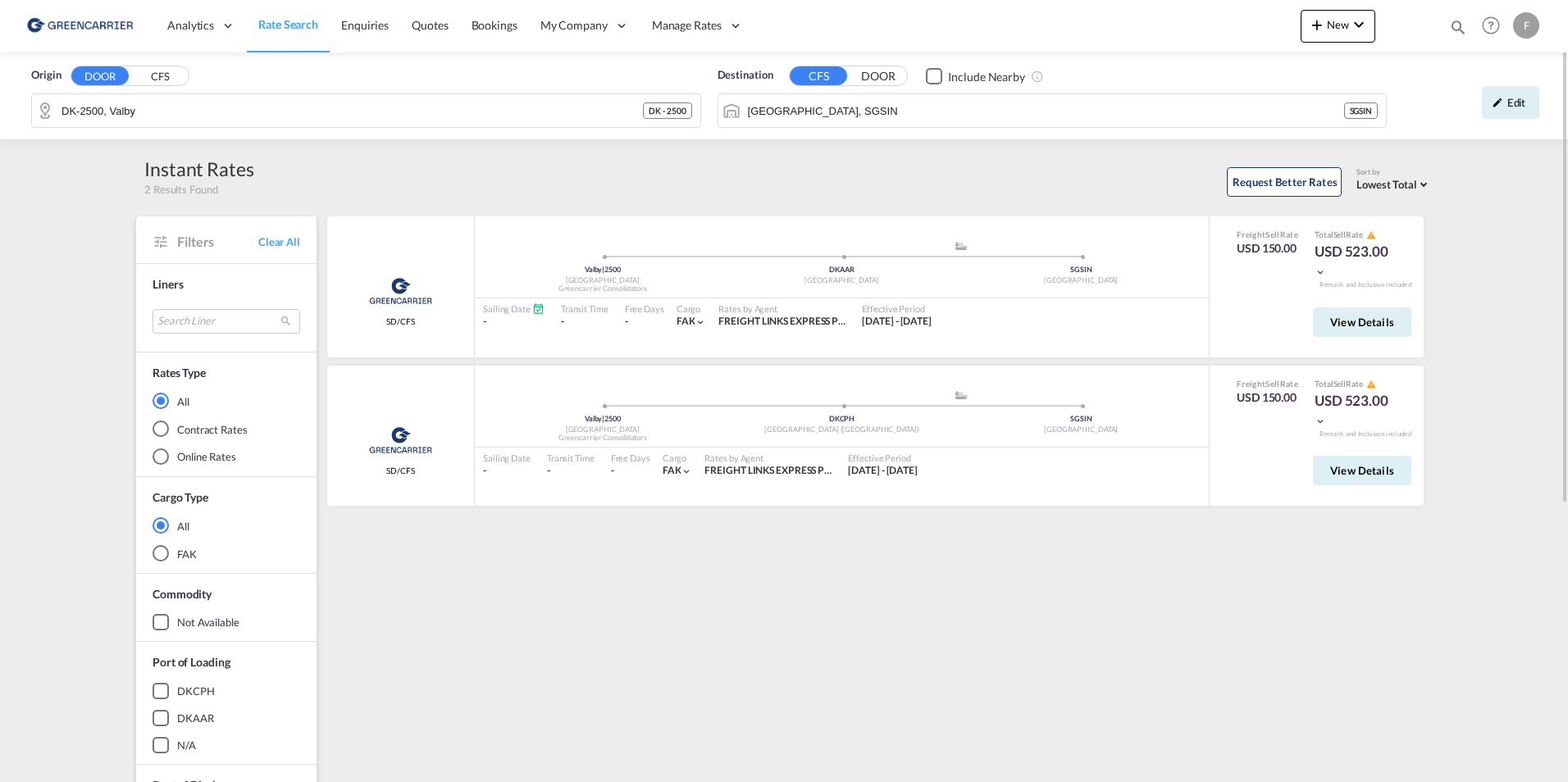
click at [149, 71] on button "CFS" at bounding box center [159, 76] width 58 height 19
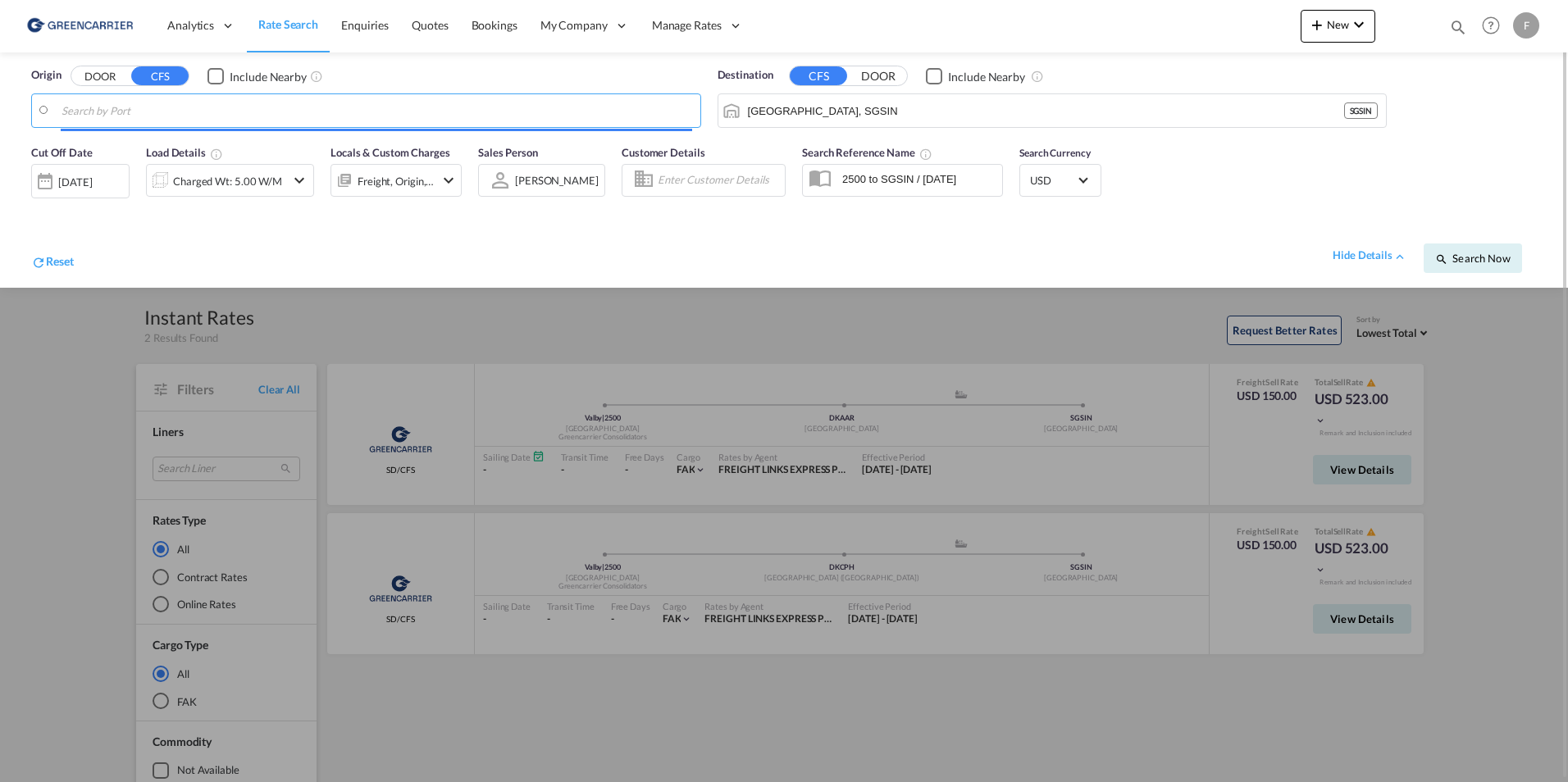
type input "d"
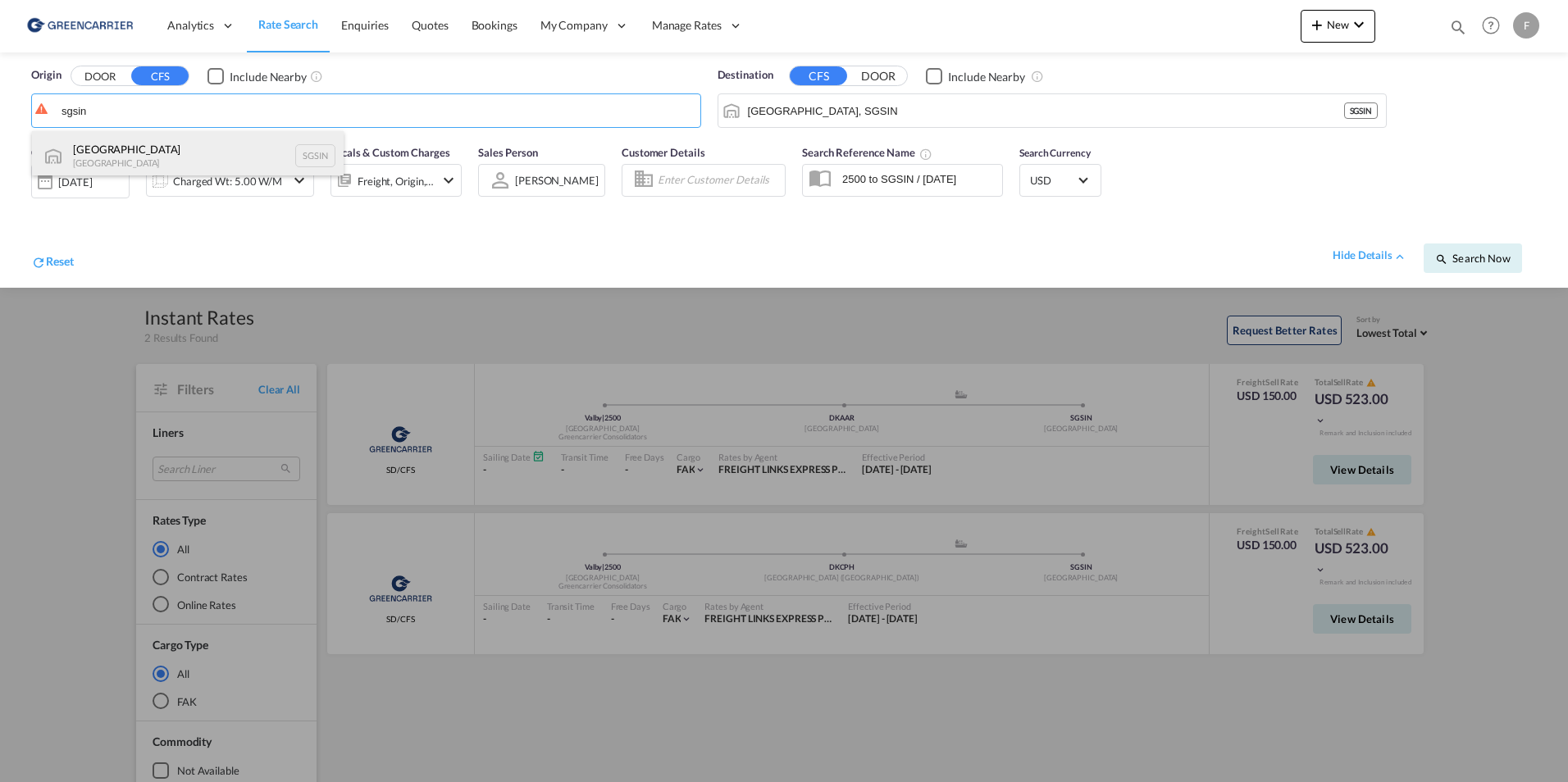
click at [174, 151] on div "Singapore Singapore SGSIN" at bounding box center [188, 156] width 311 height 49
type input "[GEOGRAPHIC_DATA], SGSIN"
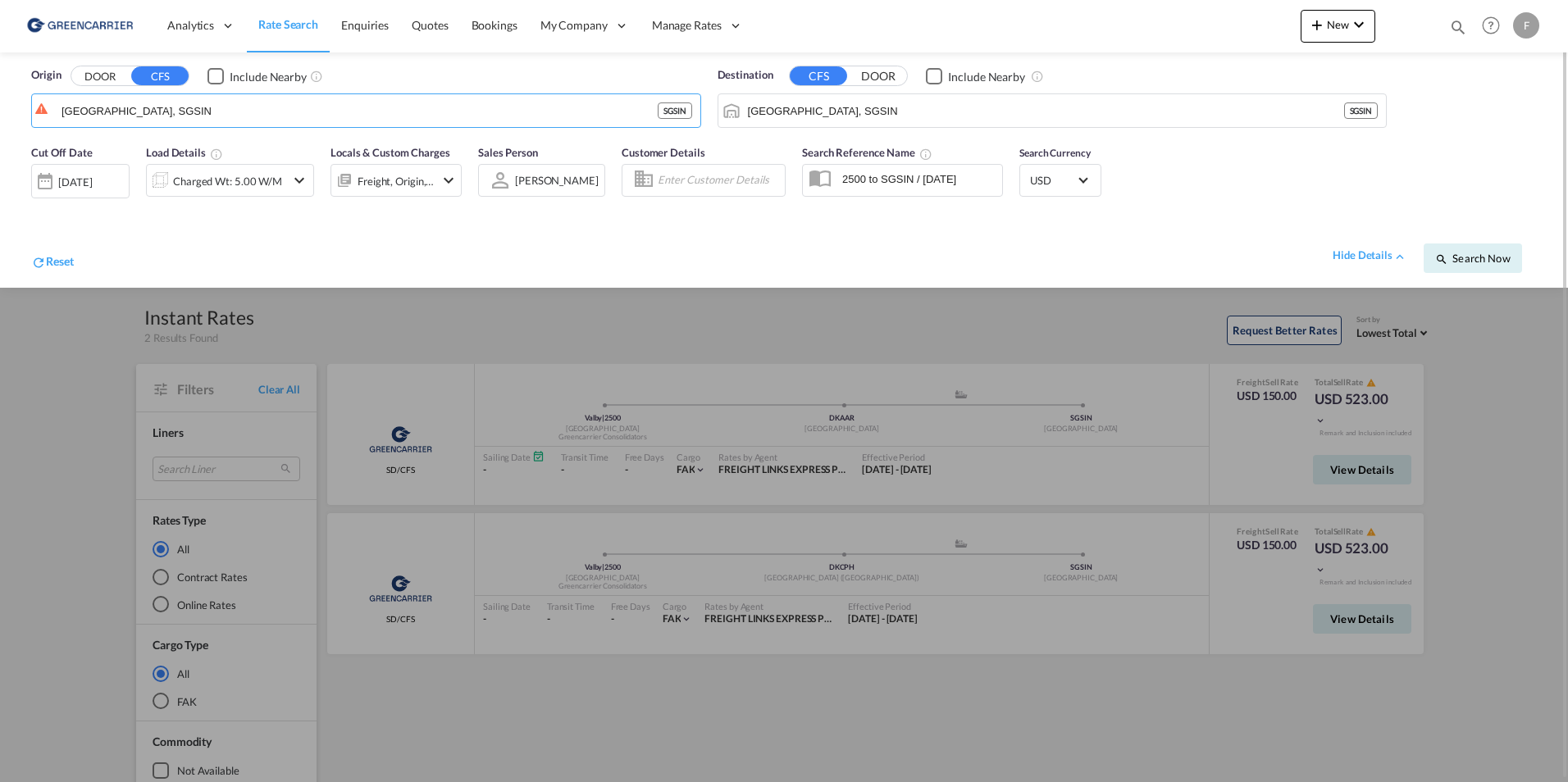
click at [870, 68] on button "DOOR" at bounding box center [878, 76] width 58 height 19
click at [864, 117] on body "Analytics Reports Dashboard Rate Search Enquiries Quotes Bookings" at bounding box center [784, 391] width 1568 height 782
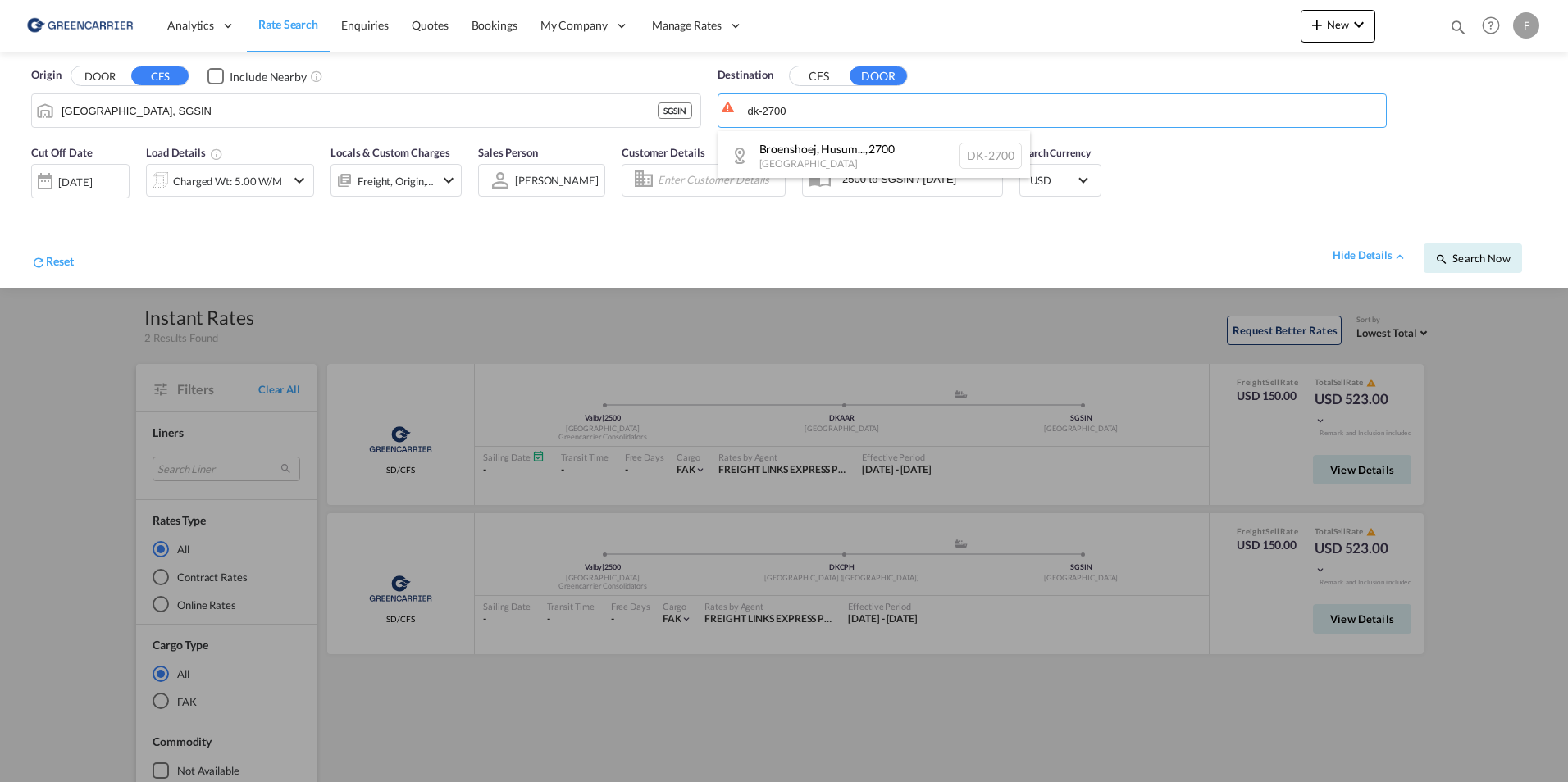
type input "dk-2700"
drag, startPoint x: 864, startPoint y: 117, endPoint x: 820, endPoint y: 106, distance: 45.4
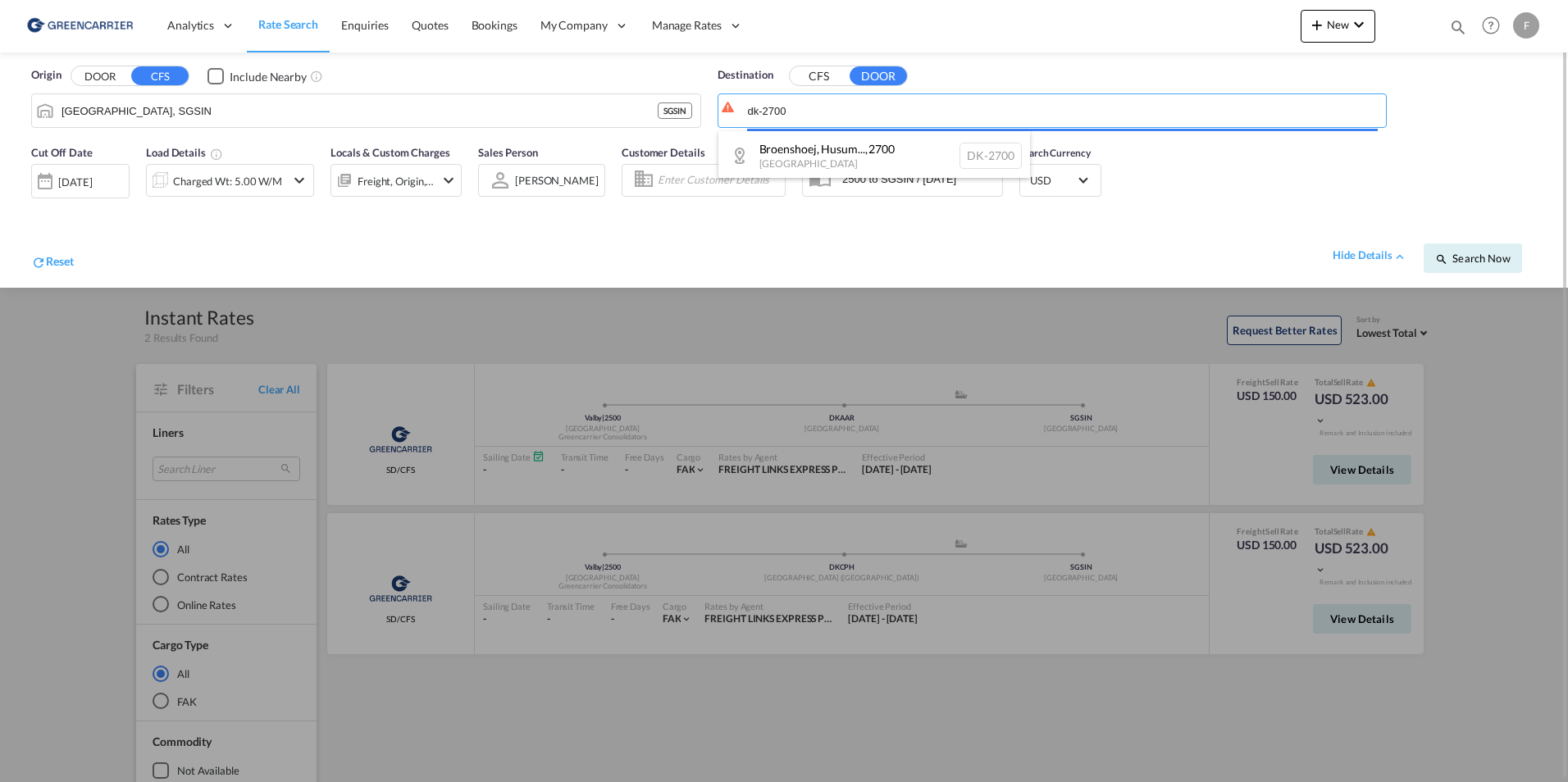
click at [820, 106] on body "Analytics Reports Dashboard Rate Search Enquiries Quotes Bookings" at bounding box center [784, 391] width 1568 height 782
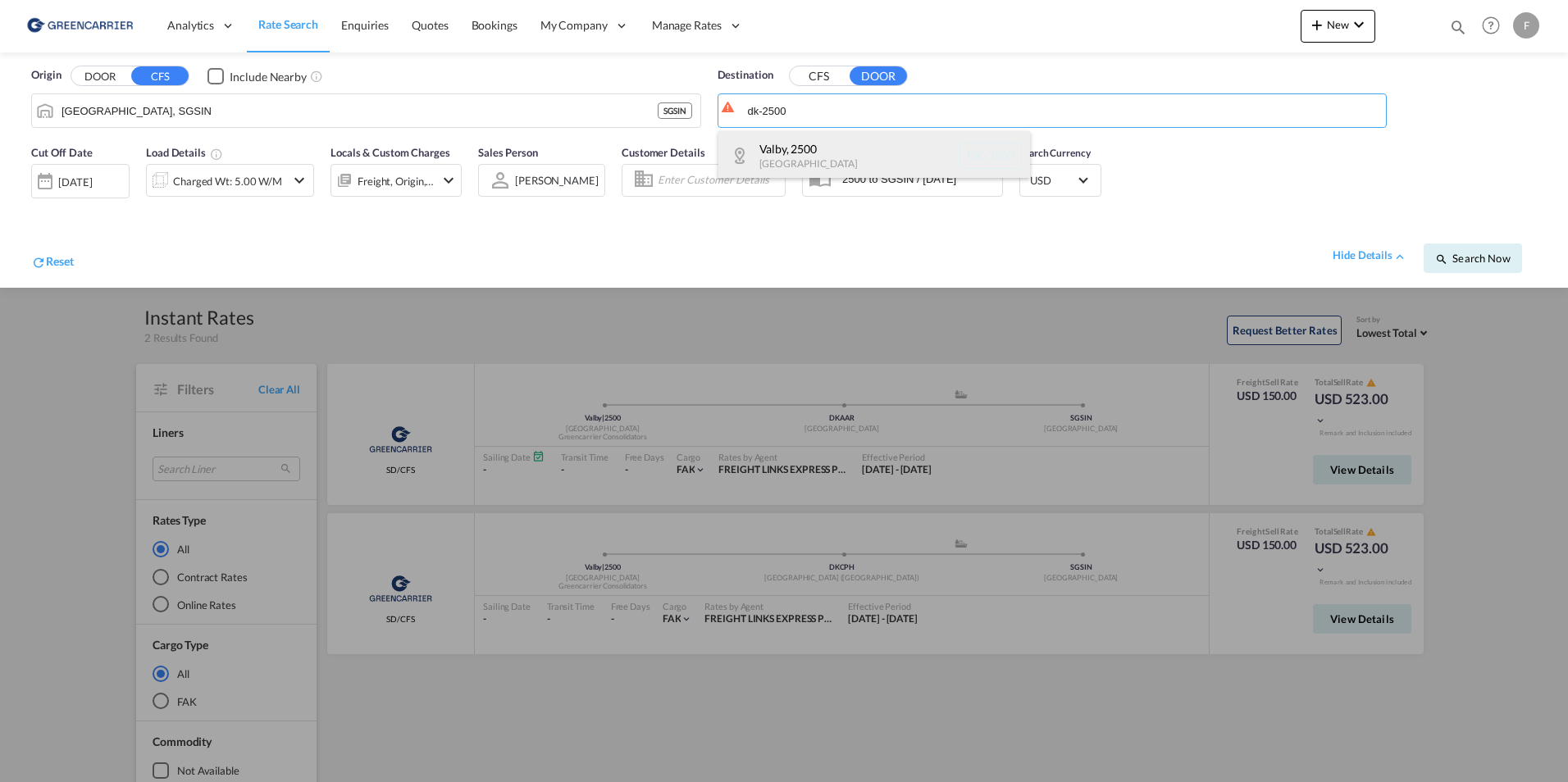
click at [819, 136] on div "Valby , 2500 Denmark DK-2500" at bounding box center [874, 156] width 311 height 49
type input "DK-2500, Valby"
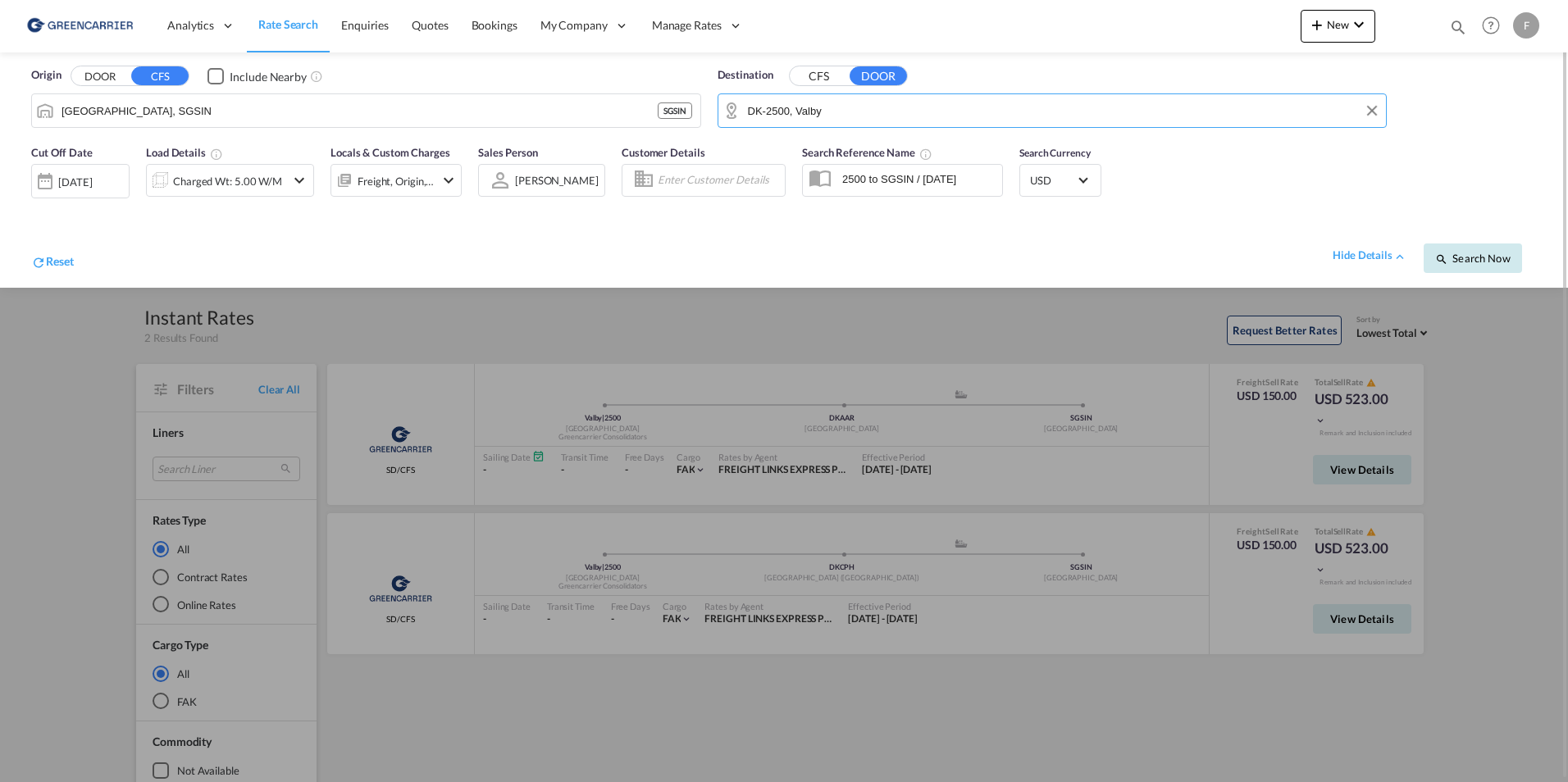
click at [1486, 261] on span "Search Now" at bounding box center [1472, 258] width 74 height 13
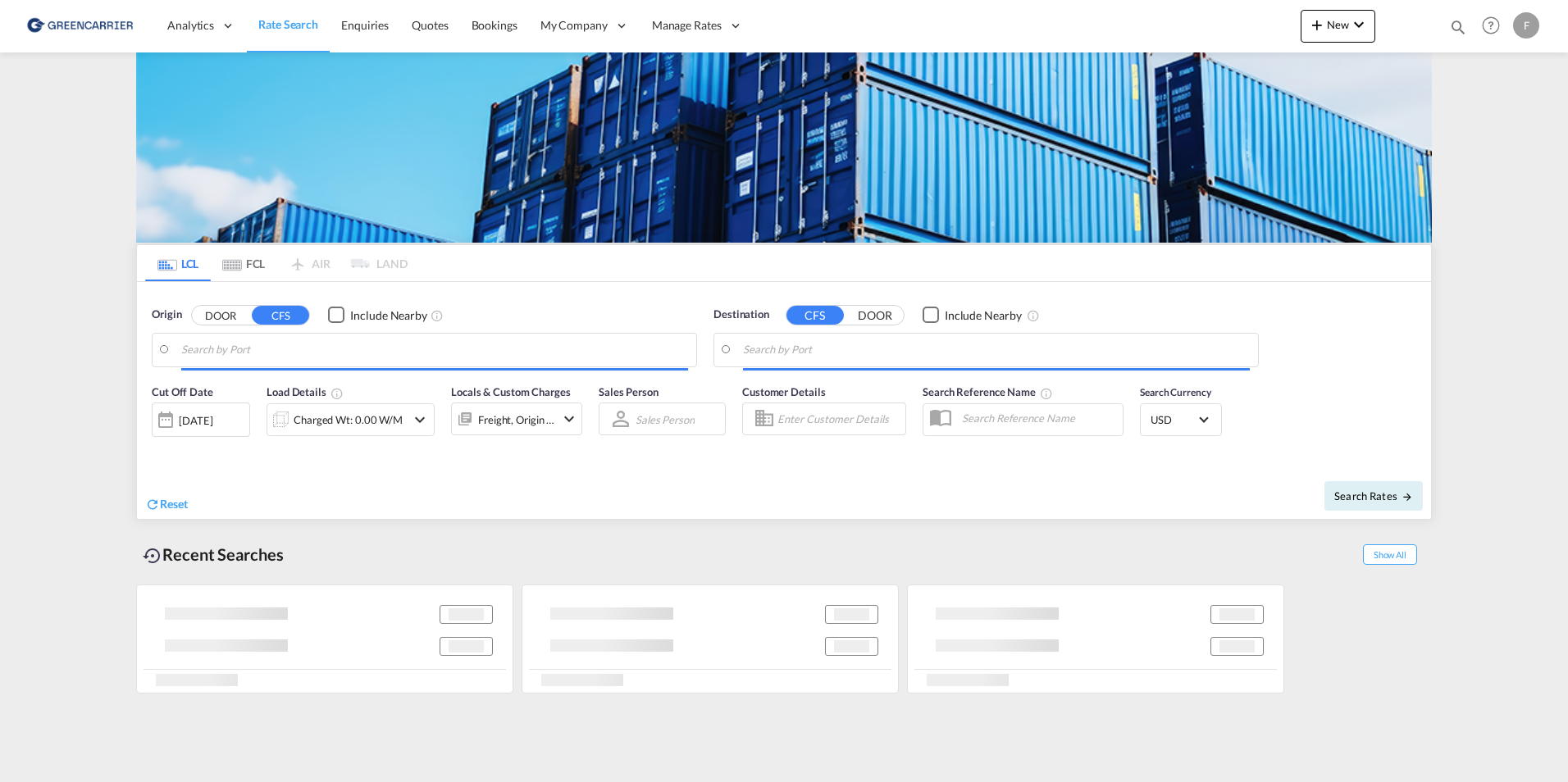
click at [235, 325] on div "Origin DOOR CFS Include Nearby" at bounding box center [424, 337] width 545 height 60
click at [231, 318] on button "DOOR" at bounding box center [221, 315] width 58 height 19
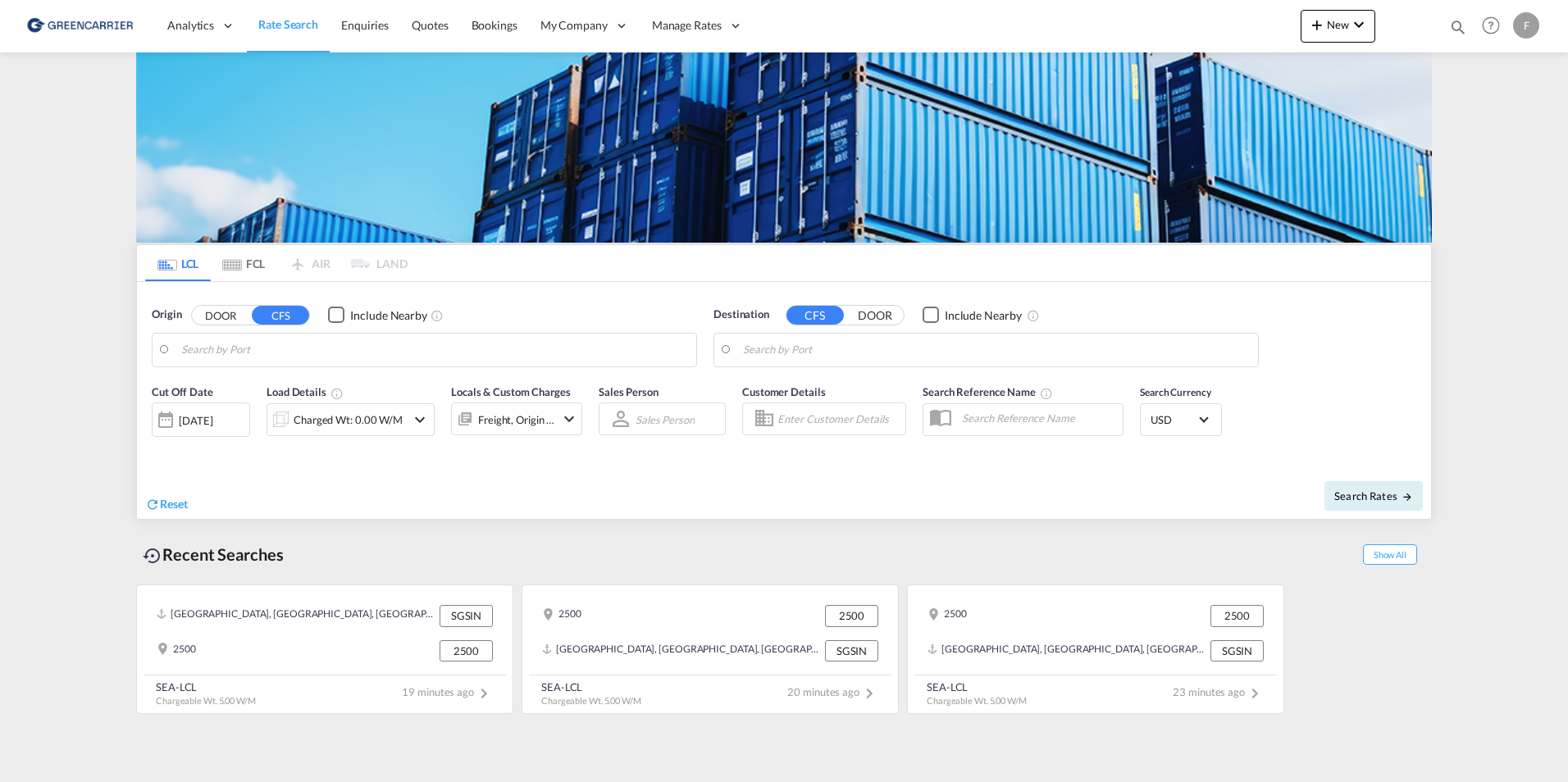
click at [258, 355] on body "Analytics Reports Dashboard Rate Search Enquiries Quotes Bookings" at bounding box center [784, 391] width 1568 height 782
click at [206, 320] on button "DOOR" at bounding box center [221, 315] width 58 height 19
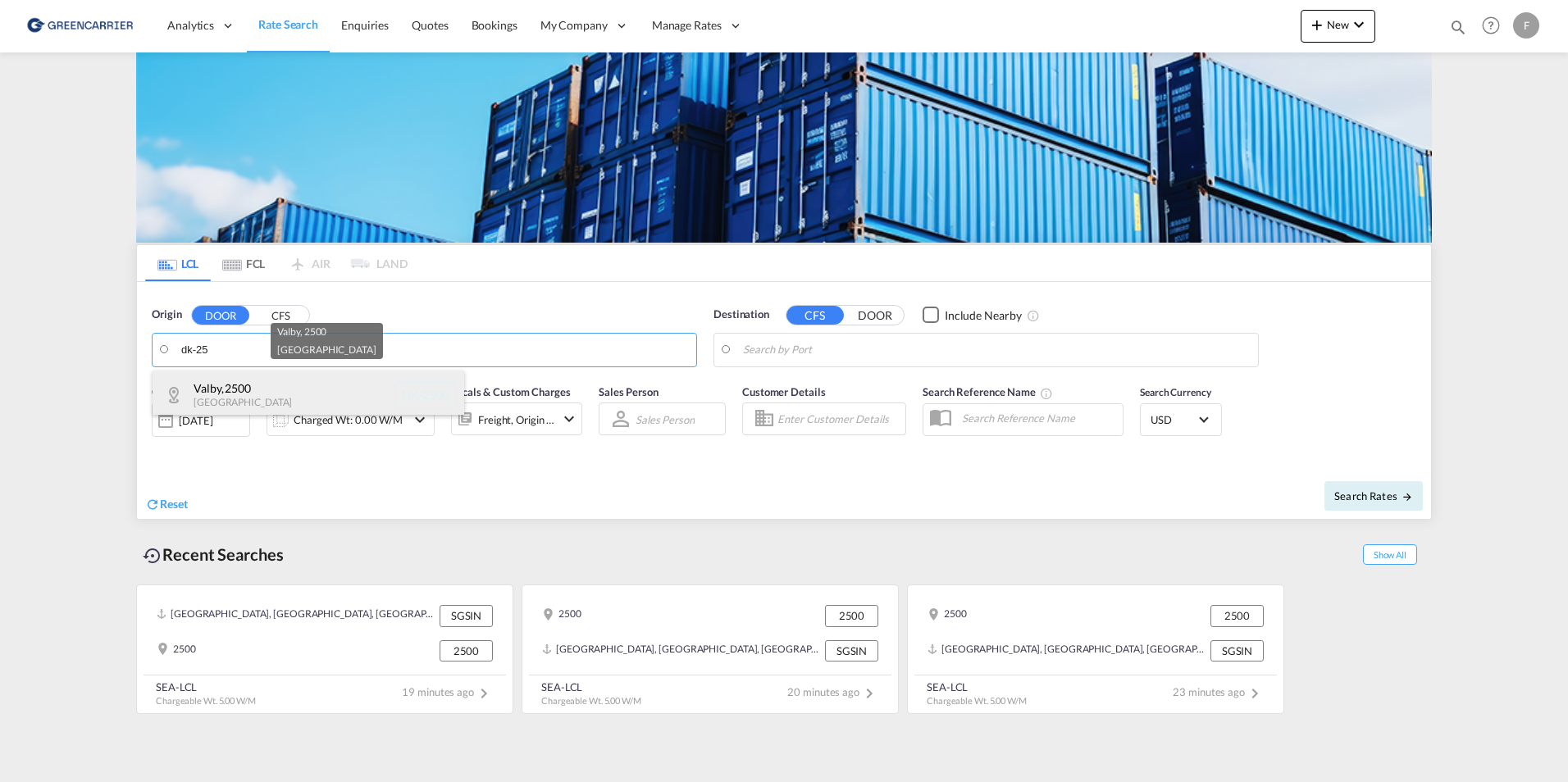
click at [271, 391] on div "Valby , 2500 Denmark DK-2500" at bounding box center [309, 396] width 311 height 49
type input "DK-2500, Valby"
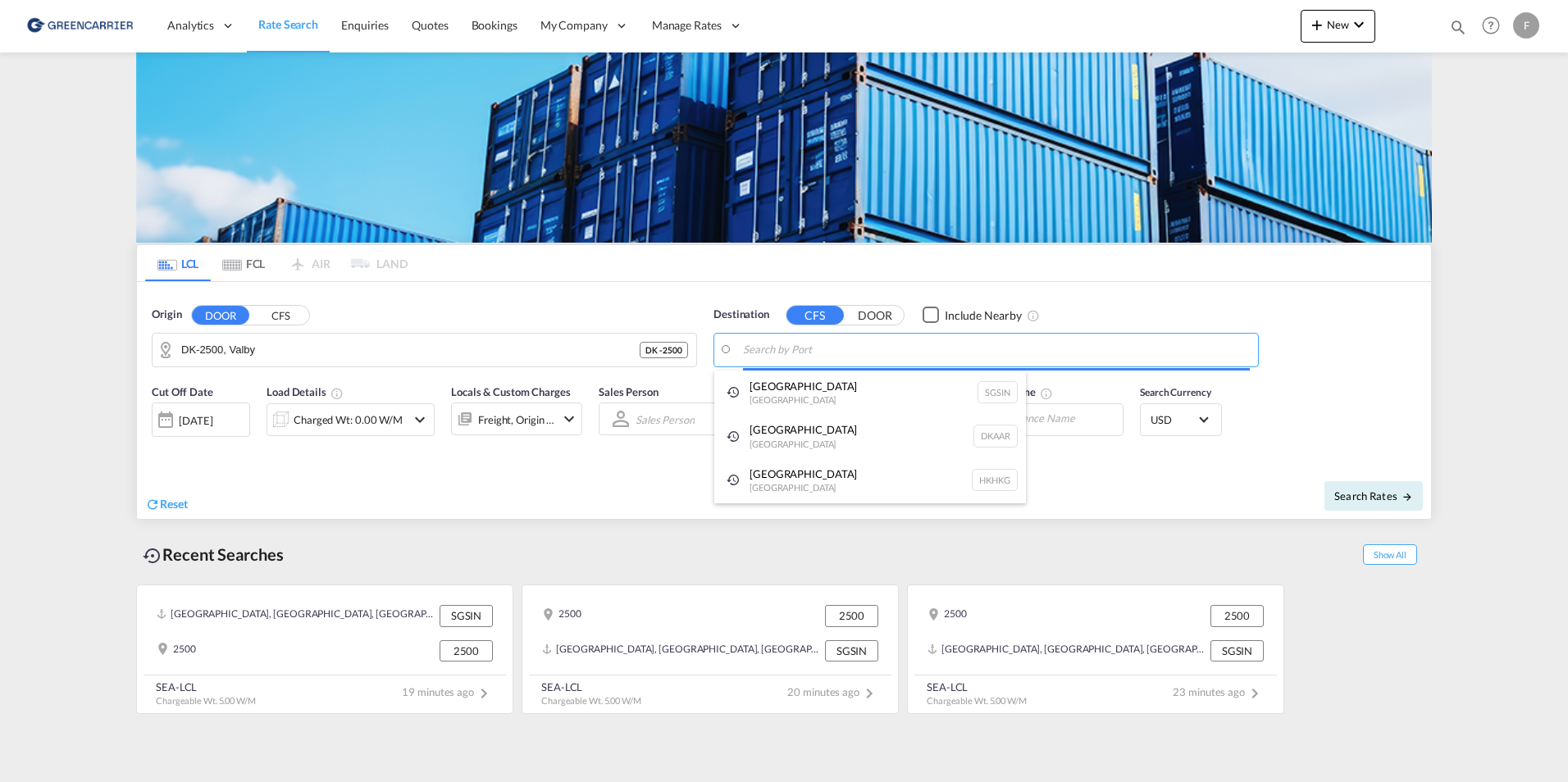
click at [929, 347] on body "Analytics Reports Dashboard Rate Search Enquiries Quotes Bookings" at bounding box center [784, 391] width 1568 height 782
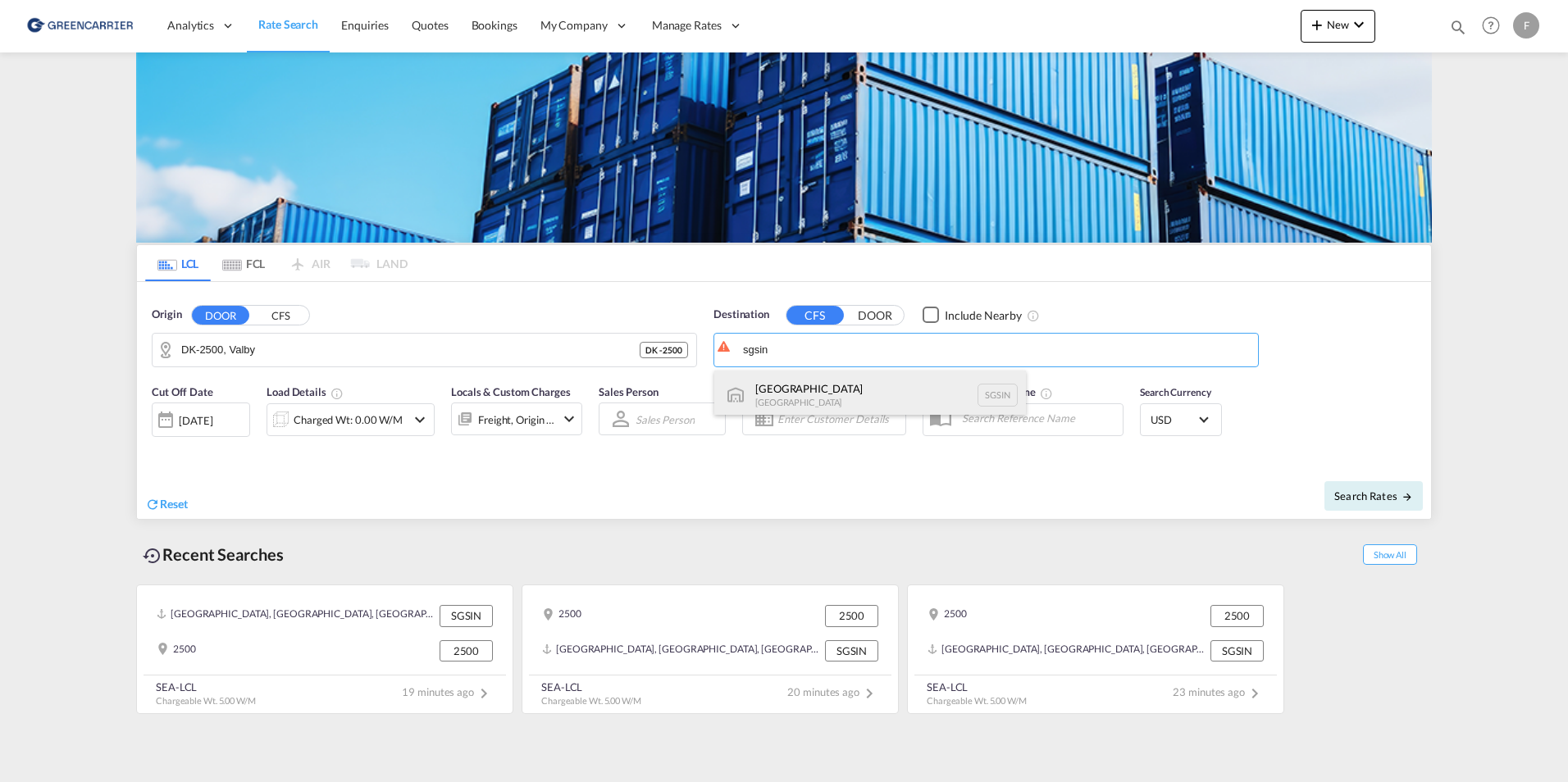
click at [811, 397] on div "Singapore Singapore SGSIN" at bounding box center [870, 396] width 311 height 49
type input "[GEOGRAPHIC_DATA], SGSIN"
click at [1349, 492] on span "Search Rates" at bounding box center [1374, 496] width 79 height 13
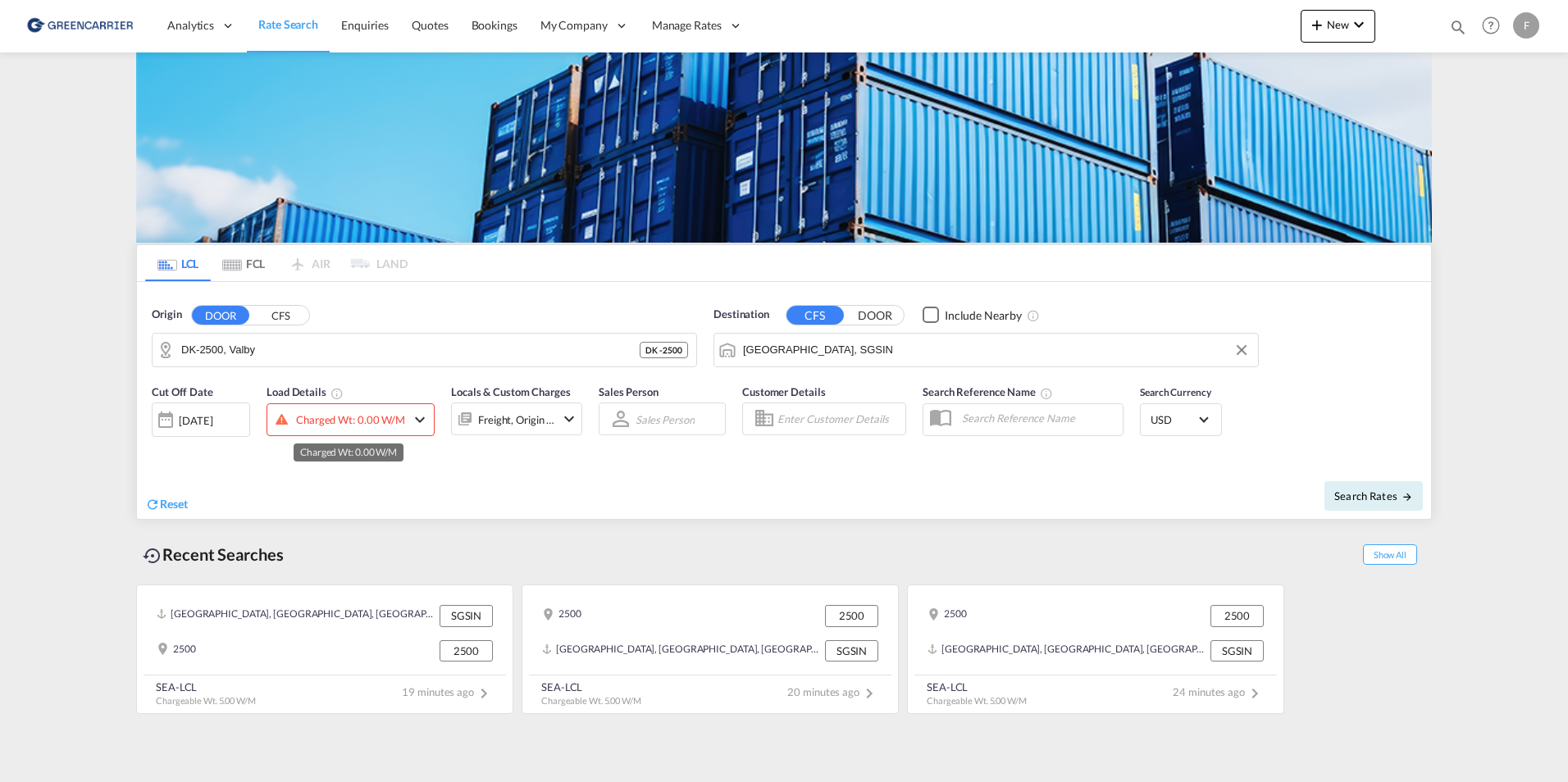
click at [358, 413] on div "Charged Wt: 0.00 W/M" at bounding box center [350, 419] width 109 height 23
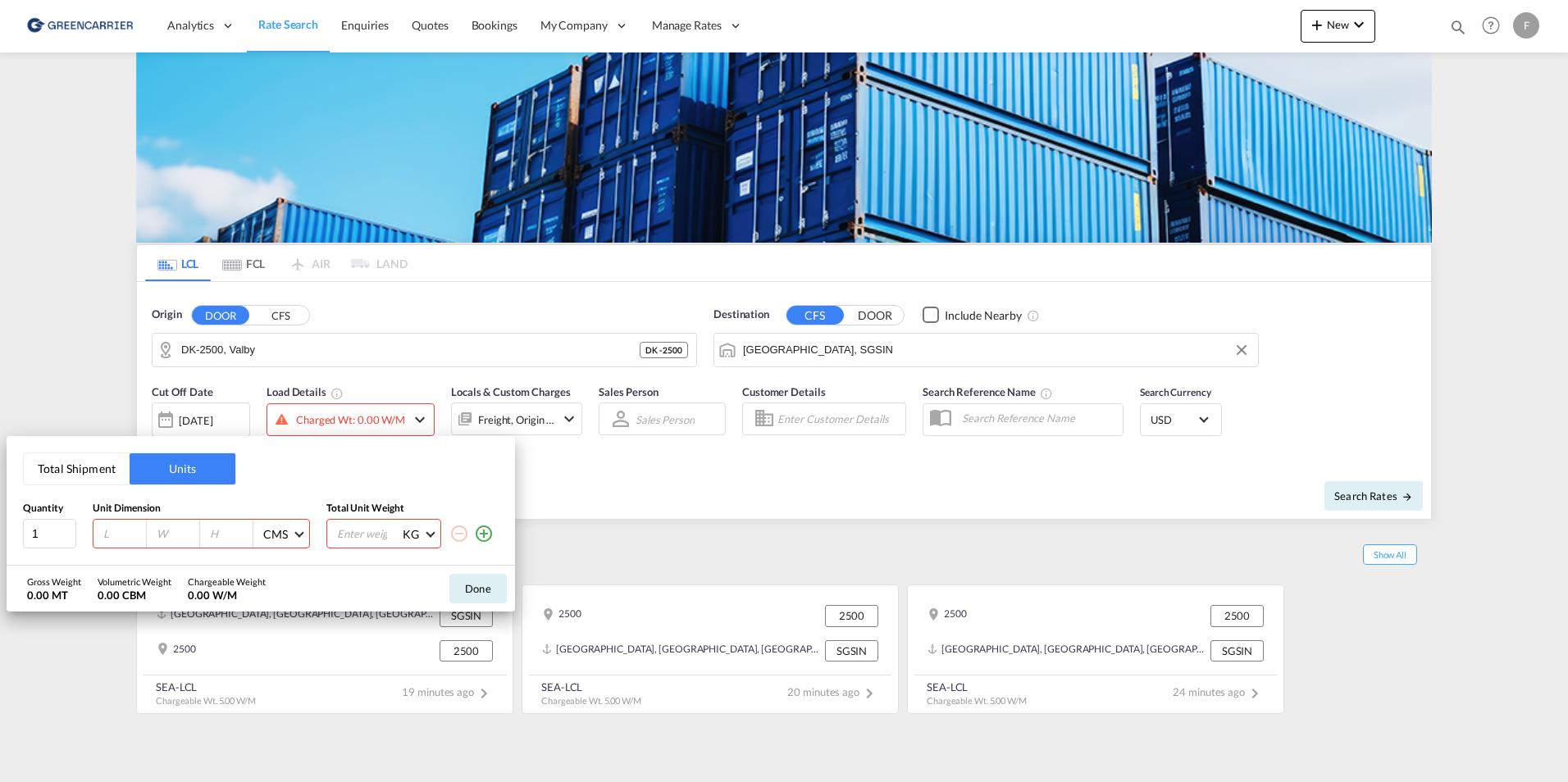
click at [84, 463] on button "Total Shipment" at bounding box center [77, 469] width 106 height 31
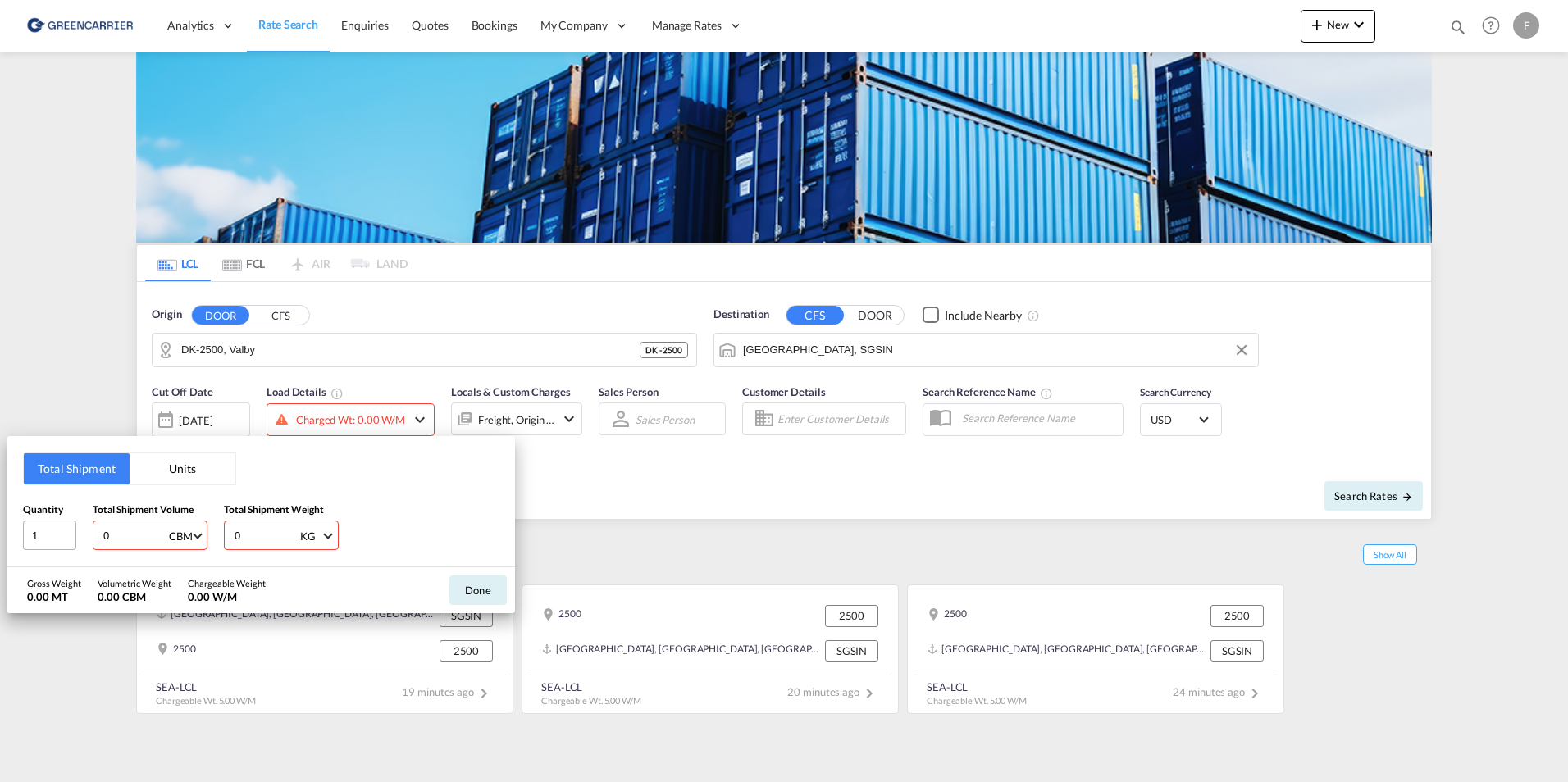
drag, startPoint x: 139, startPoint y: 531, endPoint x: 51, endPoint y: 537, distance: 88.2
click at [15, 537] on div "Total Shipment Units Quantity 1 Total Shipment Volume 0 CBM CBM CFT Total Shipm…" at bounding box center [260, 501] width 508 height 131
type input "5"
drag, startPoint x: 275, startPoint y: 535, endPoint x: 180, endPoint y: 530, distance: 95.1
click at [182, 532] on div "Quantity 1 Total Shipment Volume 5 CBM CBM CFT Total Shipment Weight 0 KG KG LB" at bounding box center [260, 527] width 475 height 49
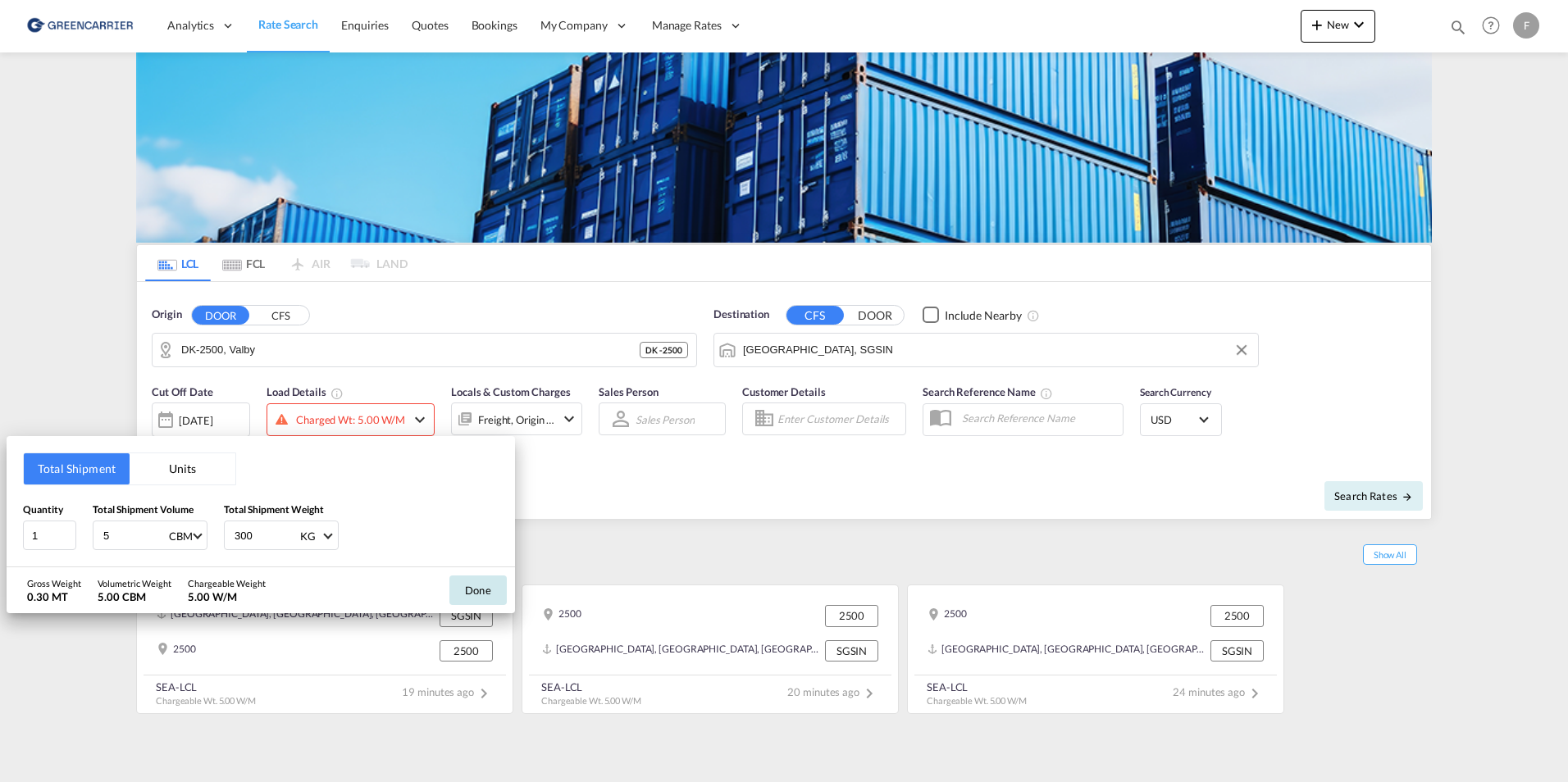
type input "300"
click at [496, 594] on button "Done" at bounding box center [478, 591] width 58 height 29
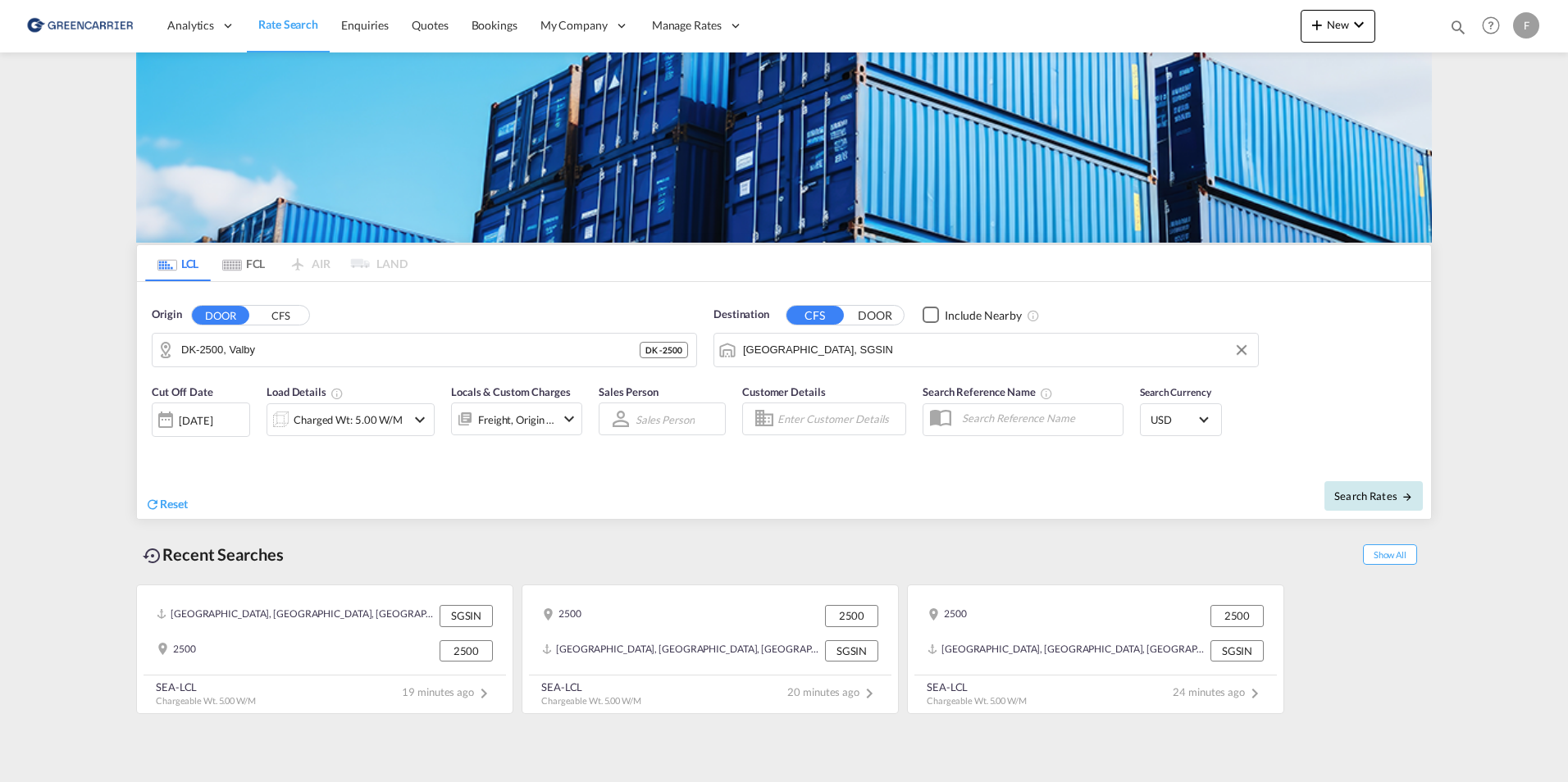
click at [1381, 506] on button "Search Rates" at bounding box center [1373, 496] width 98 height 29
type input "2500 to SGSIN / [DATE]"
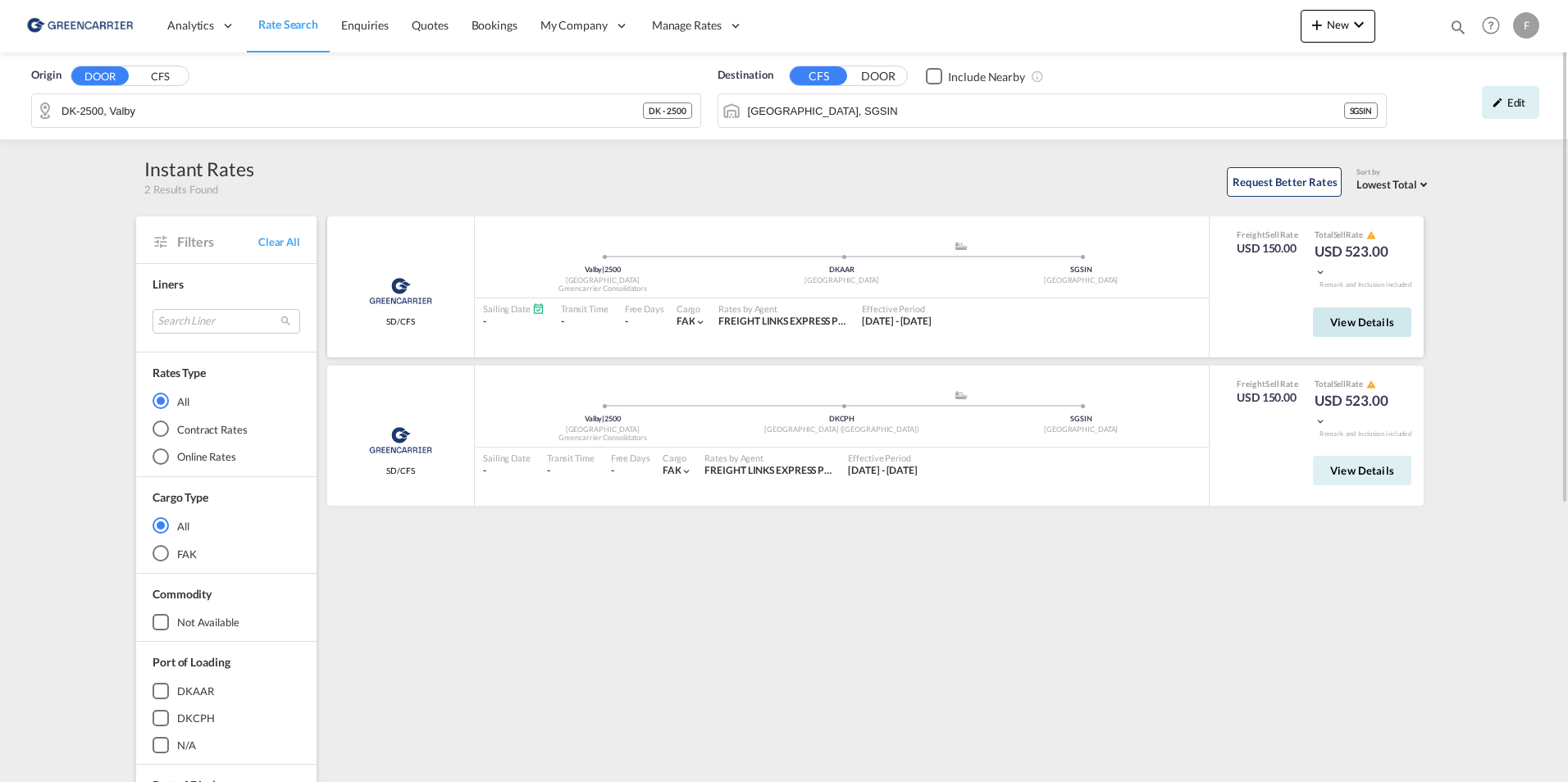
click at [1377, 318] on span "View Details" at bounding box center [1362, 322] width 64 height 13
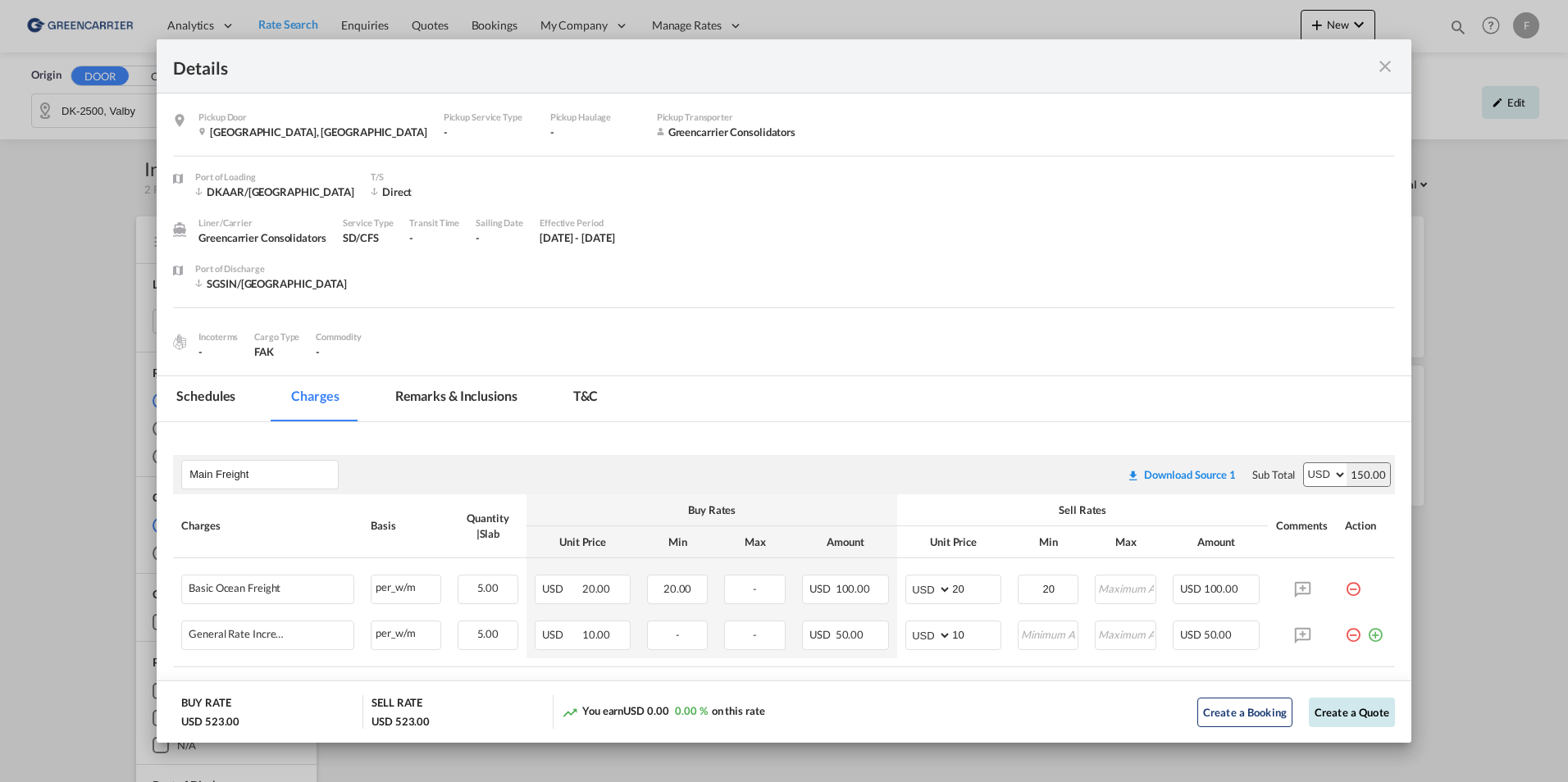
click at [1341, 715] on button "Create a Quote" at bounding box center [1352, 712] width 86 height 29
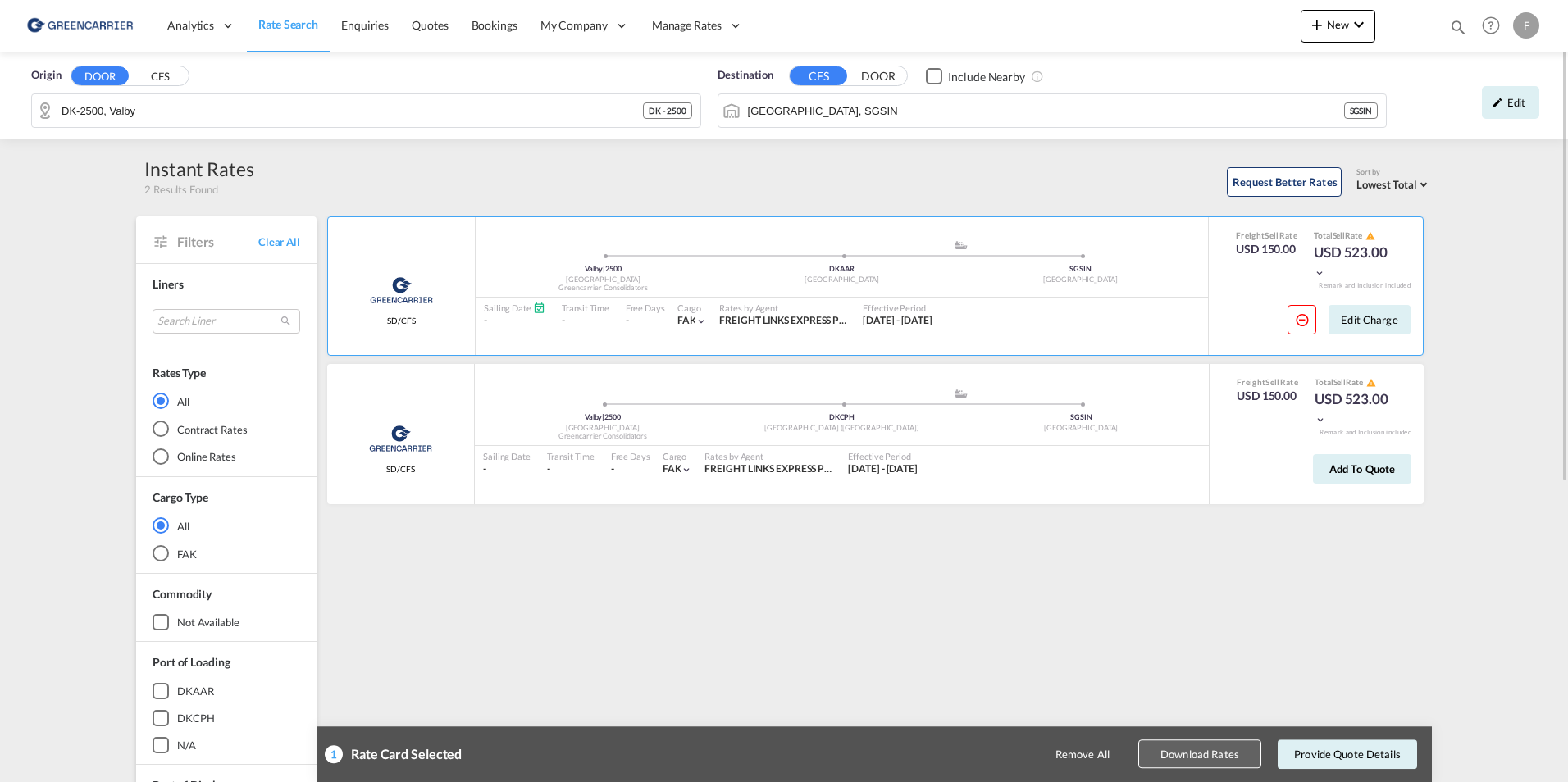
click at [1200, 765] on button "Download Rates" at bounding box center [1200, 755] width 123 height 28
click at [1301, 325] on md-icon "icon-minus-circle-outline" at bounding box center [1302, 320] width 15 height 15
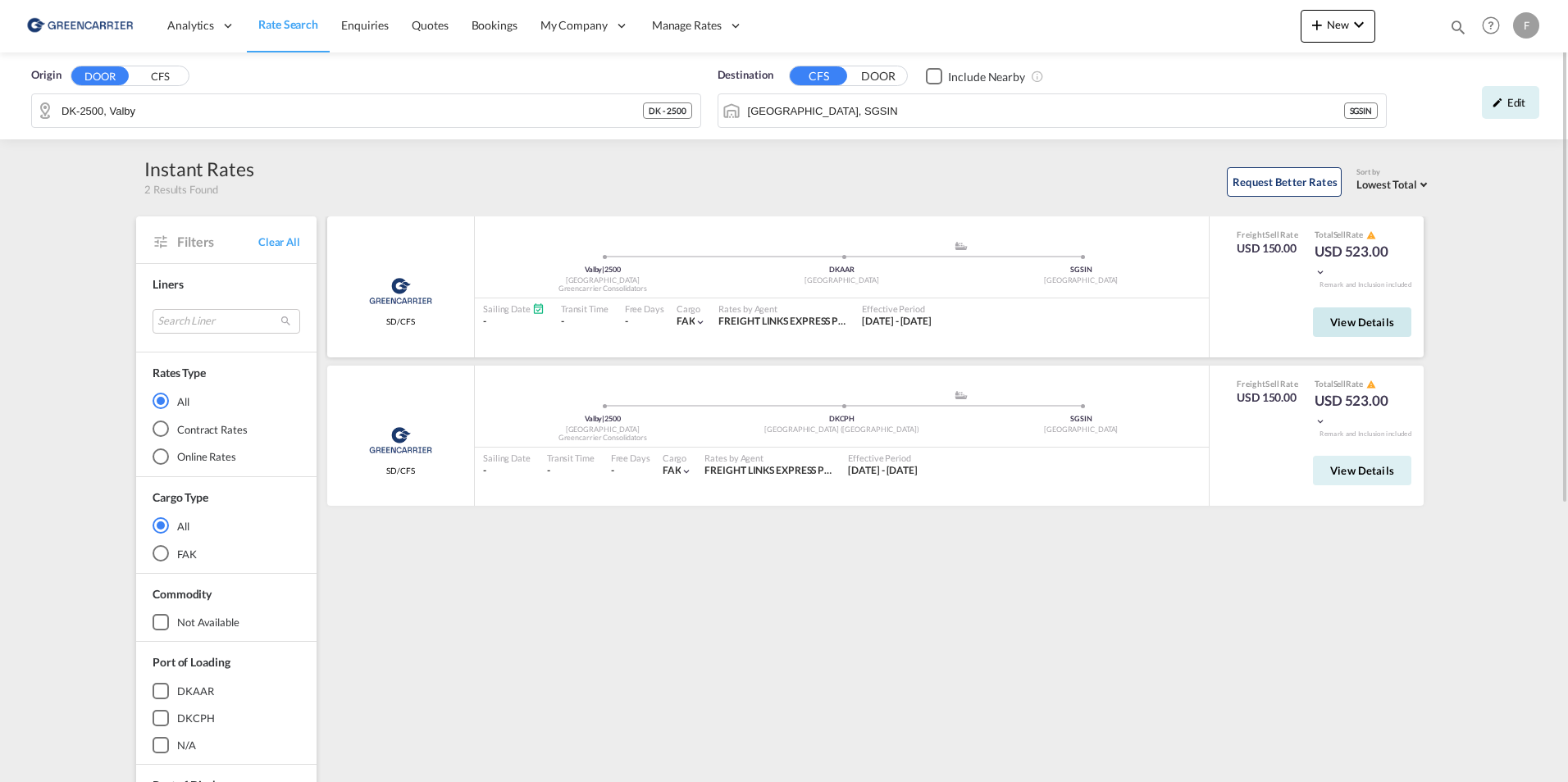
click at [1329, 320] on button "View Details" at bounding box center [1361, 322] width 98 height 29
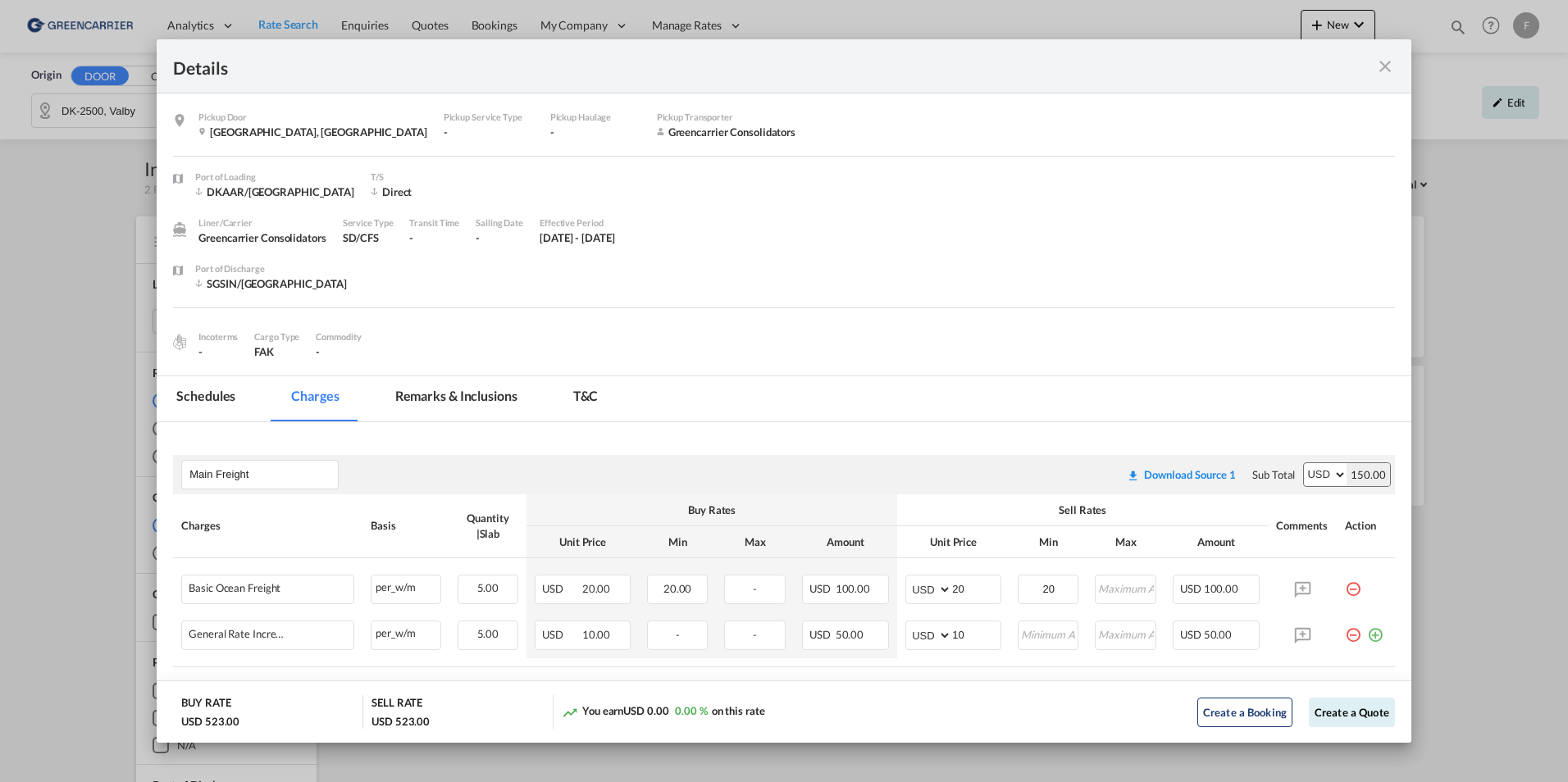
click at [213, 396] on md-tab-item "Schedules" at bounding box center [205, 398] width 98 height 45
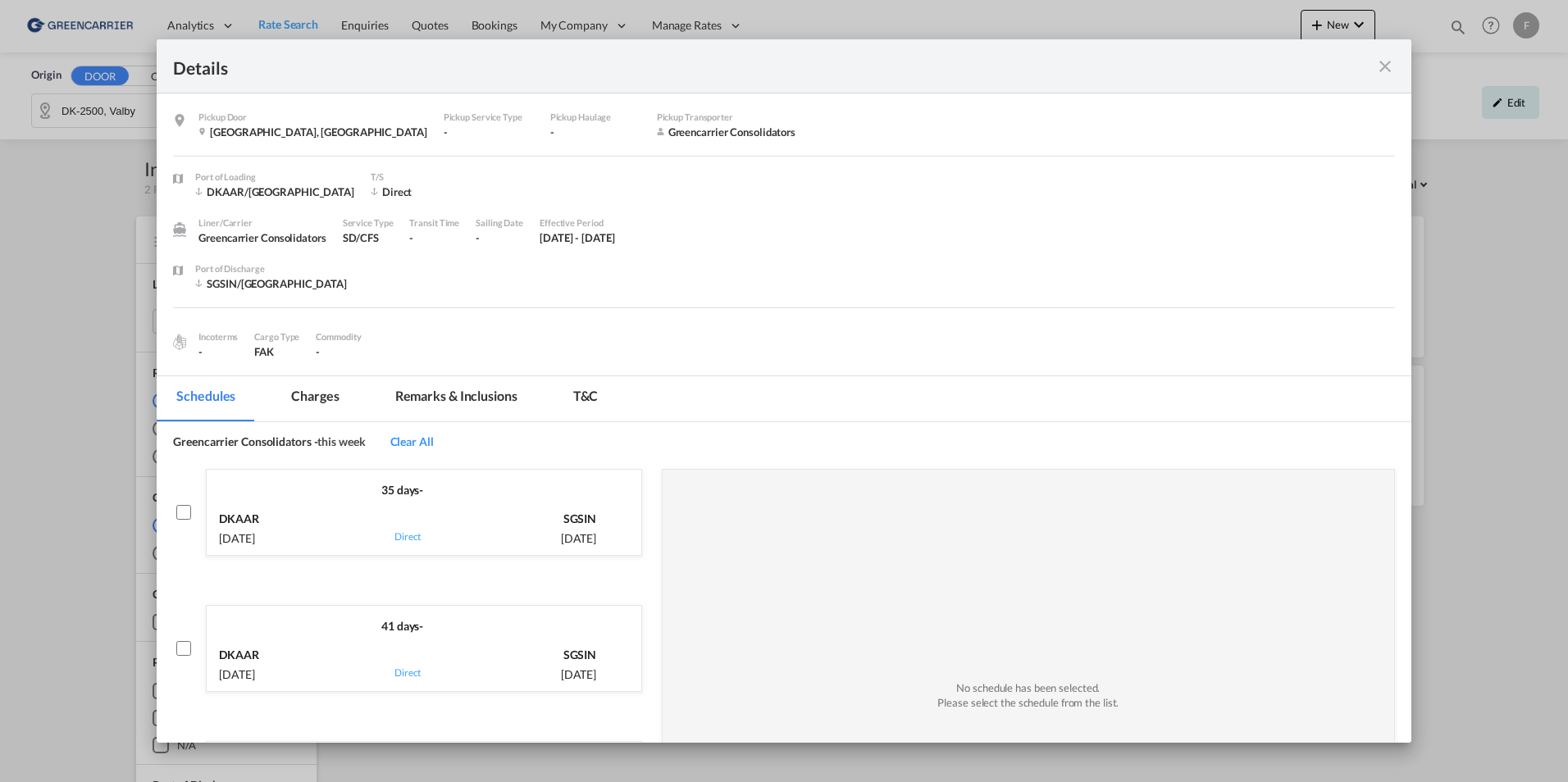
click at [263, 515] on div "DKAAR 18 Sep, 2025" at bounding box center [280, 527] width 123 height 40
checkbox input "true"
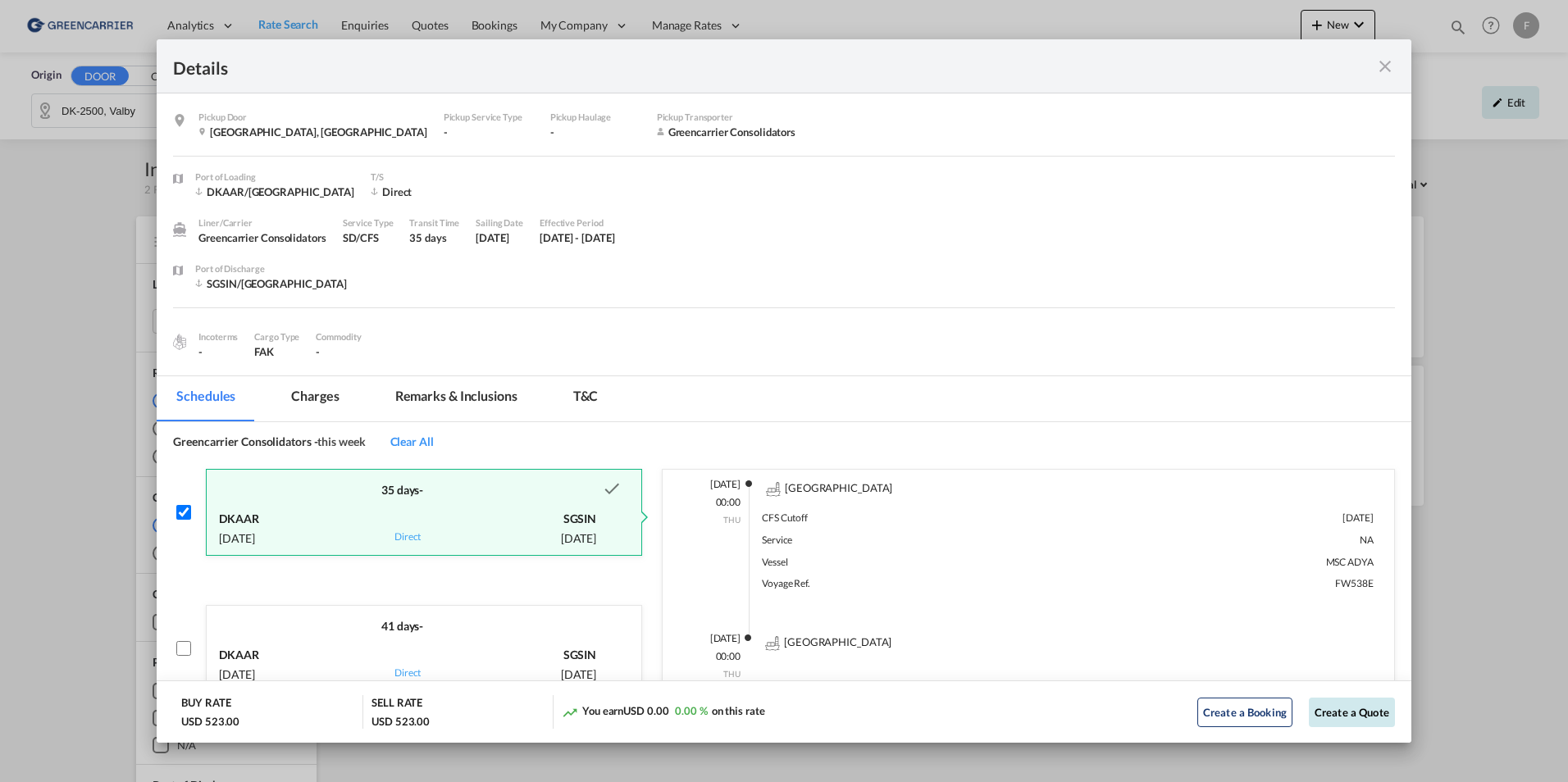
click at [1356, 717] on button "Create a Quote" at bounding box center [1352, 712] width 86 height 29
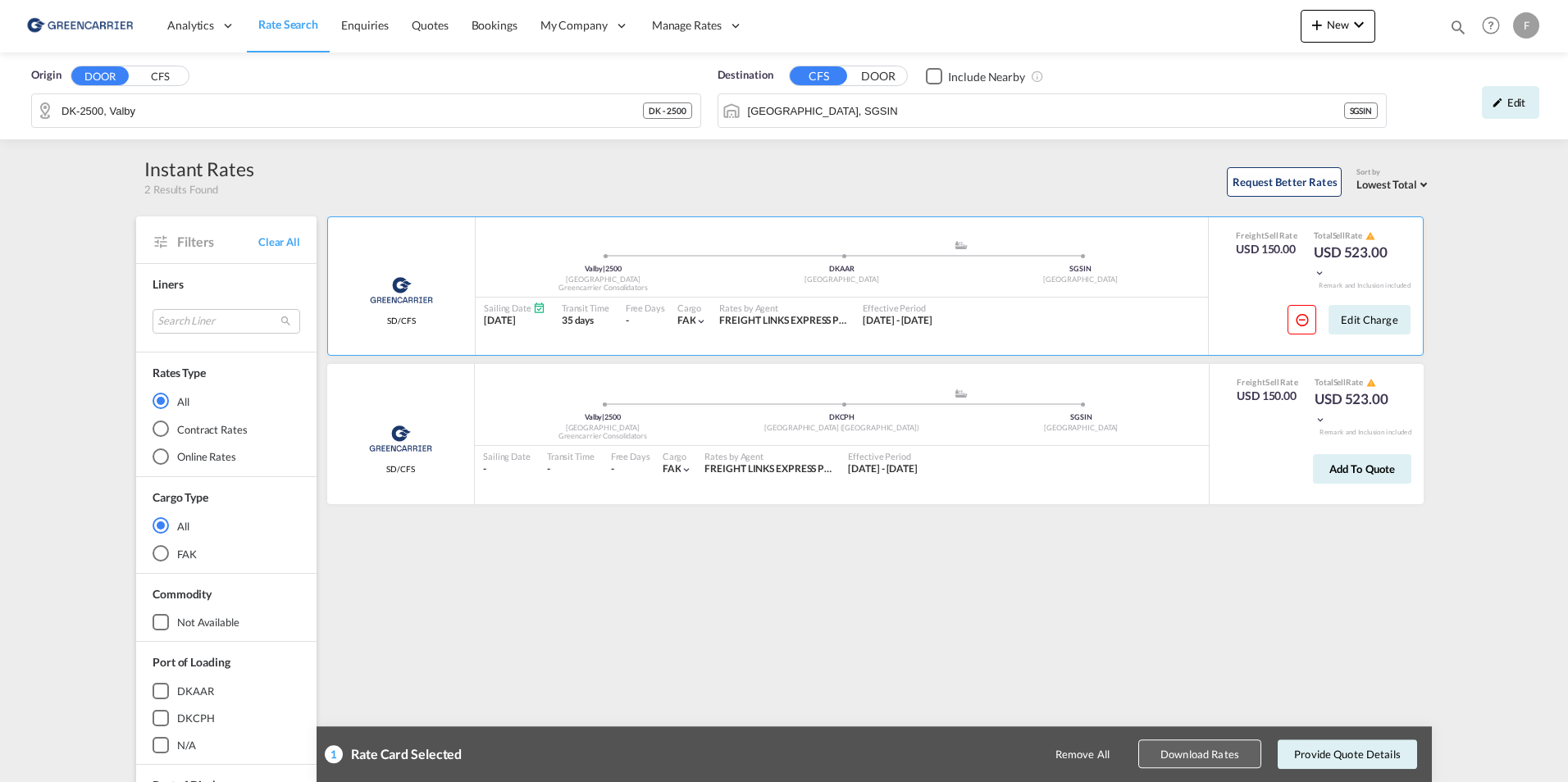
click at [1204, 755] on button "Download Rates" at bounding box center [1200, 755] width 123 height 28
